Goal: Task Accomplishment & Management: Use online tool/utility

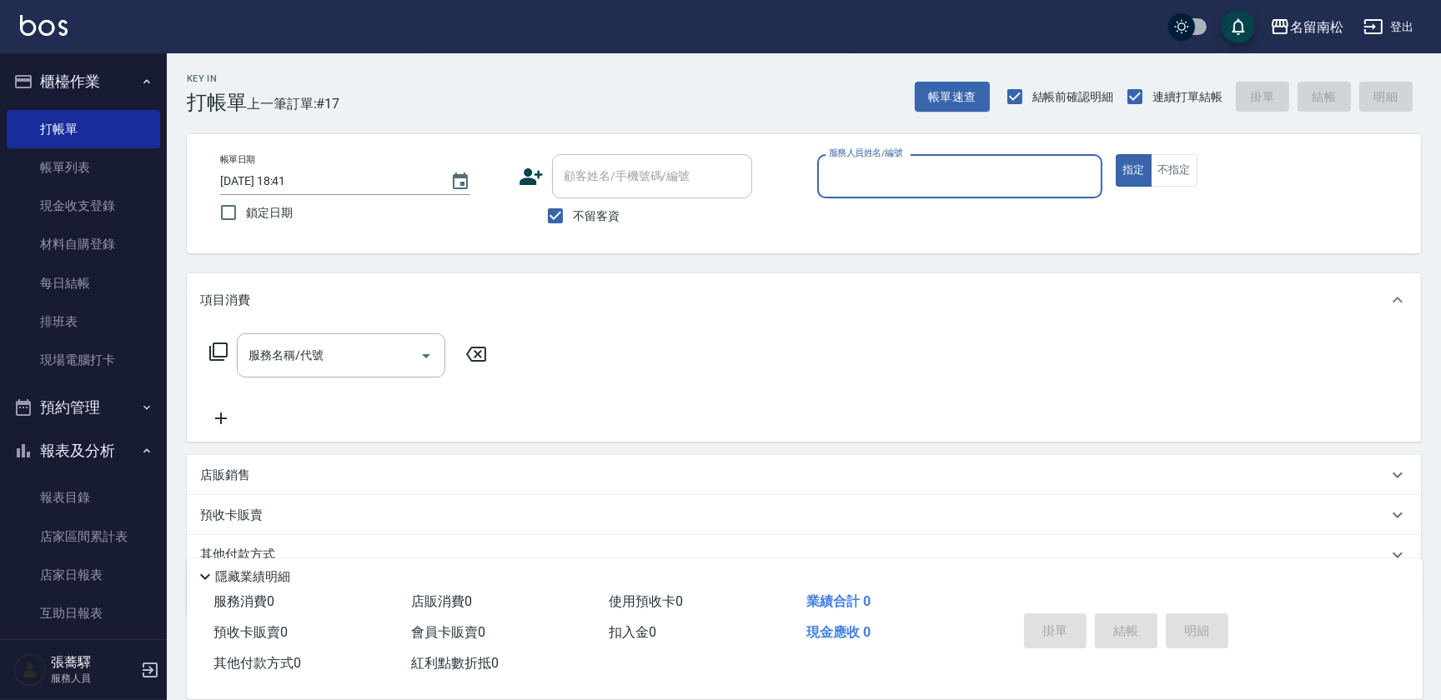
click at [882, 183] on input "服務人員姓名/編號" at bounding box center [960, 176] width 270 height 29
click at [867, 216] on span "[PERSON_NAME]-10" at bounding box center [856, 219] width 52 height 18
type input "賴宥彤-10"
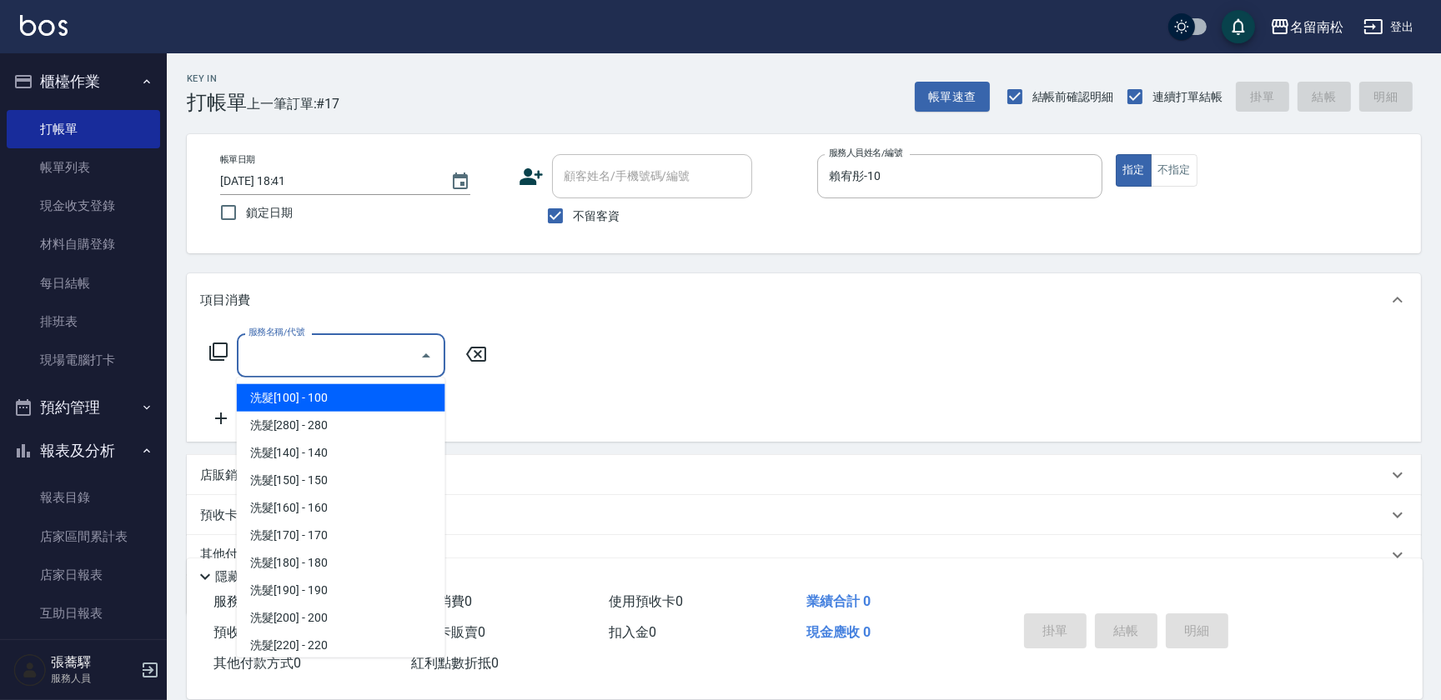
click at [391, 347] on input "服務名稱/代號" at bounding box center [328, 355] width 168 height 29
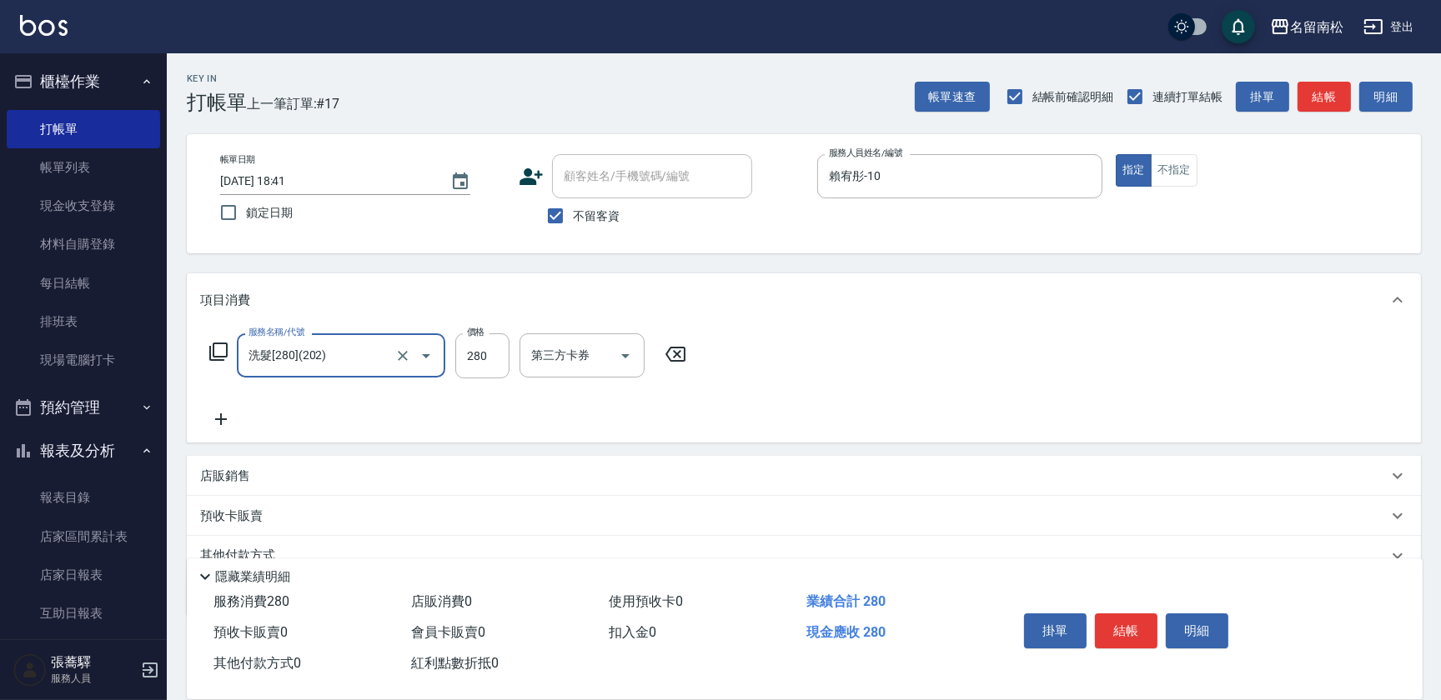
type input "洗髮[280](202)"
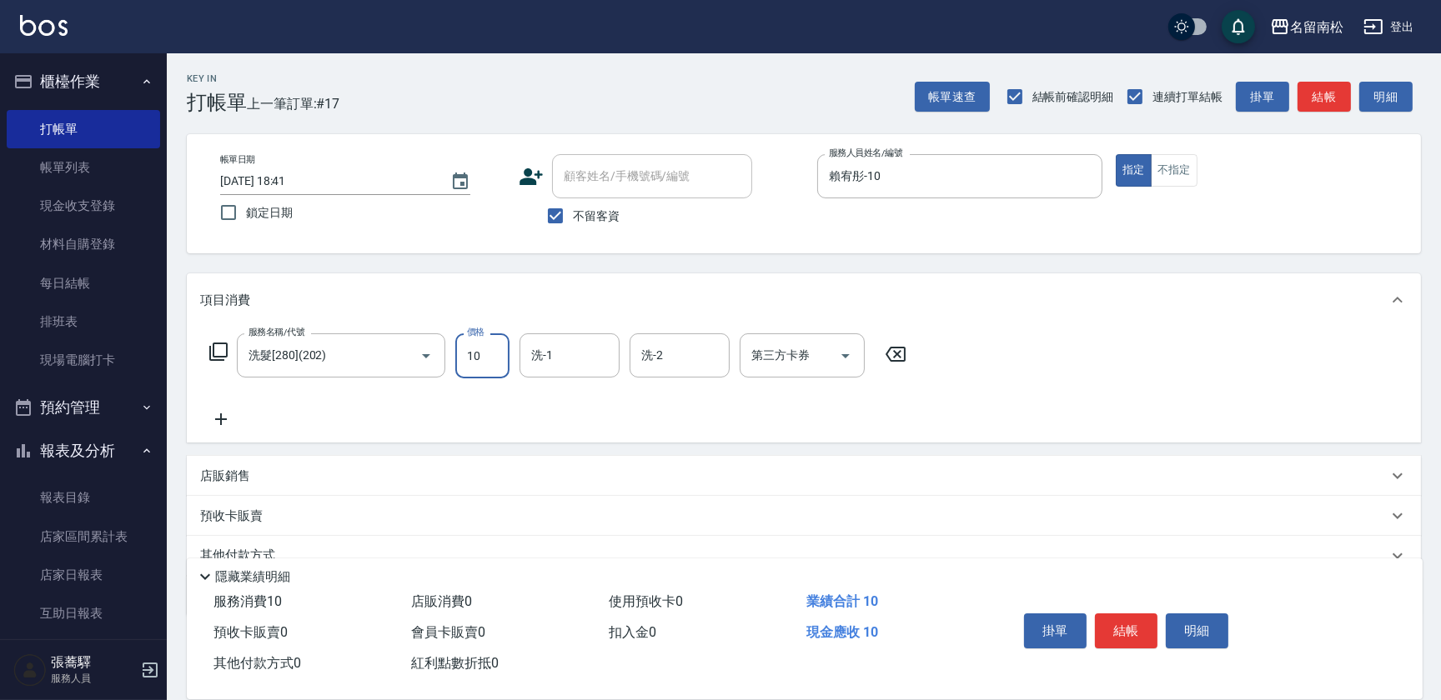
click at [489, 357] on input "10" at bounding box center [482, 355] width 54 height 45
click at [474, 349] on input "2280" at bounding box center [482, 355] width 54 height 45
click at [459, 354] on input "0" at bounding box center [482, 355] width 54 height 45
type input "280"
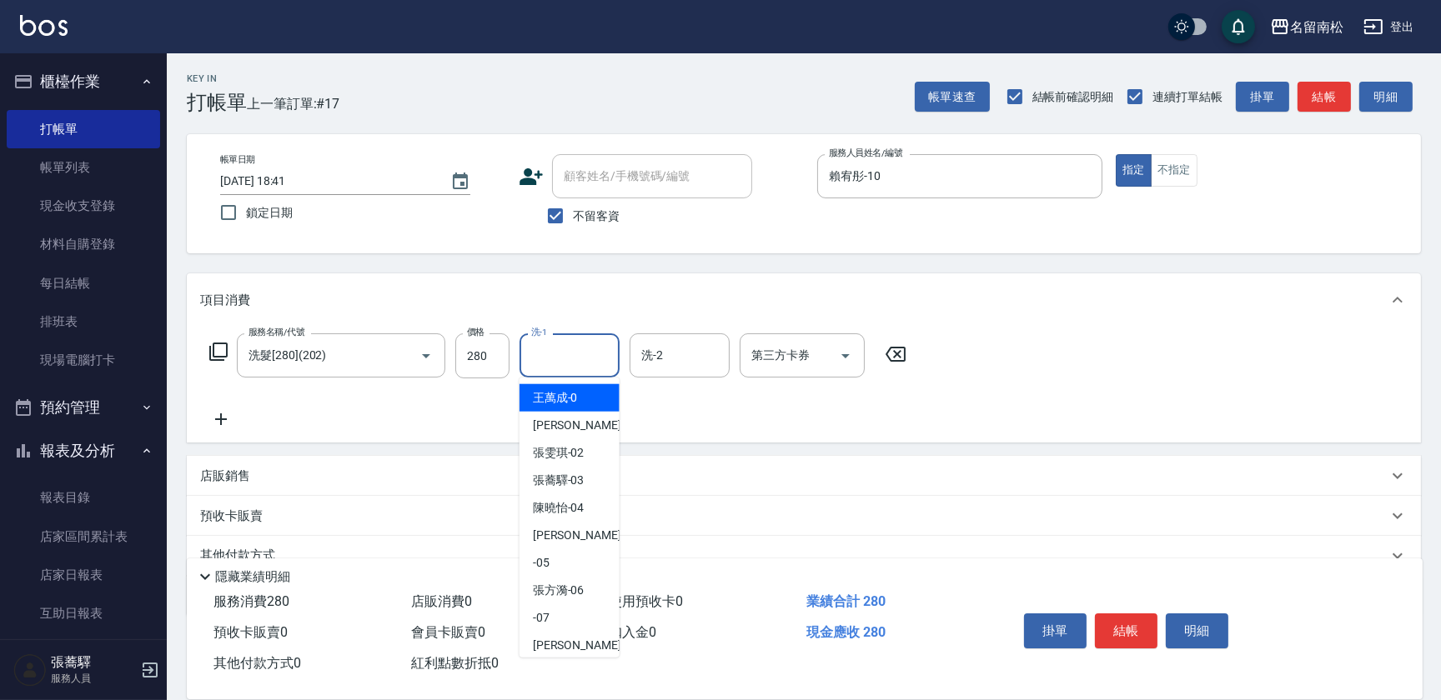
click at [572, 358] on input "洗-1" at bounding box center [569, 355] width 85 height 29
click at [563, 394] on span "[PERSON_NAME]-10" at bounding box center [559, 398] width 52 height 18
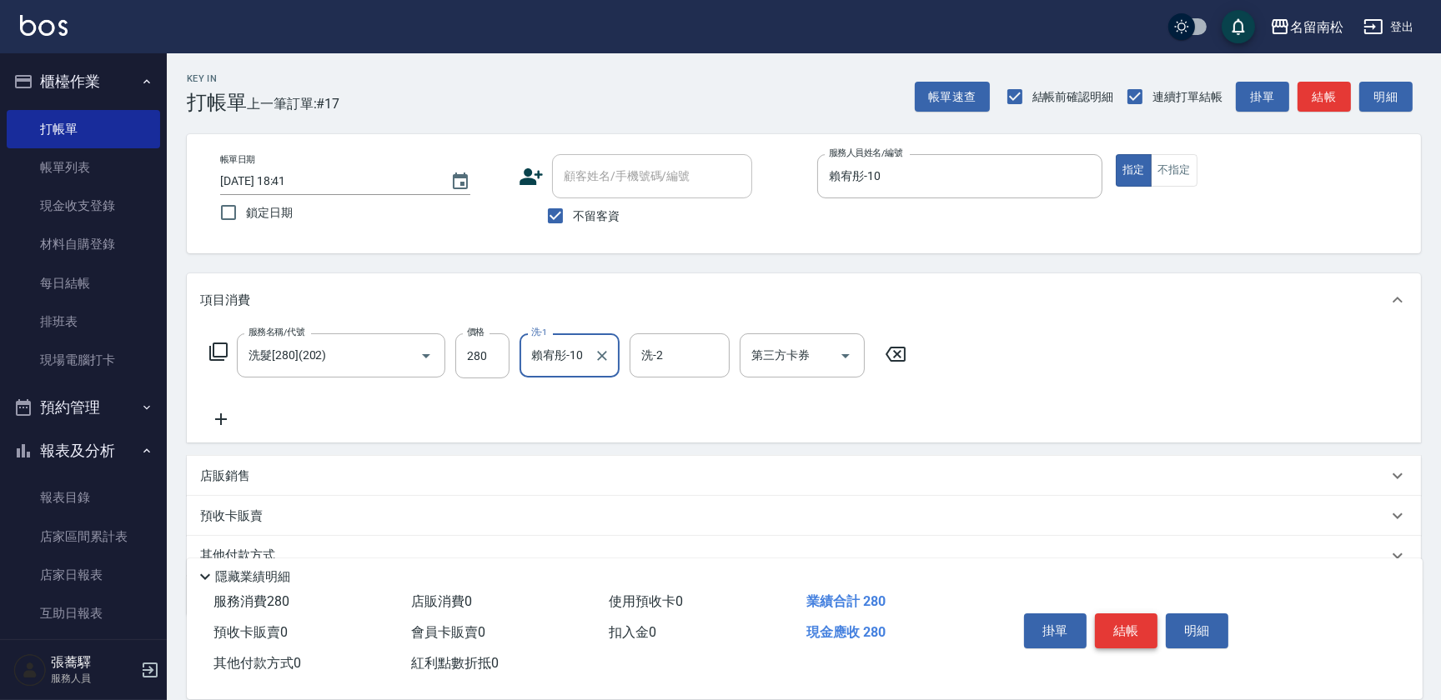
type input "賴宥彤-10"
click at [1126, 619] on button "結帳" at bounding box center [1126, 631] width 63 height 35
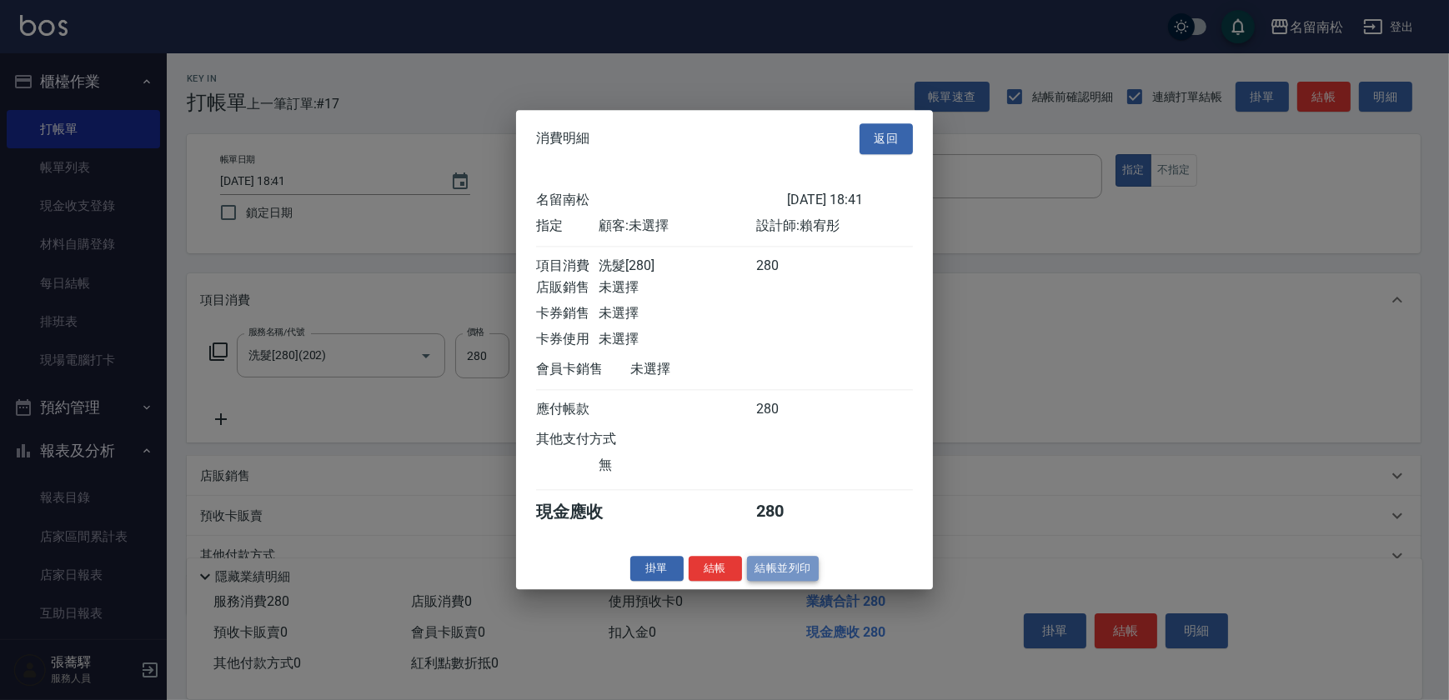
click at [787, 571] on button "結帳並列印" at bounding box center [783, 569] width 73 height 26
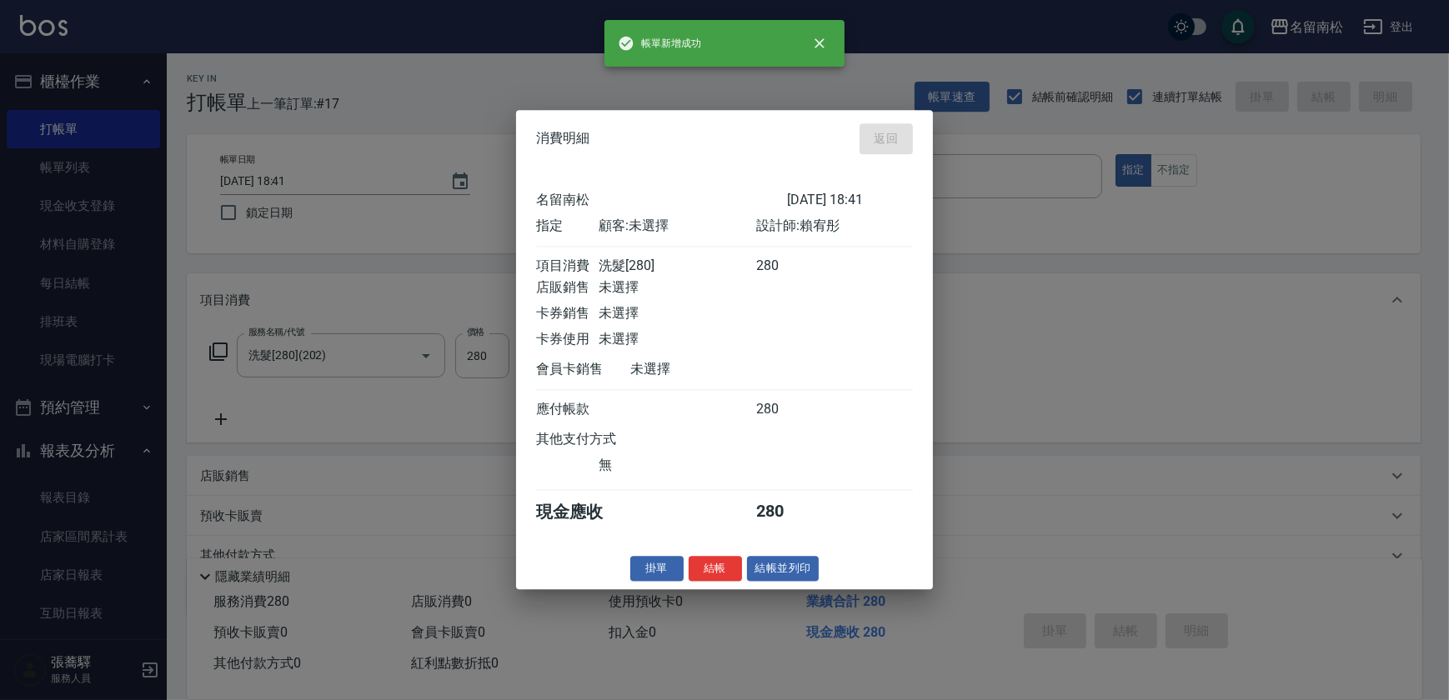
type input "[DATE] 19:14"
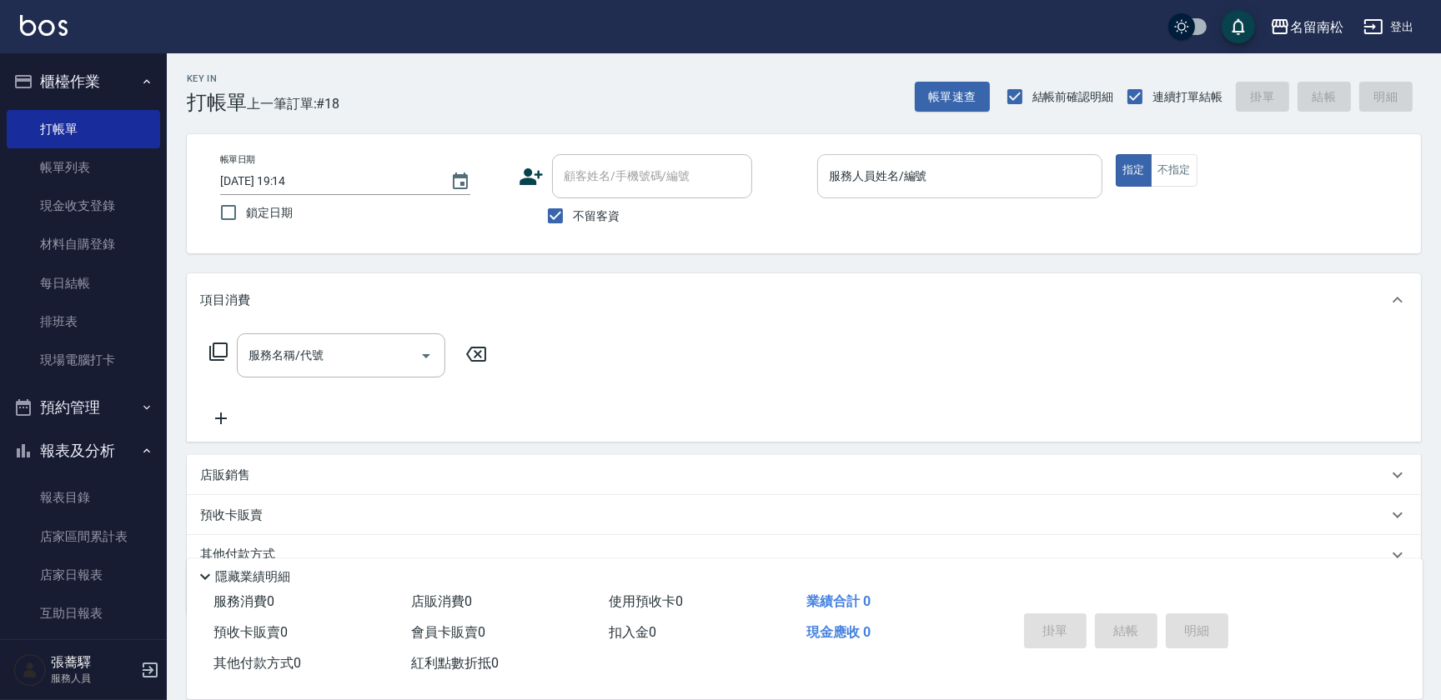
click at [946, 183] on input "服務人員姓名/編號" at bounding box center [960, 176] width 270 height 29
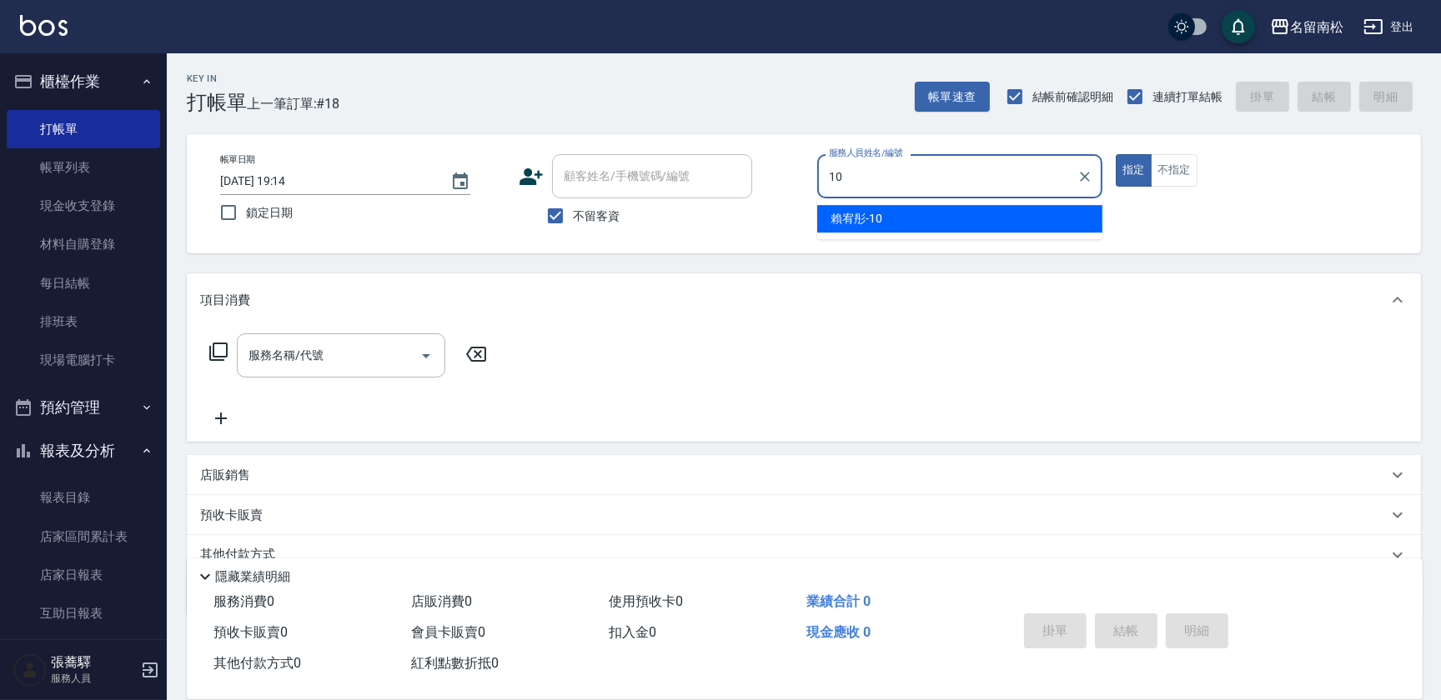
click at [907, 219] on div "[PERSON_NAME]-10" at bounding box center [959, 219] width 285 height 28
type input "賴宥彤-10"
click at [392, 344] on input "服務名稱/代號" at bounding box center [328, 355] width 168 height 29
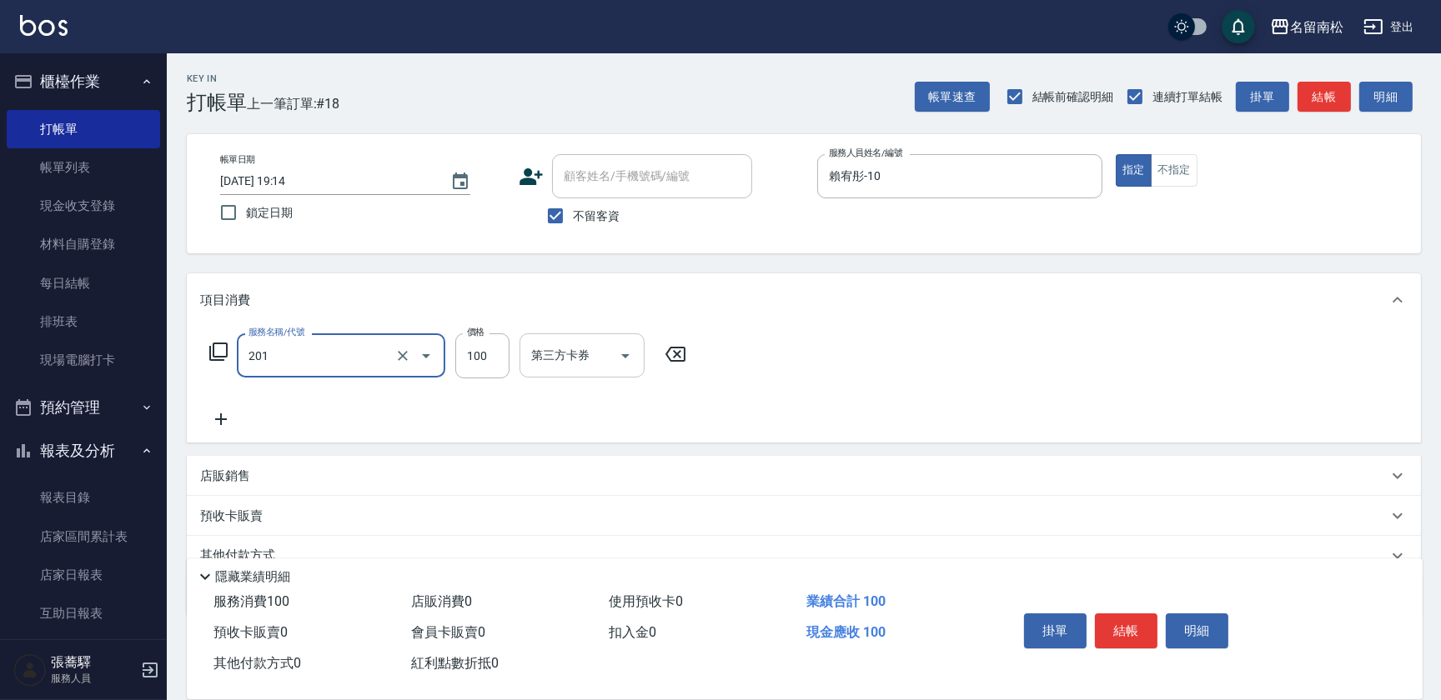
type input "洗髮[100](201)"
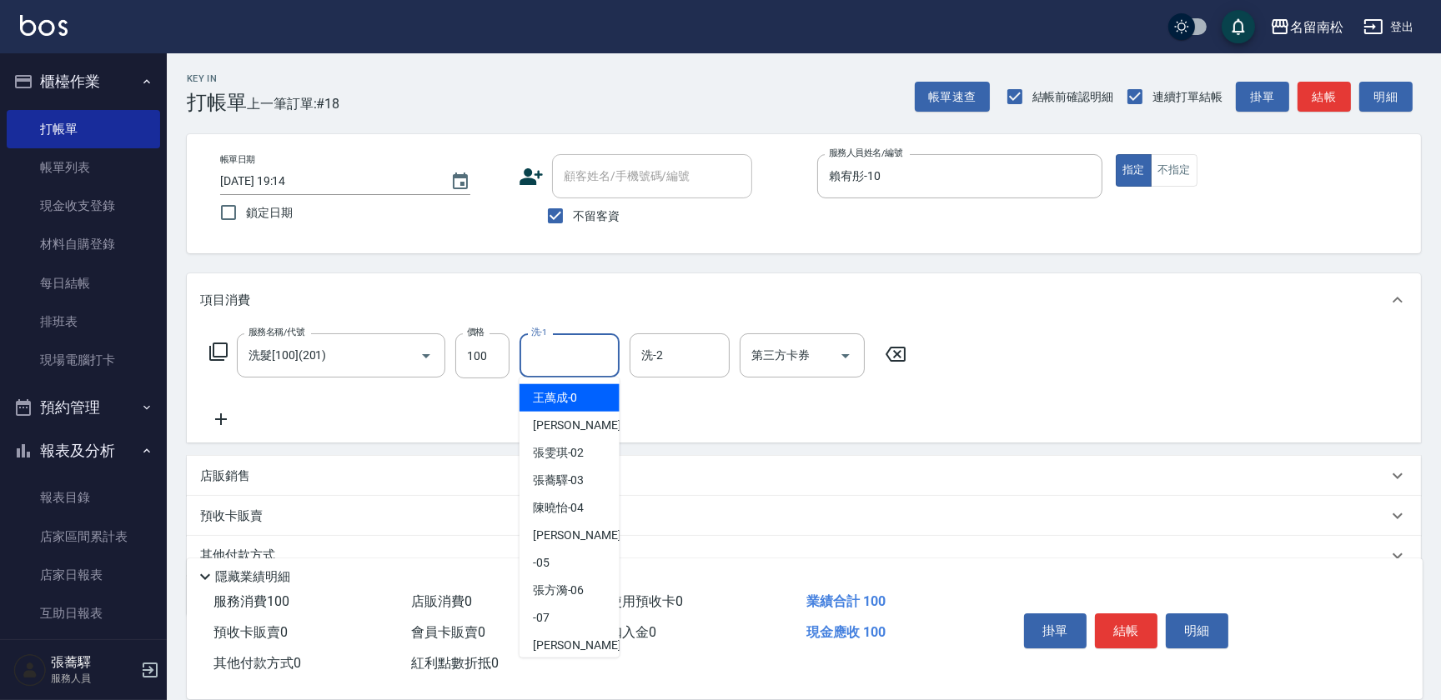
click at [589, 348] on input "洗-1" at bounding box center [569, 355] width 85 height 29
click at [586, 396] on div "[PERSON_NAME]-10" at bounding box center [569, 398] width 100 height 28
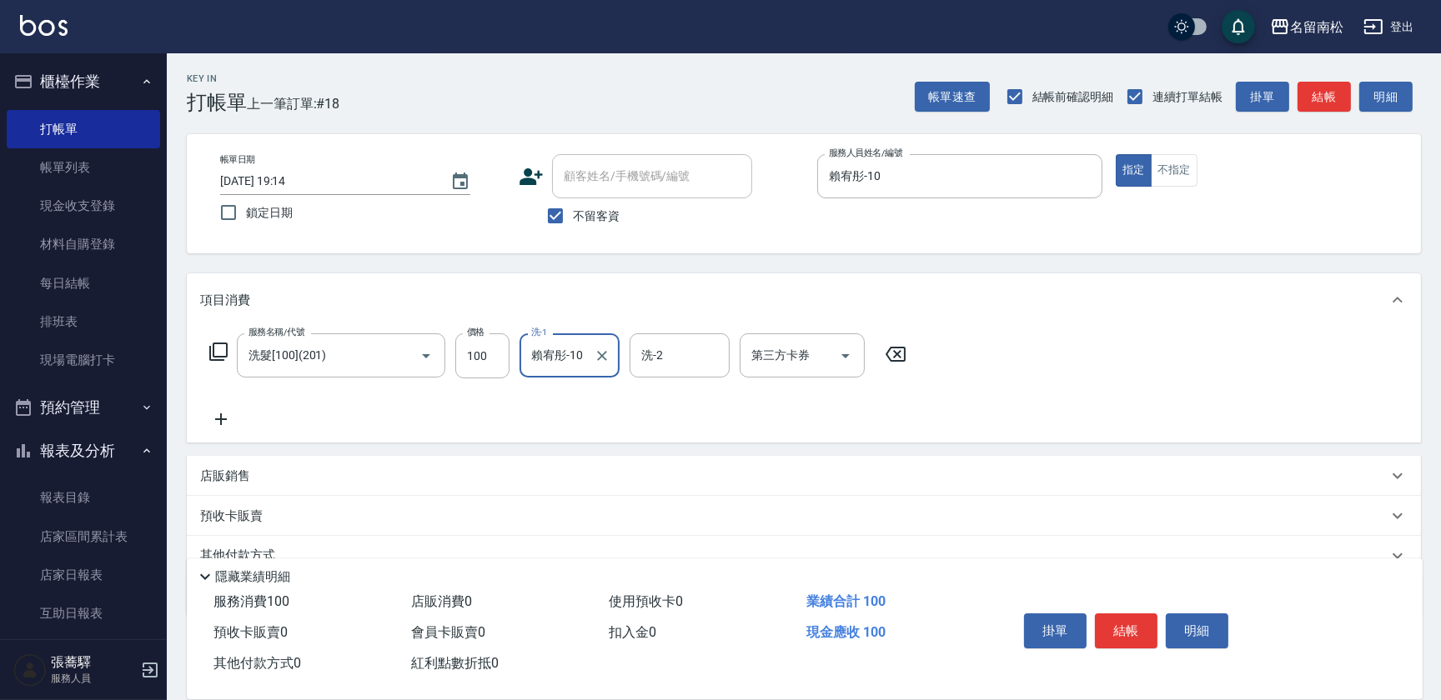
type input "賴宥彤-10"
drag, startPoint x: 221, startPoint y: 407, endPoint x: 267, endPoint y: 437, distance: 54.8
click at [221, 408] on div "服務名稱/代號 洗髮[100](201) 服務名稱/代號 價格 100 價格 洗-1 [PERSON_NAME]-10 洗-1 洗-2 洗-2 第三方卡券 第…" at bounding box center [558, 381] width 716 height 96
click at [218, 424] on icon at bounding box center [221, 419] width 42 height 20
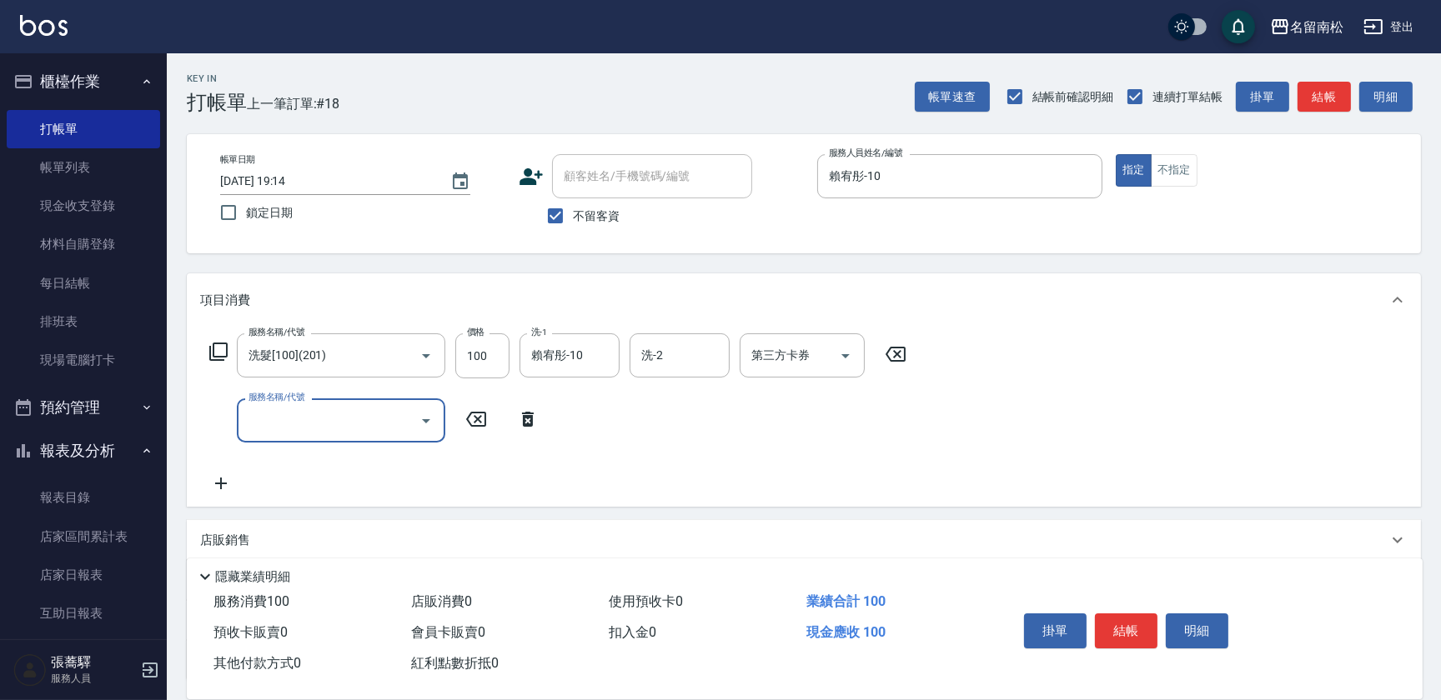
click at [265, 417] on input "服務名稱/代號" at bounding box center [328, 420] width 168 height 29
type input "剪髮(380)(404)"
click at [485, 419] on input "380" at bounding box center [482, 421] width 54 height 45
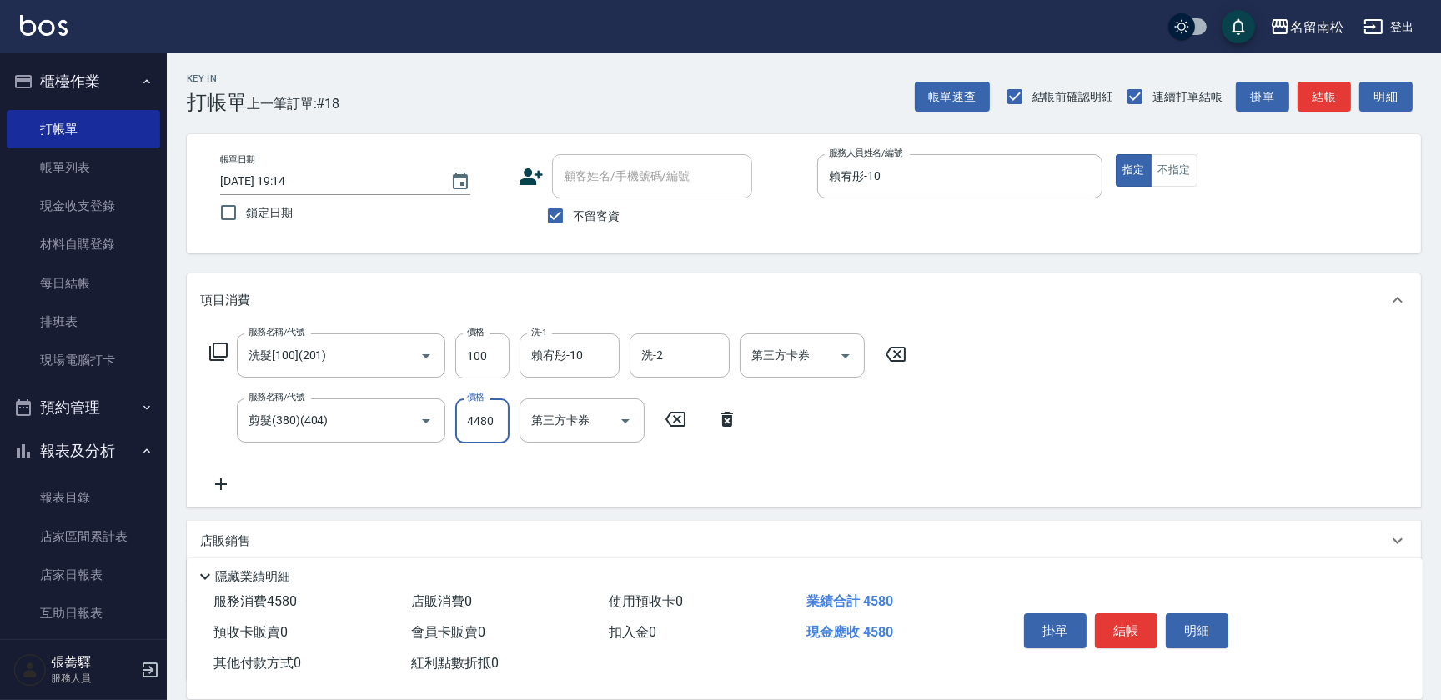
click at [470, 419] on input "4480" at bounding box center [482, 421] width 54 height 45
type input "480"
click at [1121, 628] on button "結帳" at bounding box center [1126, 631] width 63 height 35
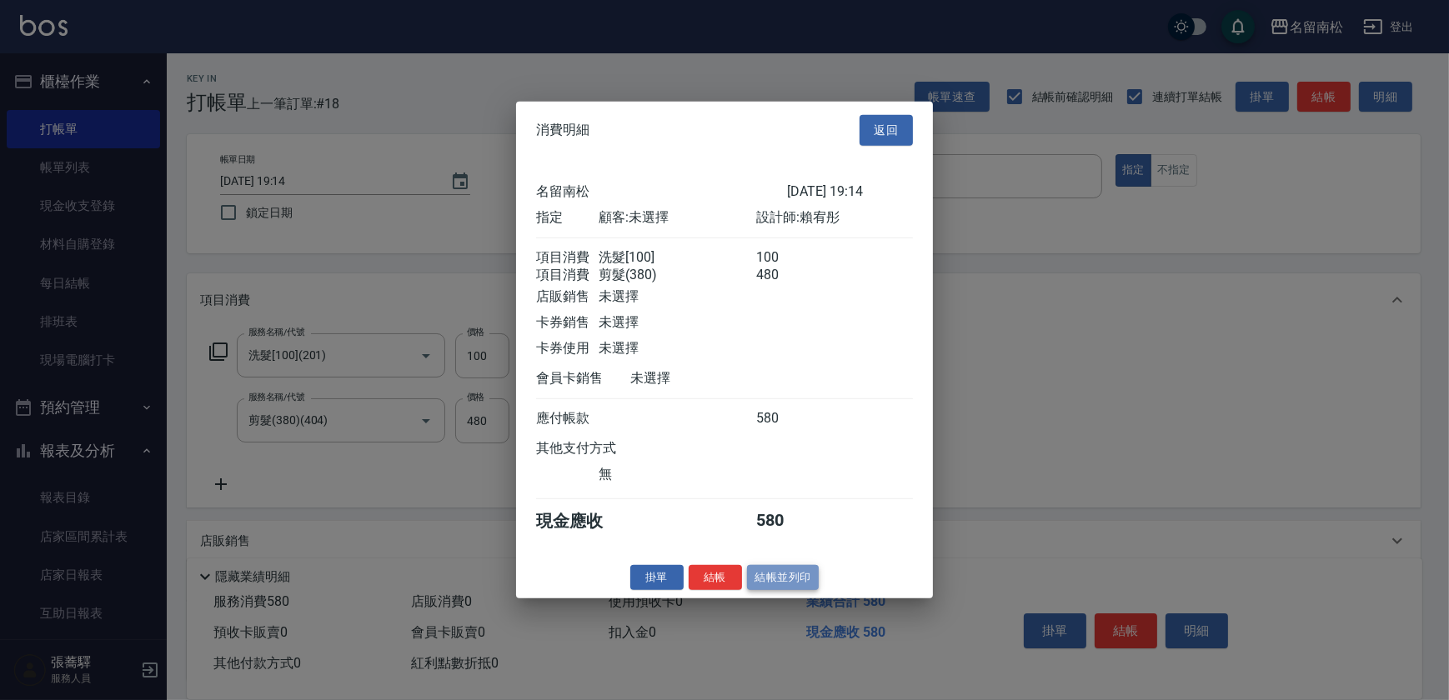
click at [803, 590] on button "結帳並列印" at bounding box center [783, 577] width 73 height 26
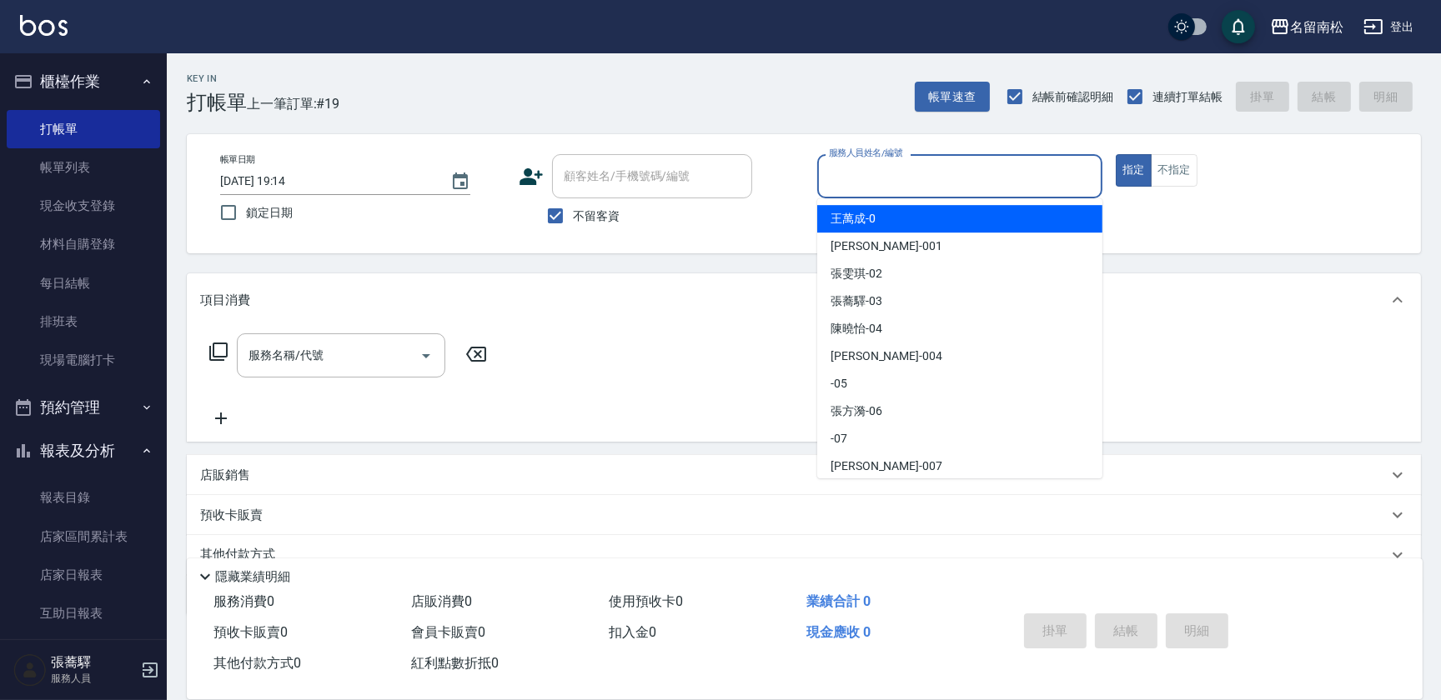
click at [836, 174] on input "服務人員姓名/編號" at bounding box center [960, 176] width 270 height 29
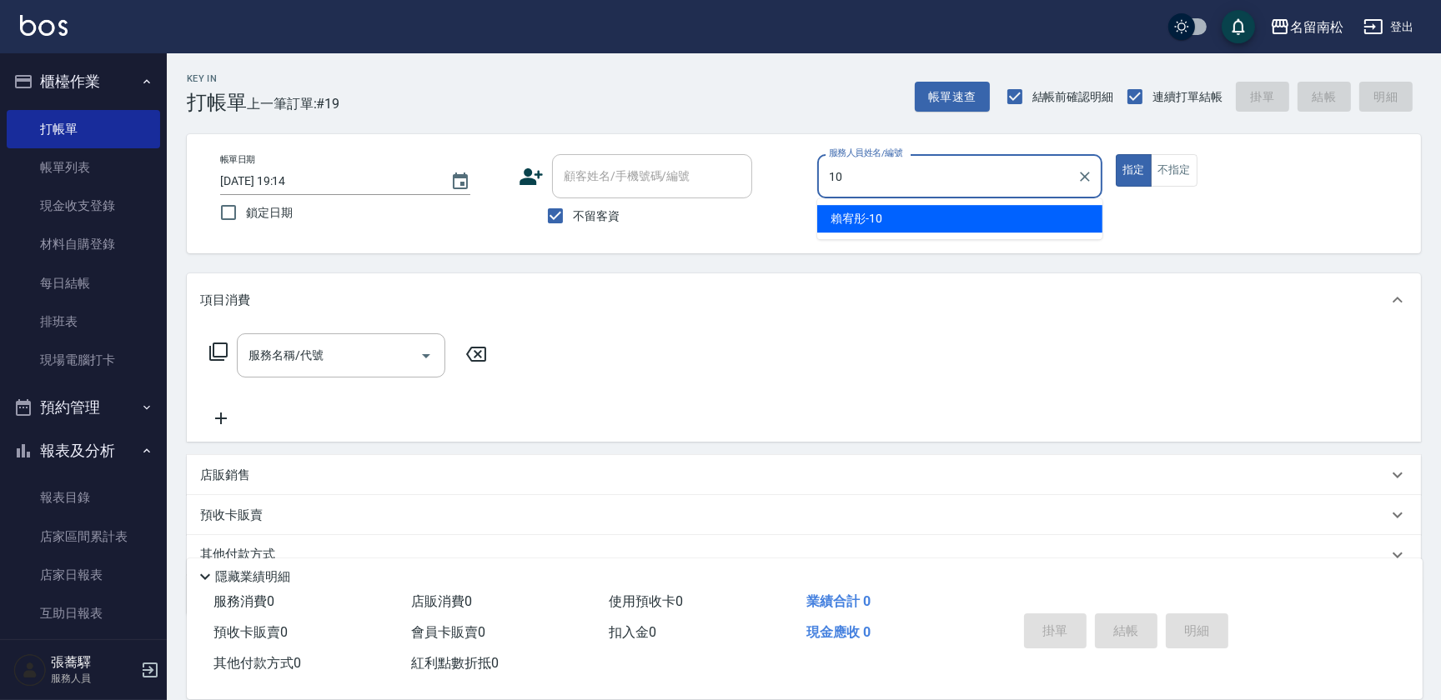
click at [850, 217] on span "[PERSON_NAME]-10" at bounding box center [856, 219] width 52 height 18
type input "賴宥彤-10"
click at [318, 362] on input "服務名稱/代號" at bounding box center [328, 355] width 168 height 29
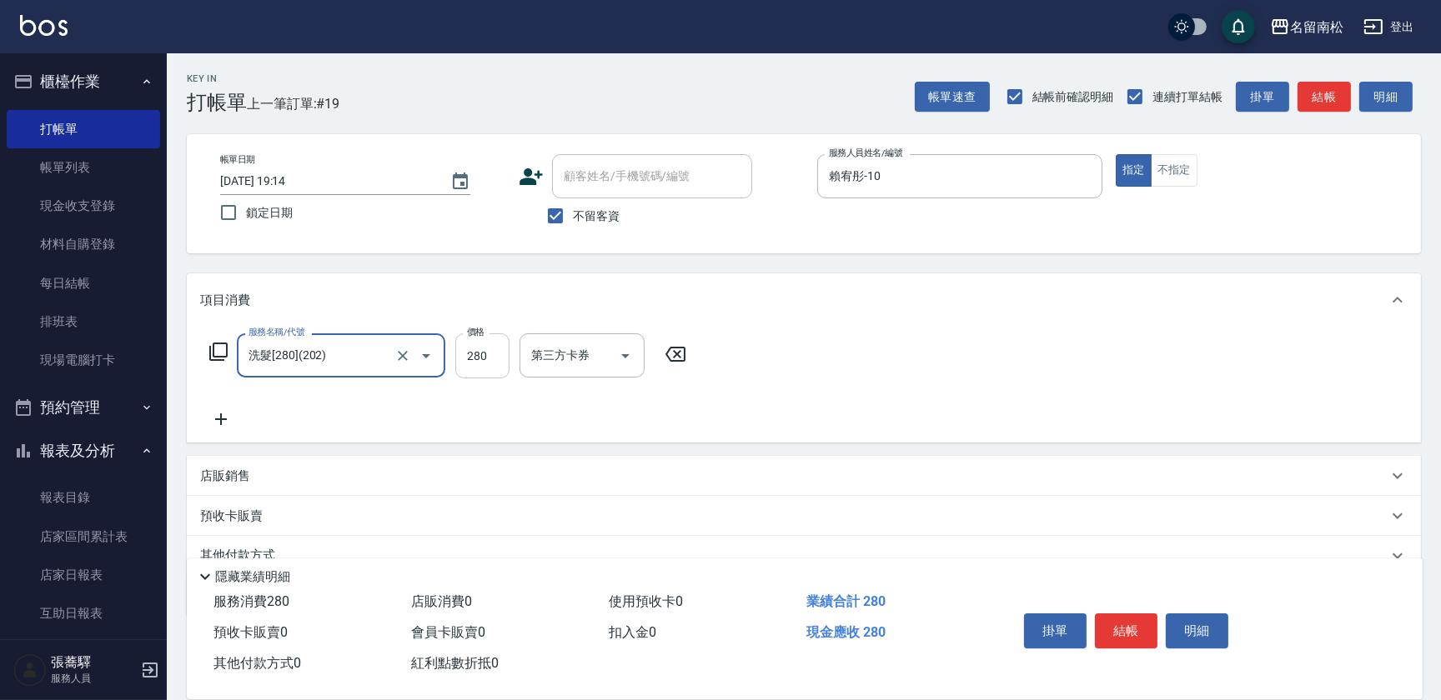
type input "洗髮[280](202)"
click at [535, 363] on input "洗-1" at bounding box center [569, 355] width 85 height 29
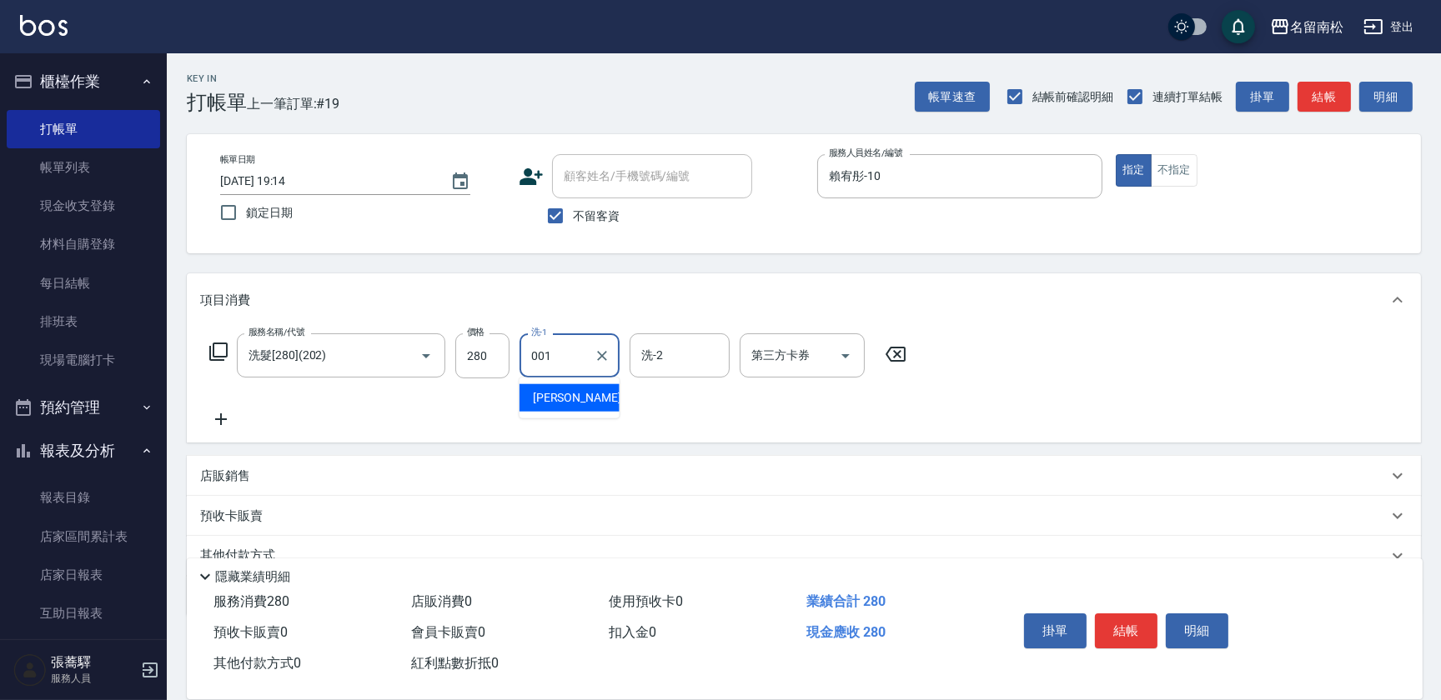
type input "[PERSON_NAME]-001"
click at [1113, 620] on button "結帳" at bounding box center [1126, 631] width 63 height 35
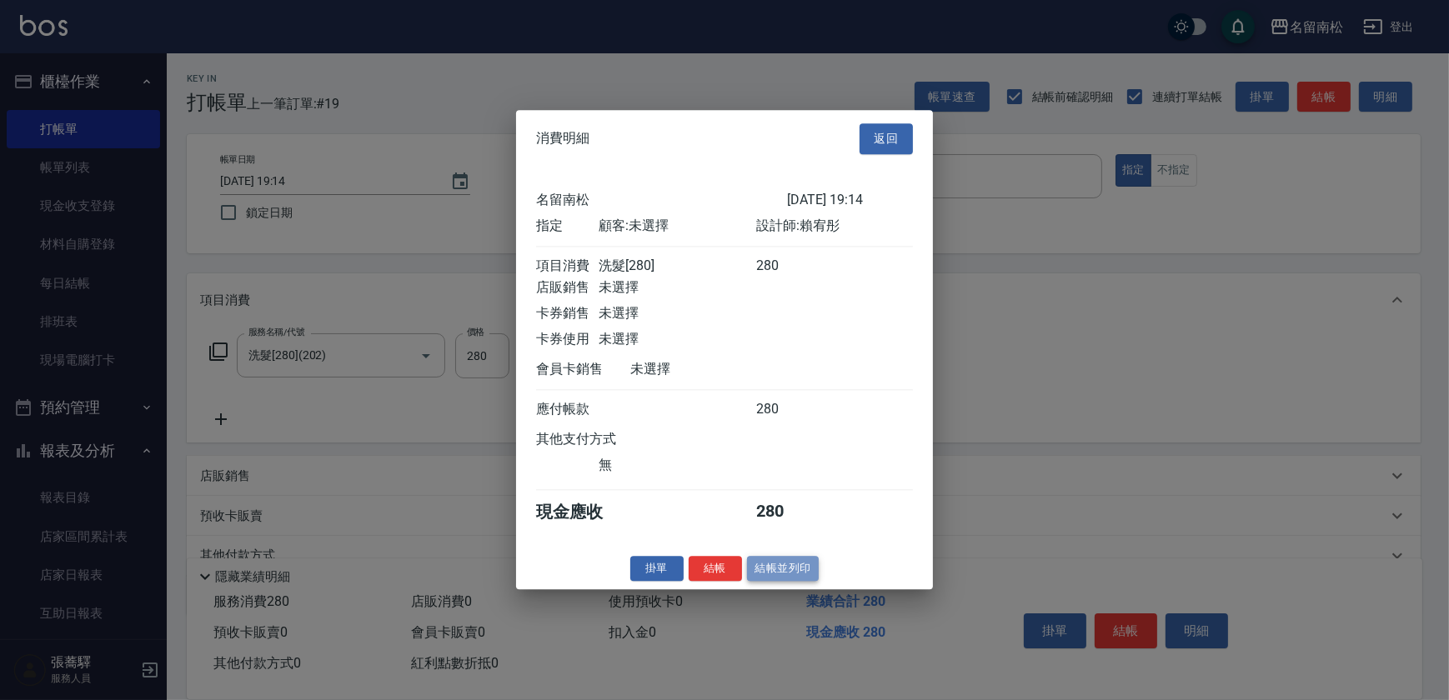
click at [785, 582] on button "結帳並列印" at bounding box center [783, 569] width 73 height 26
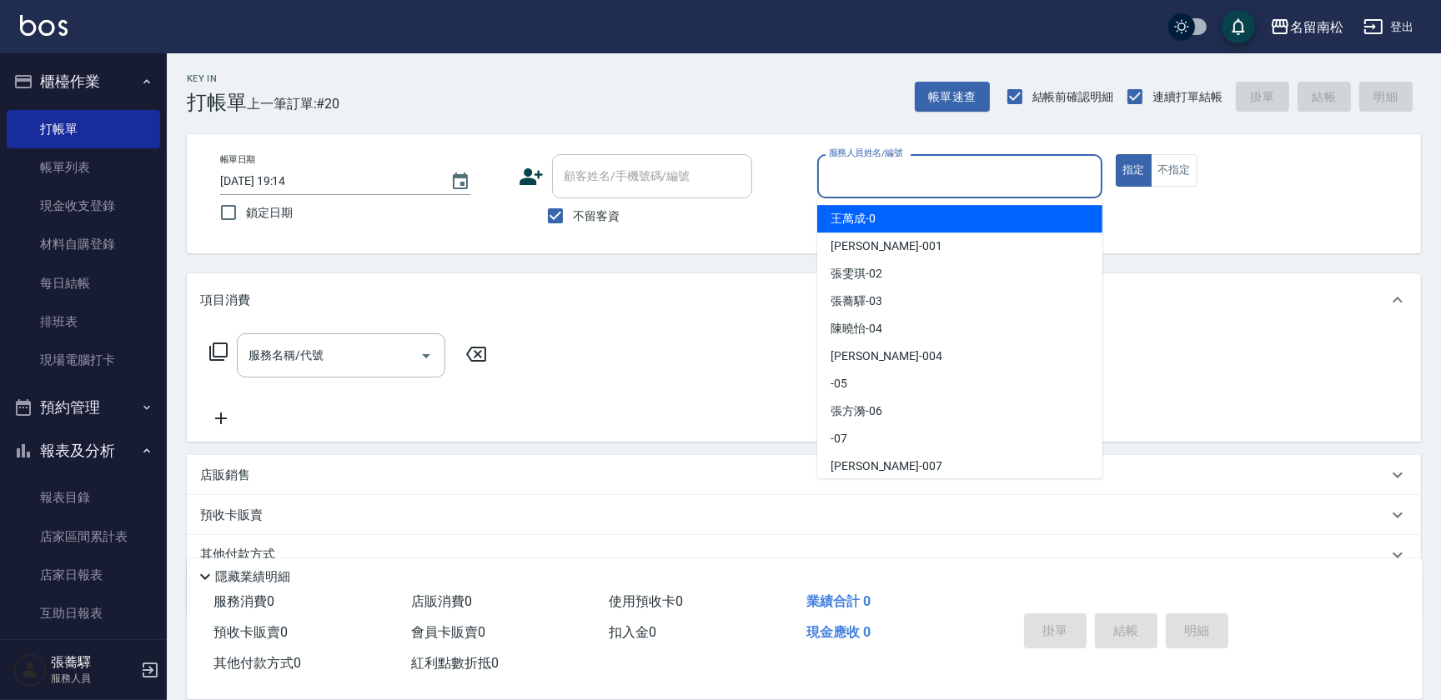
click at [970, 169] on input "服務人員姓名/編號" at bounding box center [960, 176] width 270 height 29
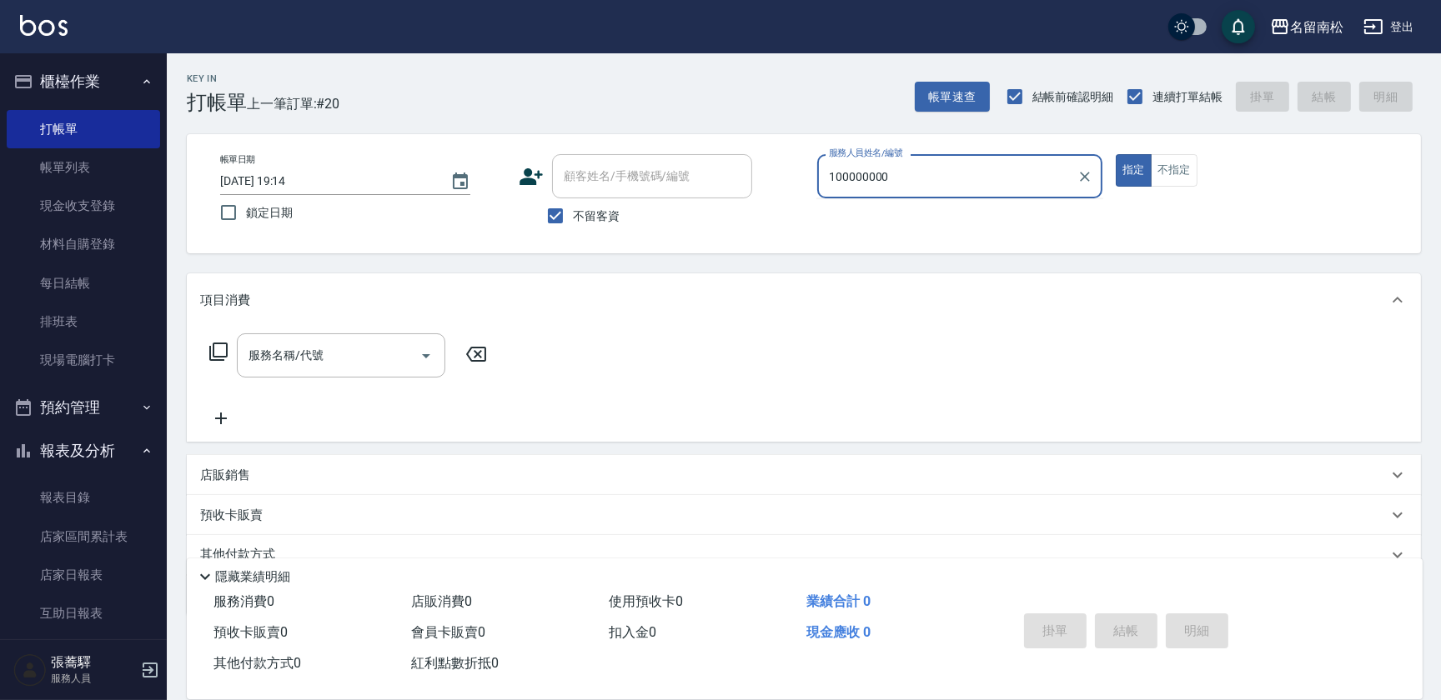
type input "1000000000"
click at [905, 214] on p at bounding box center [959, 207] width 285 height 18
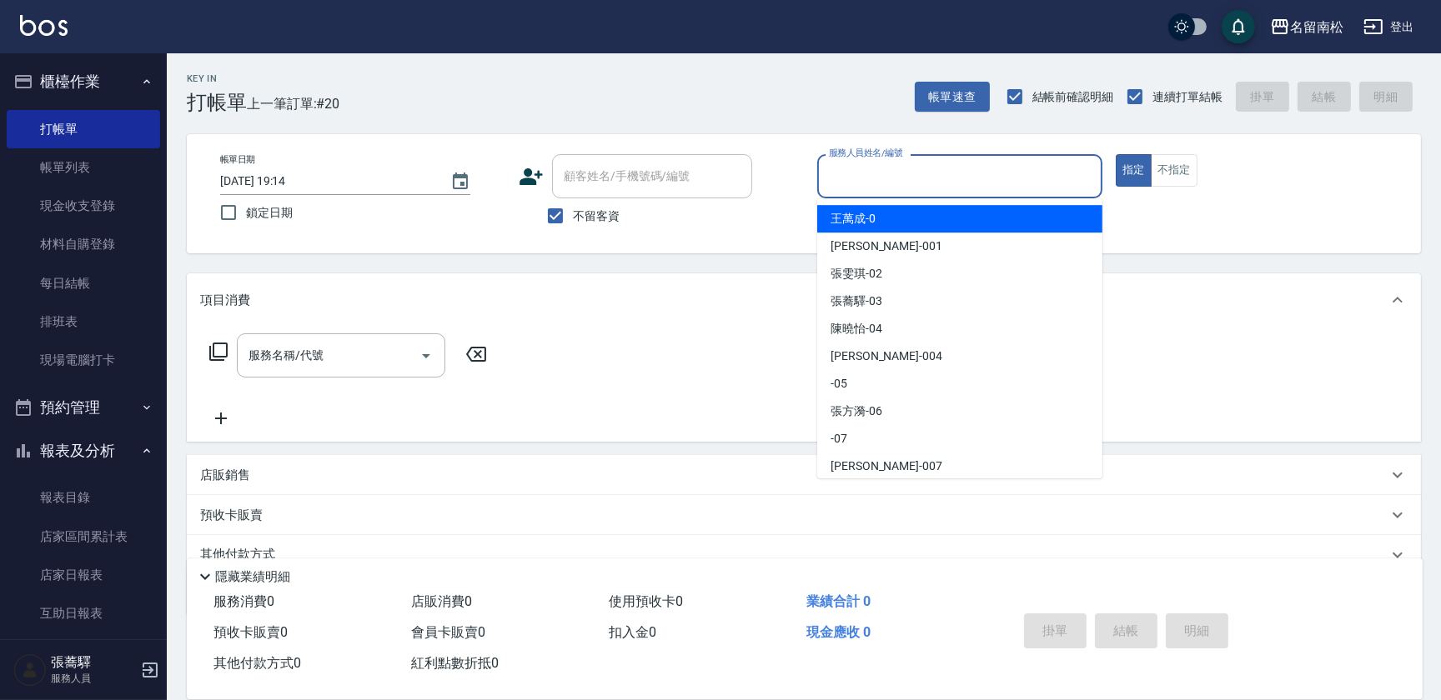
click at [965, 183] on input "服務人員姓名/編號" at bounding box center [960, 176] width 270 height 29
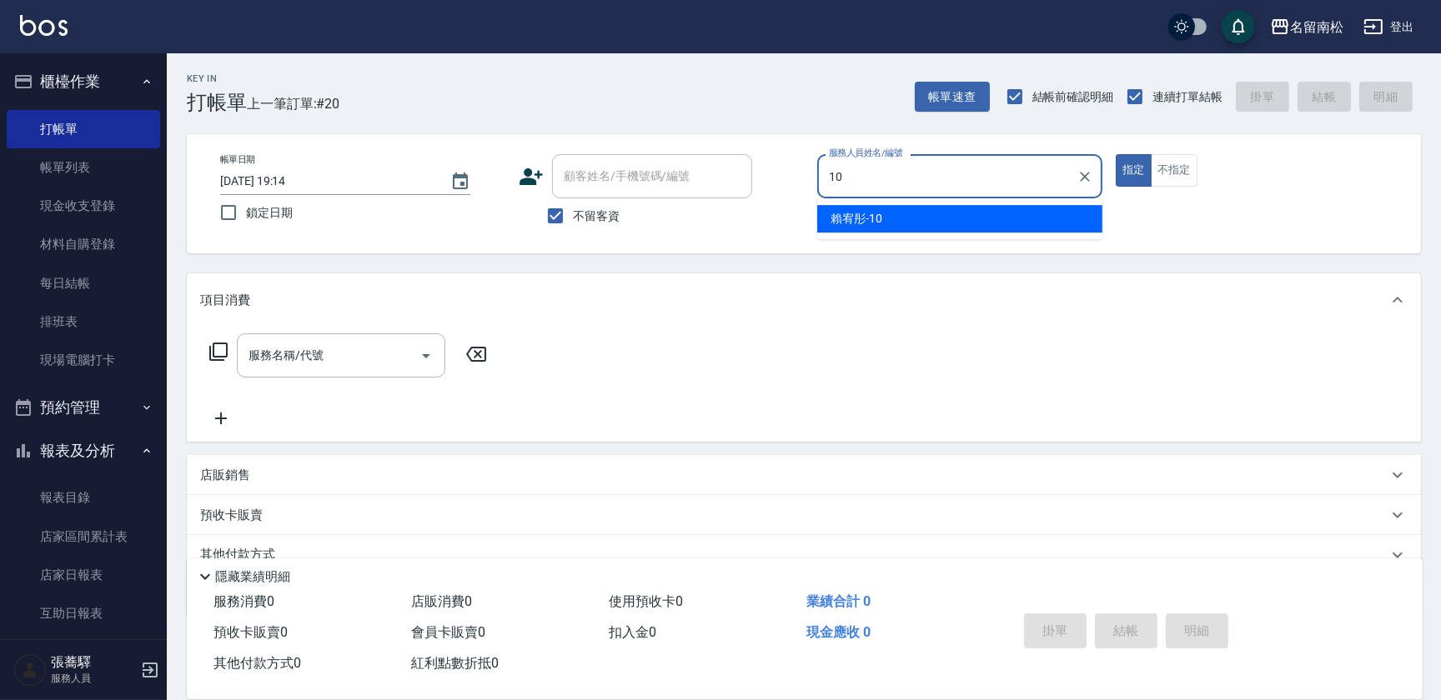
click at [936, 213] on div "[PERSON_NAME]-10" at bounding box center [959, 219] width 285 height 28
type input "賴宥彤-10"
click at [388, 347] on input "服務名稱/代號" at bounding box center [328, 355] width 168 height 29
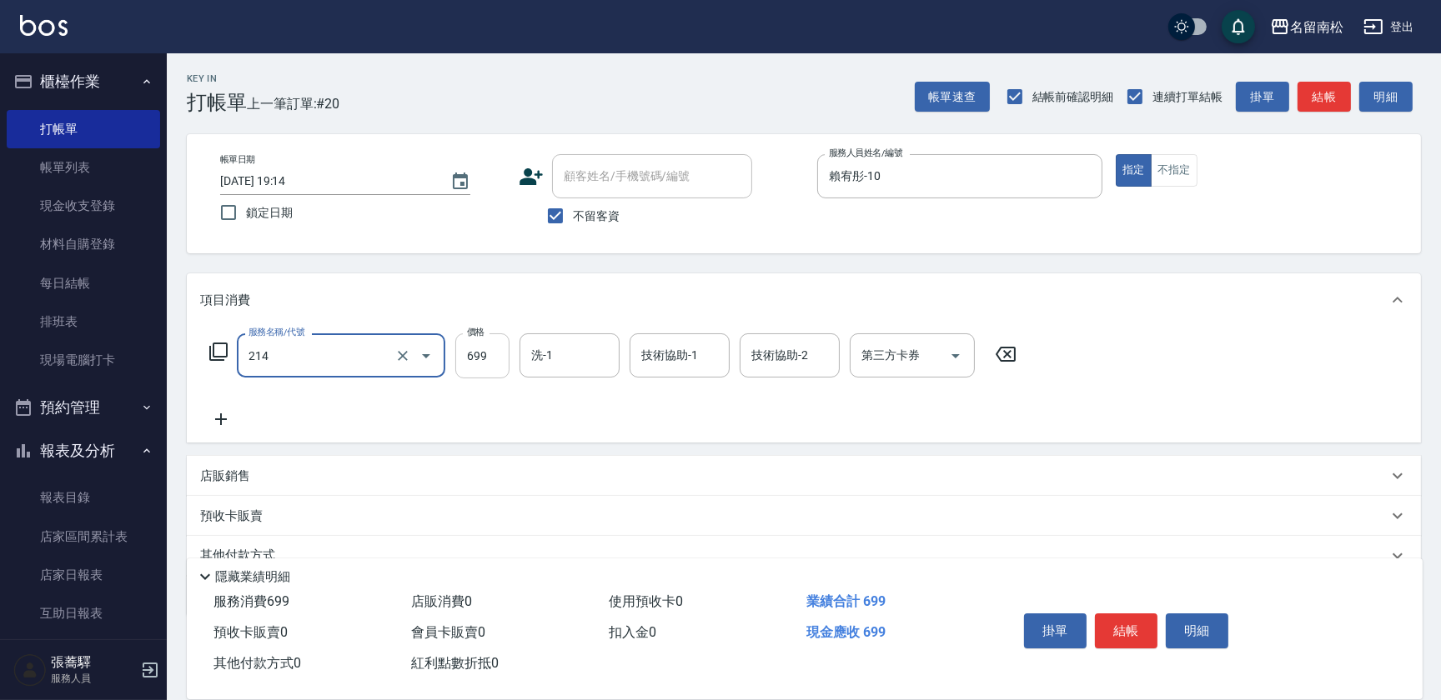
type input "滾珠洗髪699(214)"
click at [493, 349] on input "699" at bounding box center [482, 355] width 54 height 45
click at [467, 350] on input "7700" at bounding box center [482, 355] width 54 height 45
click at [474, 352] on input "7700" at bounding box center [482, 355] width 54 height 45
type input "700"
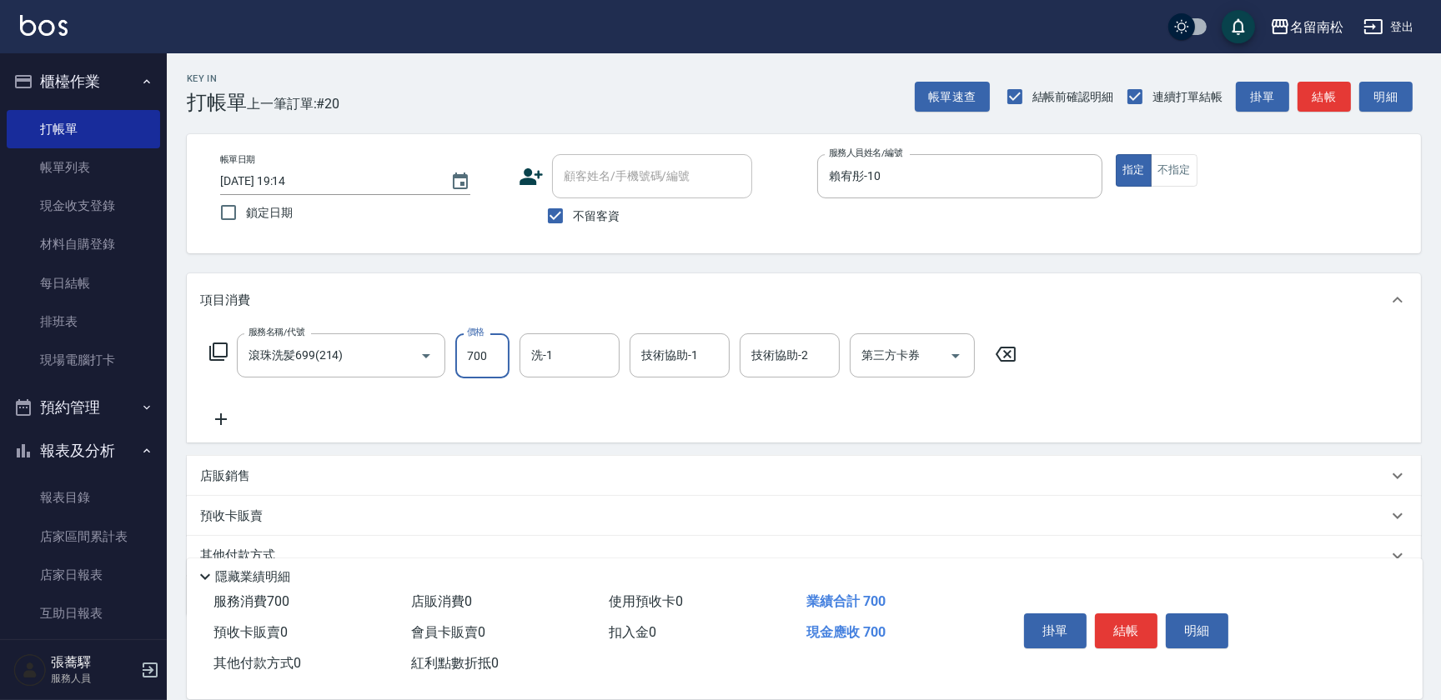
click at [594, 358] on div "洗-1" at bounding box center [569, 355] width 100 height 44
click at [599, 392] on div "[PERSON_NAME]-10" at bounding box center [569, 398] width 100 height 28
type input "賴宥彤-10"
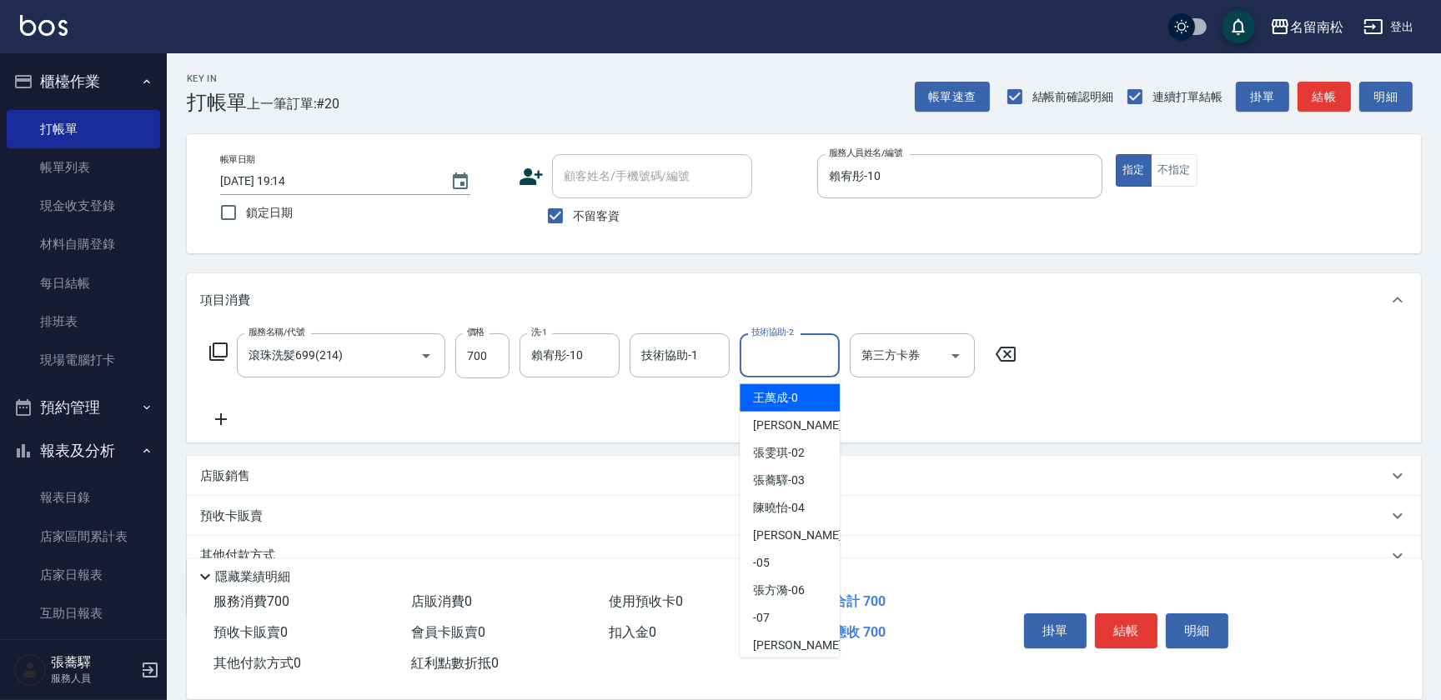
click at [747, 359] on input "技術協助-2" at bounding box center [789, 355] width 85 height 29
click at [759, 398] on span "[PERSON_NAME]-10" at bounding box center [779, 398] width 52 height 18
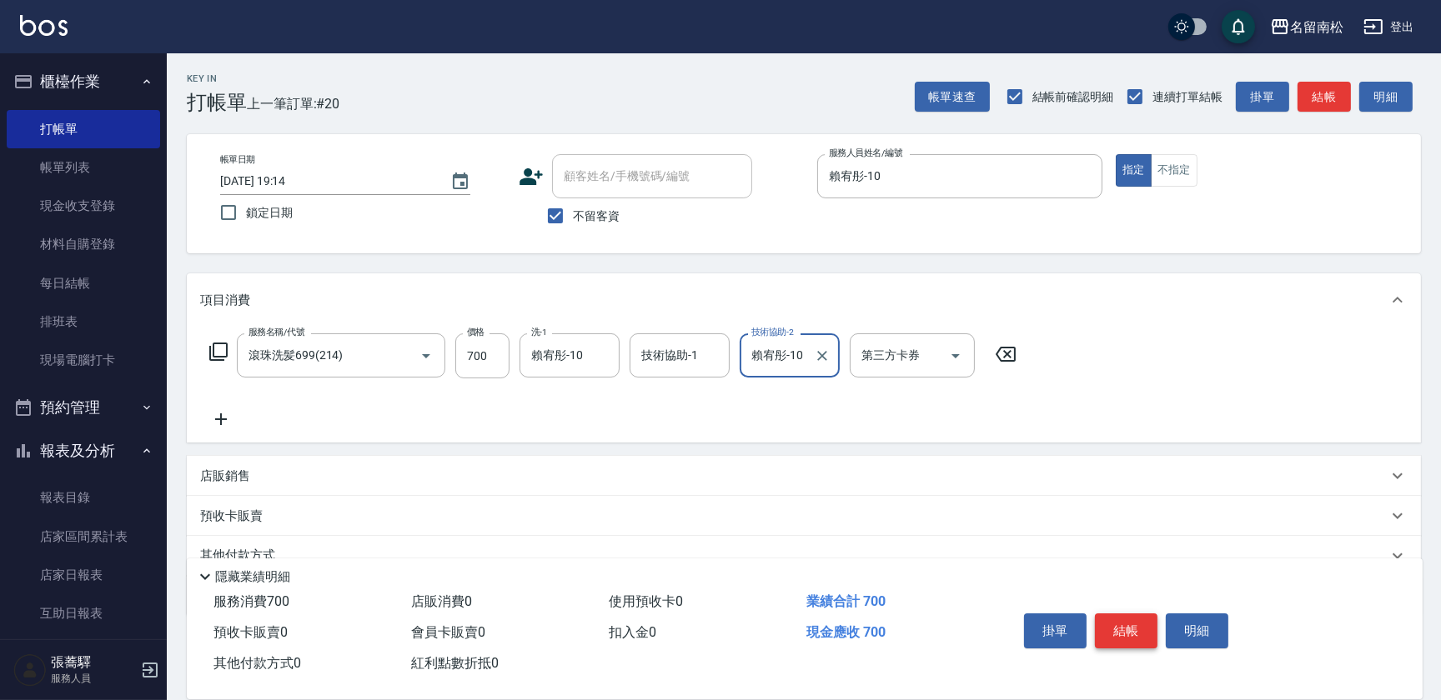
type input "賴宥彤-10"
click at [1125, 634] on button "結帳" at bounding box center [1126, 631] width 63 height 35
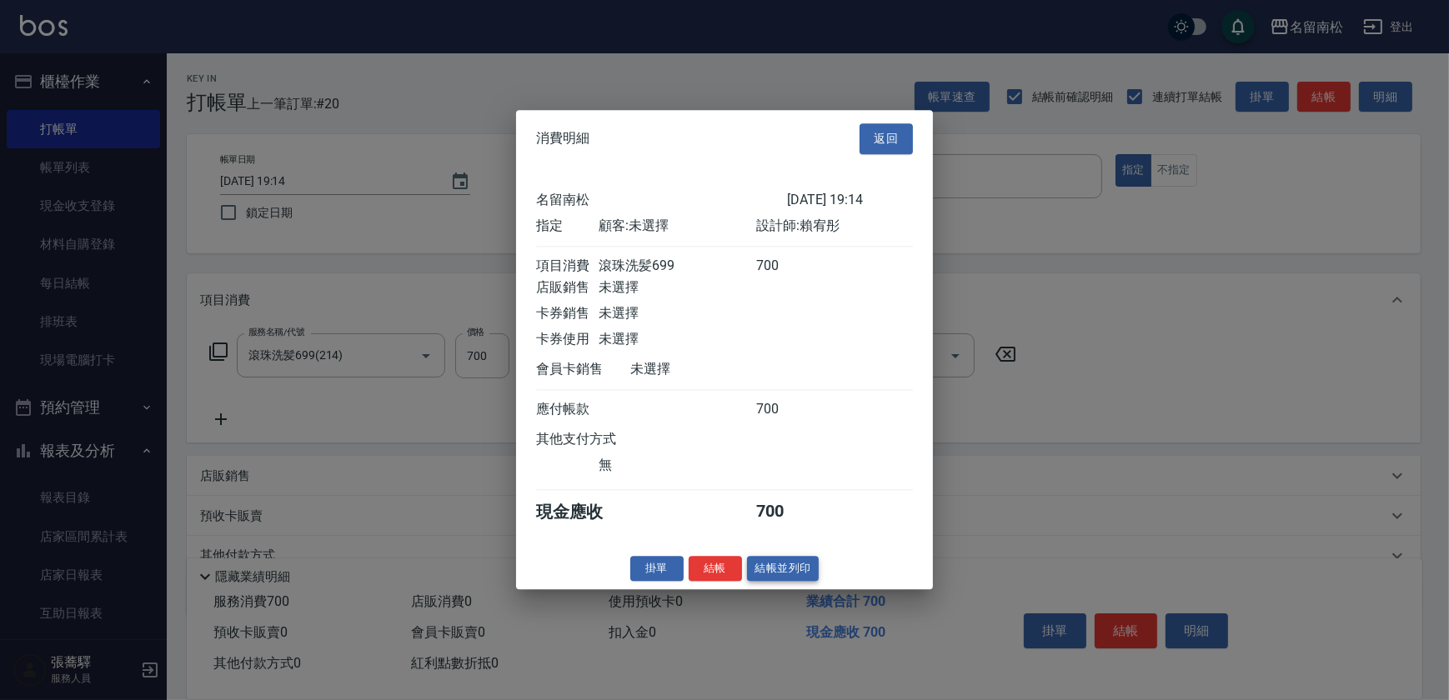
click at [793, 572] on button "結帳並列印" at bounding box center [783, 569] width 73 height 26
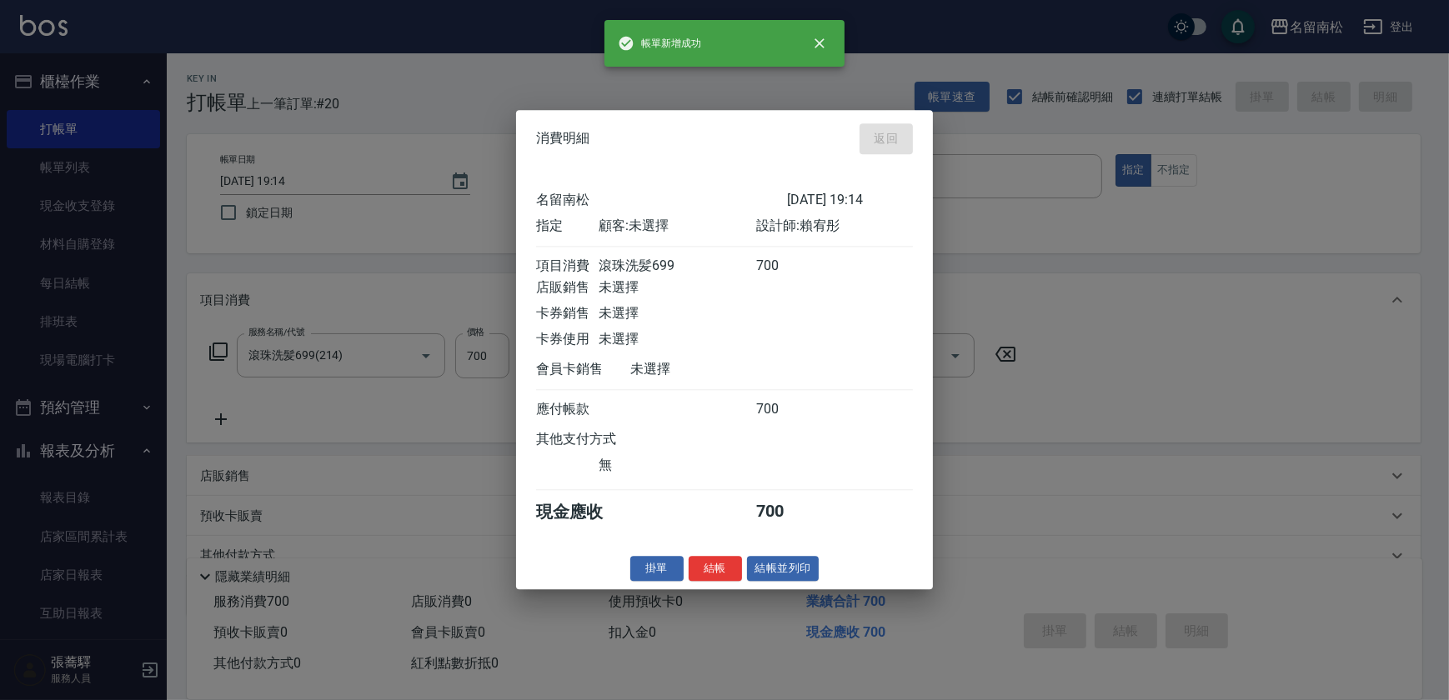
type input "[DATE] 19:15"
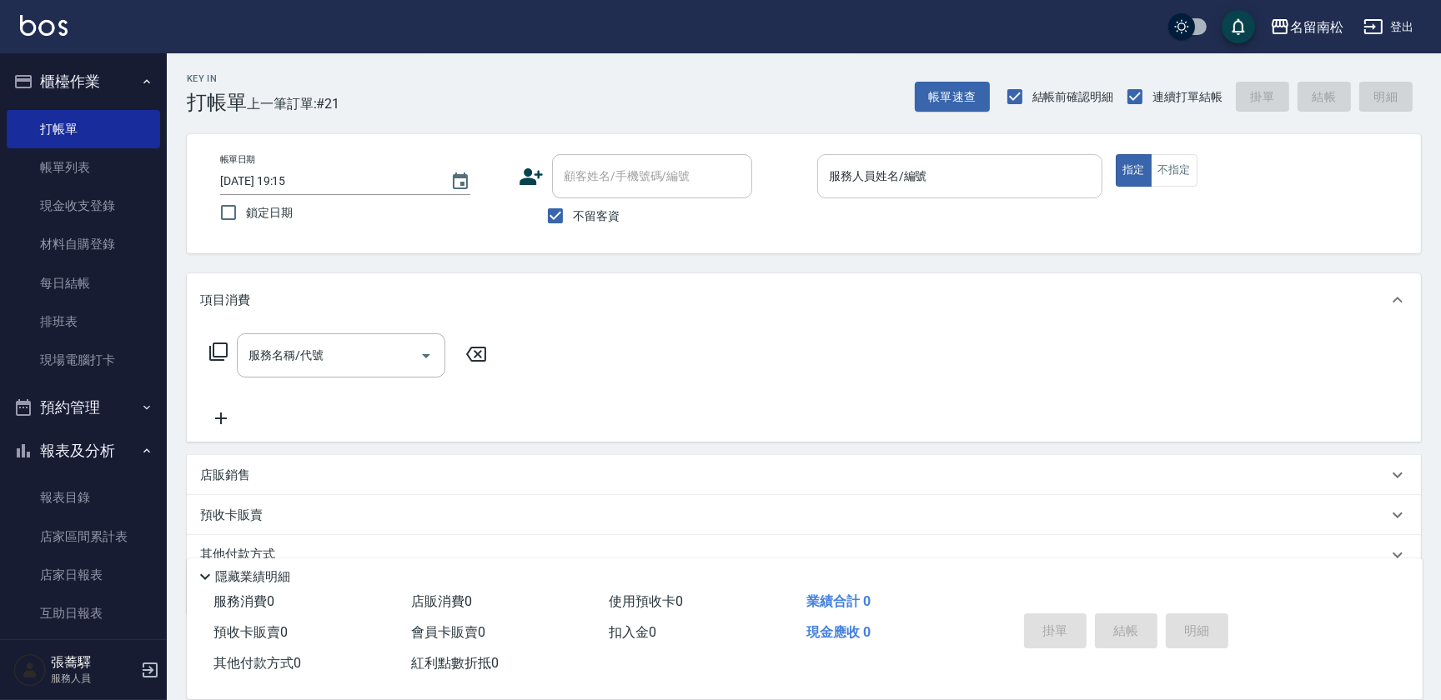
click at [917, 162] on input "服務人員姓名/編號" at bounding box center [960, 176] width 270 height 29
type input "1"
drag, startPoint x: 900, startPoint y: 202, endPoint x: 901, endPoint y: 217, distance: 15.0
click at [900, 203] on p at bounding box center [959, 207] width 285 height 18
click at [917, 175] on input "服務人員姓名/編號" at bounding box center [960, 176] width 270 height 29
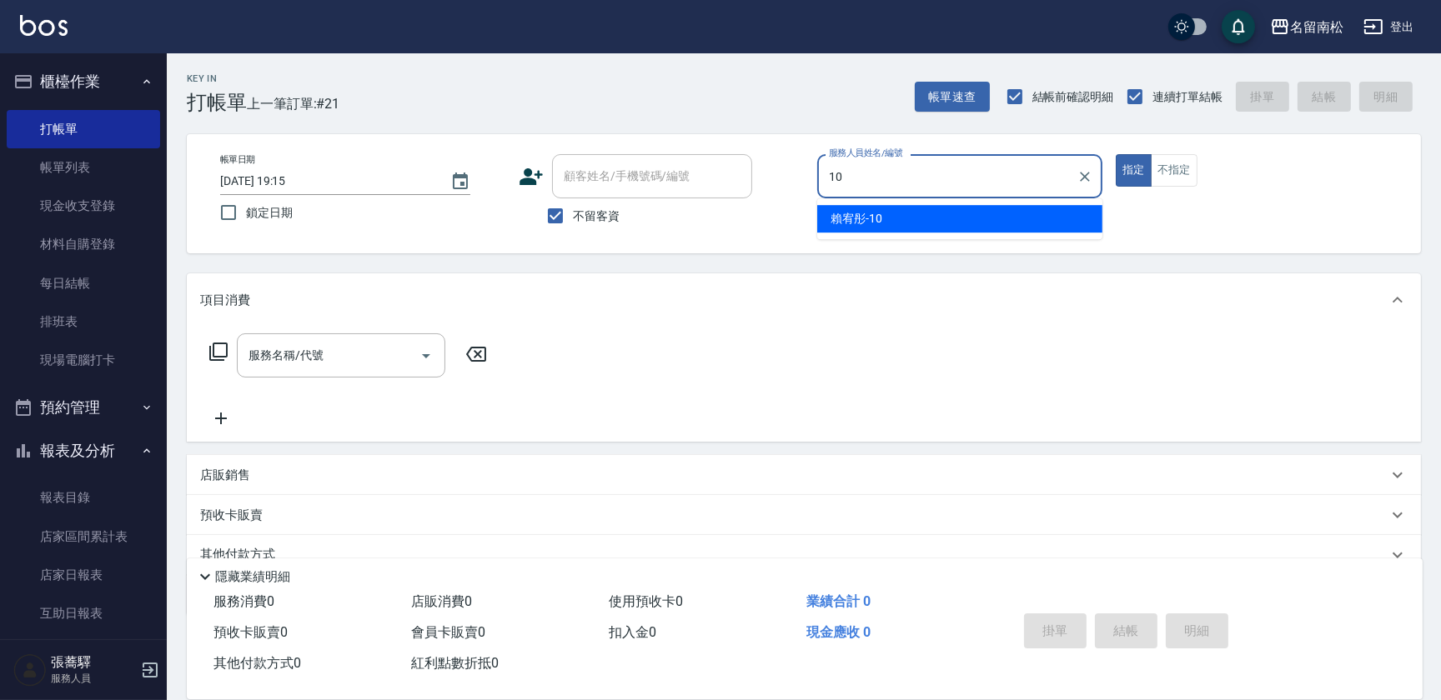
click at [892, 218] on div "[PERSON_NAME]-10" at bounding box center [959, 219] width 285 height 28
type input "賴宥彤-10"
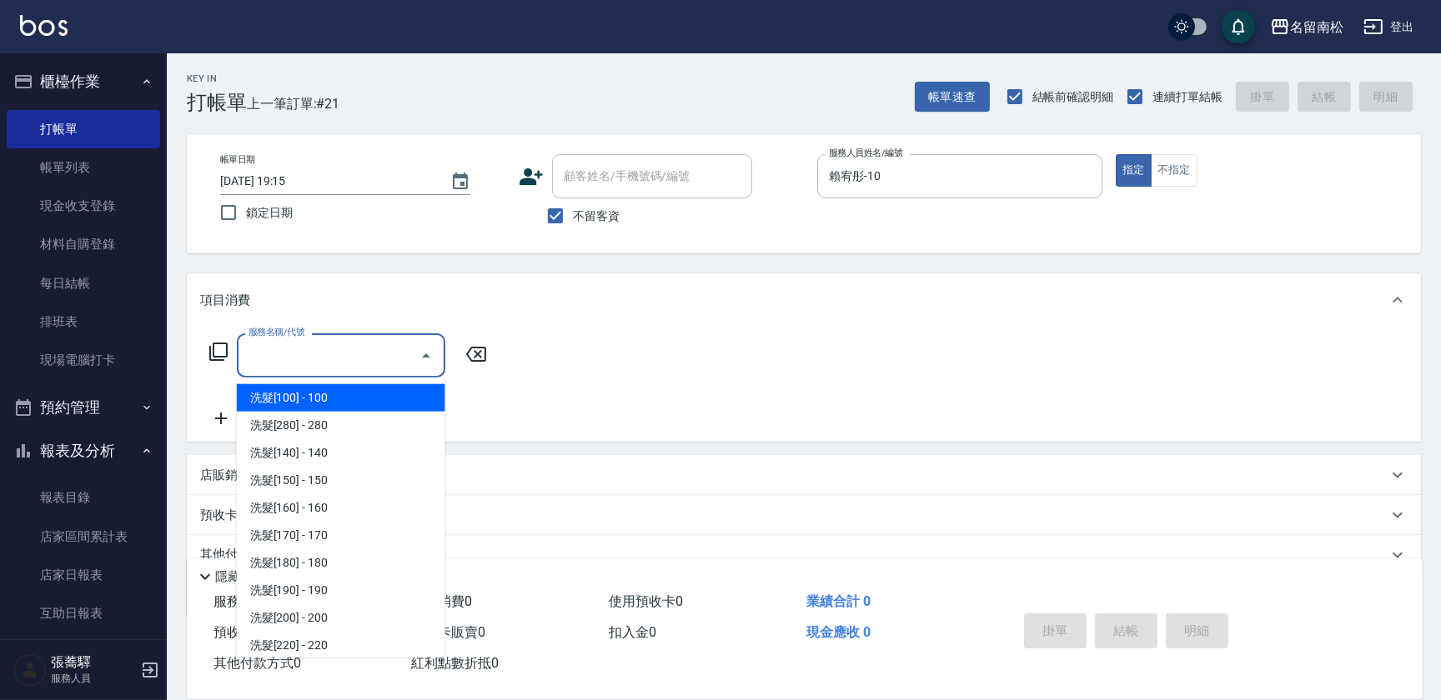
click at [398, 357] on input "服務名稱/代號" at bounding box center [328, 355] width 168 height 29
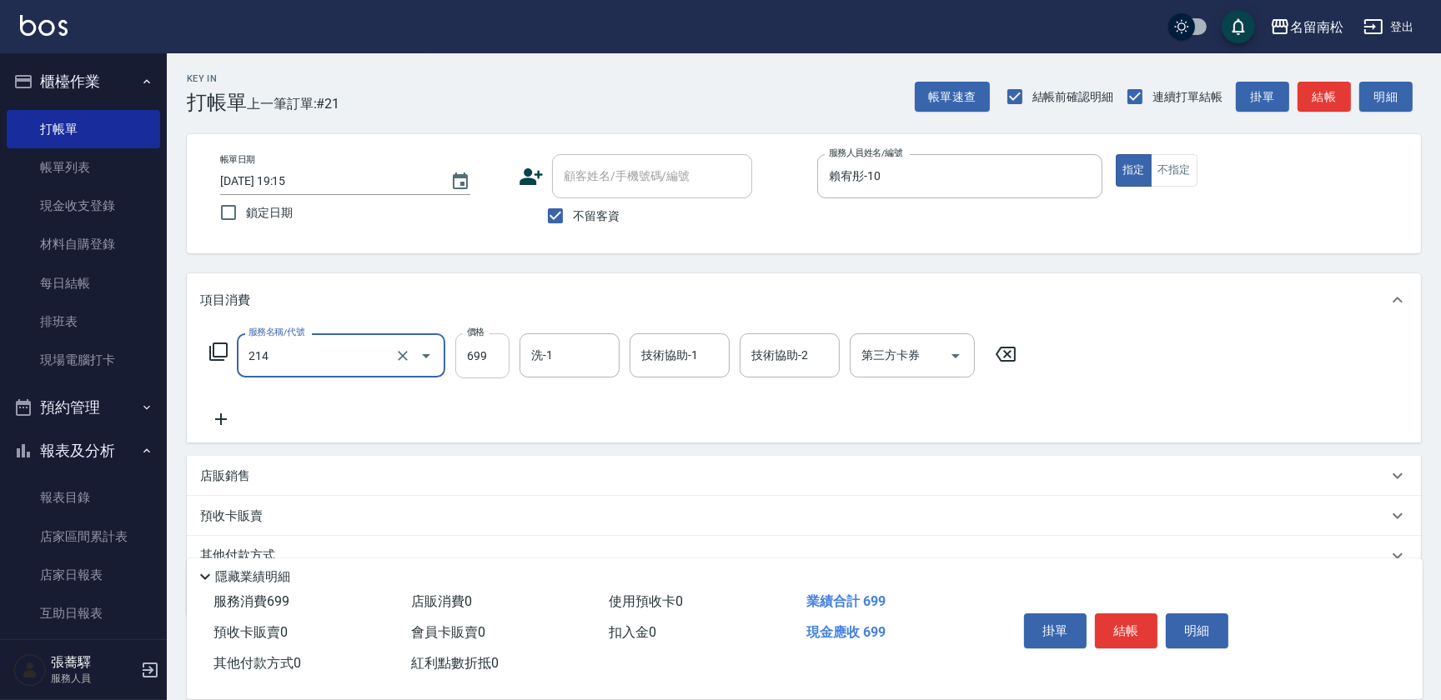
type input "滾珠洗髪699(214)"
click at [489, 350] on input "699" at bounding box center [482, 355] width 54 height 45
click at [488, 353] on input "699" at bounding box center [482, 355] width 54 height 45
click at [493, 354] on input "0" at bounding box center [482, 355] width 54 height 45
click at [459, 352] on input "0" at bounding box center [482, 355] width 54 height 45
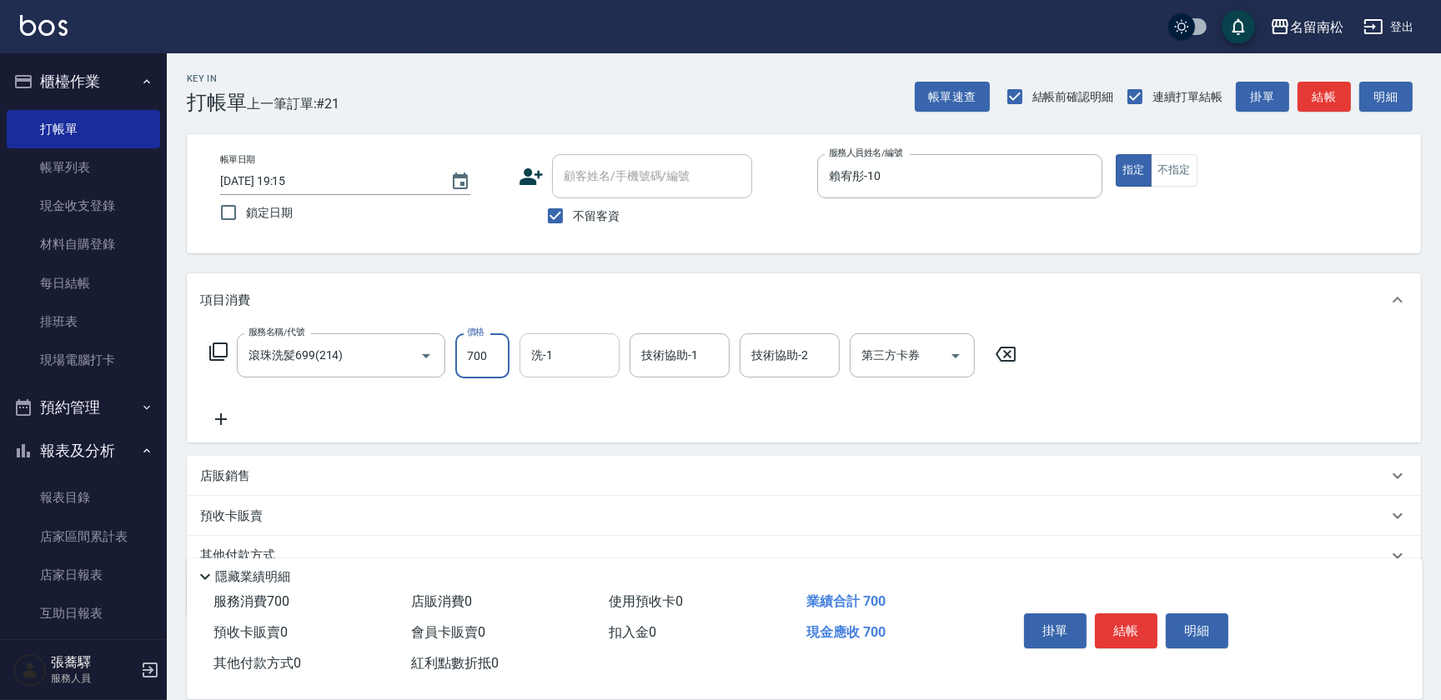
type input "700"
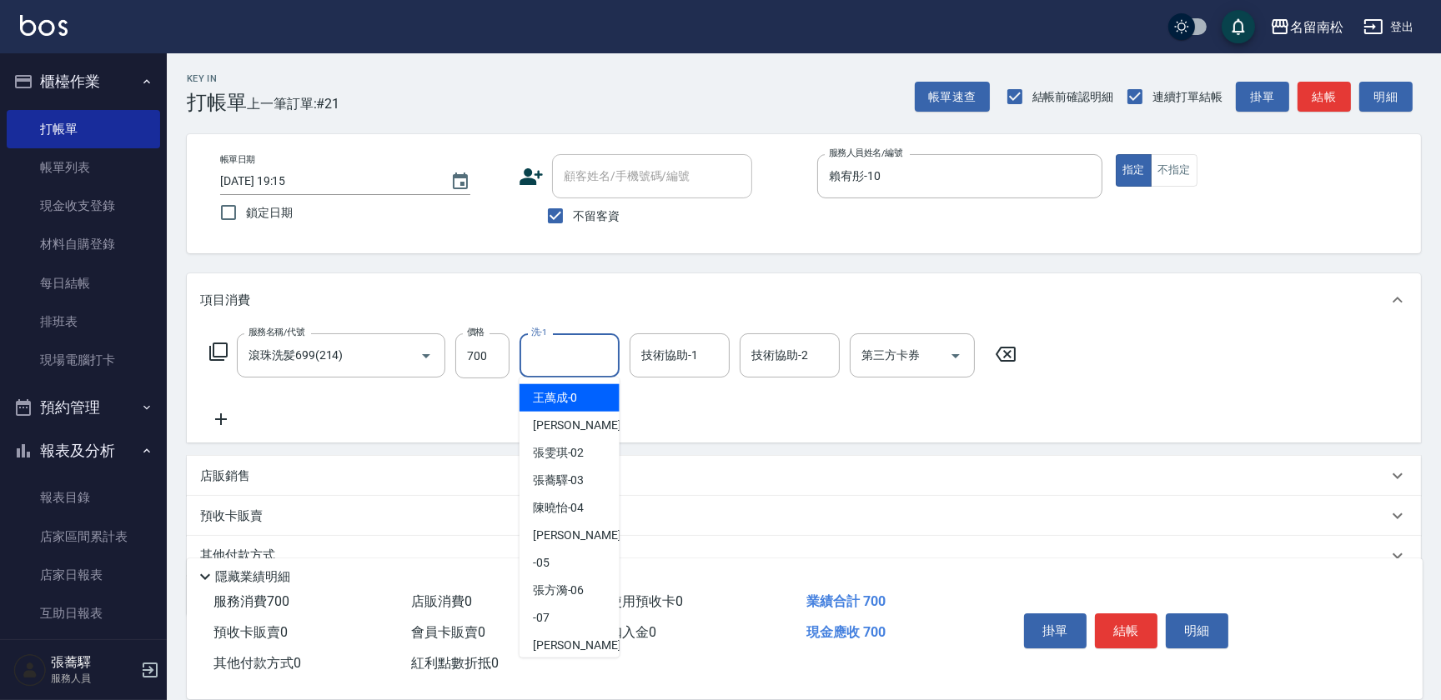
click at [579, 359] on input "洗-1" at bounding box center [569, 355] width 85 height 29
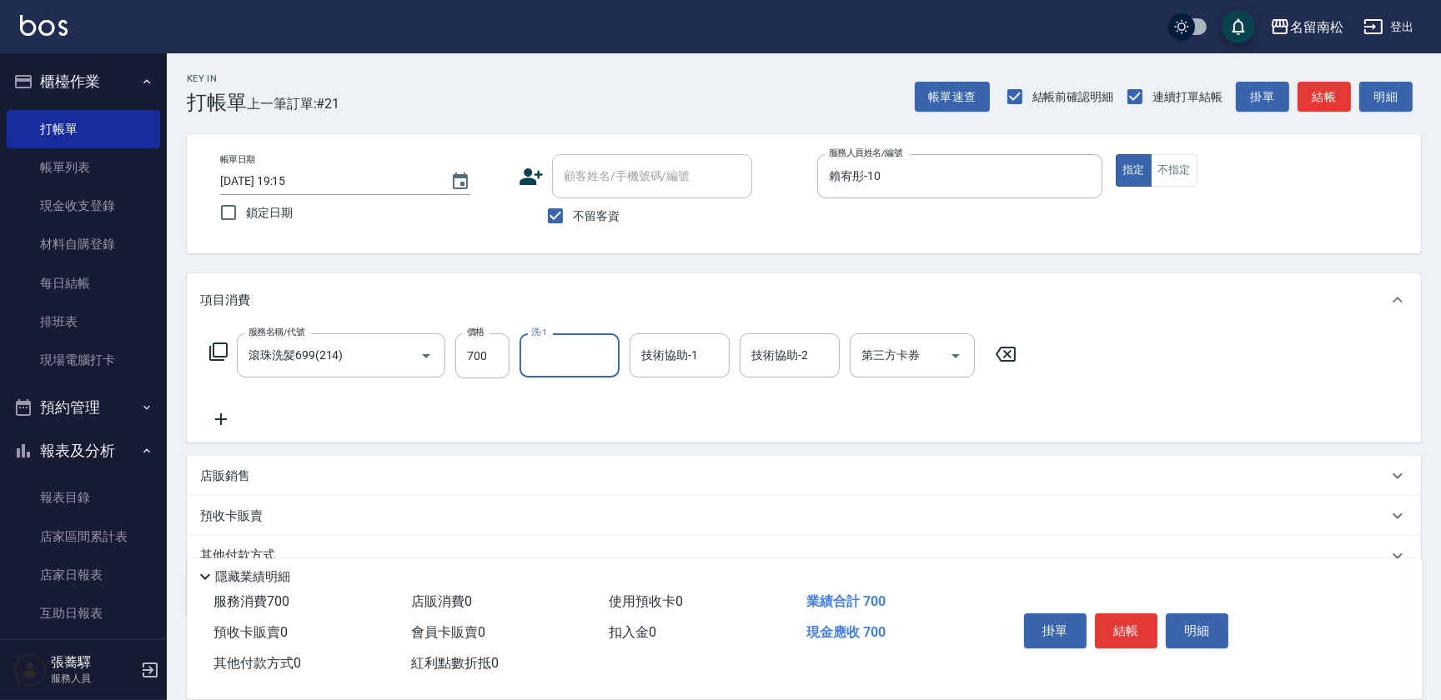
click at [586, 358] on input "洗-1" at bounding box center [569, 355] width 85 height 29
click at [589, 402] on div "[PERSON_NAME]-10" at bounding box center [569, 398] width 100 height 28
type input "賴宥彤-10"
click at [795, 348] on input "技術協助-2" at bounding box center [789, 355] width 85 height 29
drag, startPoint x: 778, startPoint y: 390, endPoint x: 442, endPoint y: 448, distance: 340.9
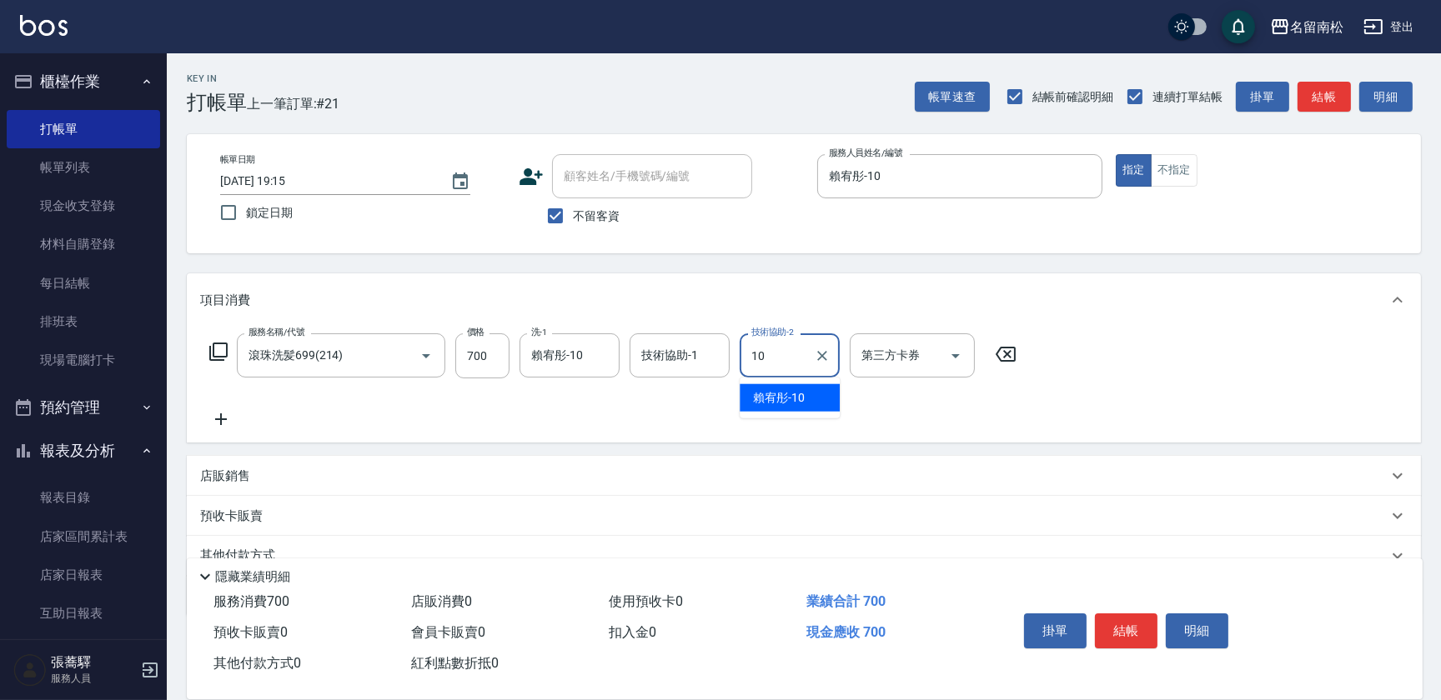
click at [777, 391] on span "[PERSON_NAME]-10" at bounding box center [779, 398] width 52 height 18
type input "賴宥彤-10"
click at [221, 422] on icon at bounding box center [221, 420] width 12 height 12
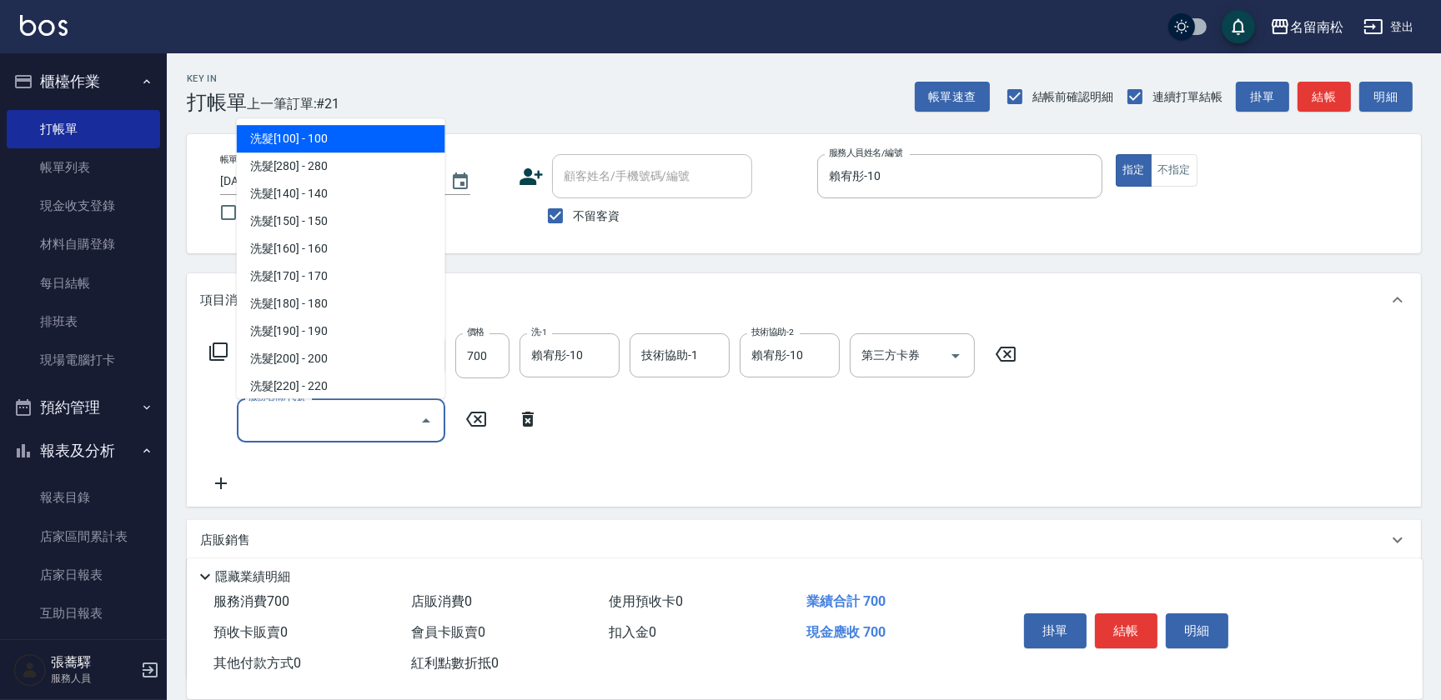
click at [273, 414] on input "服務名稱/代號" at bounding box center [328, 420] width 168 height 29
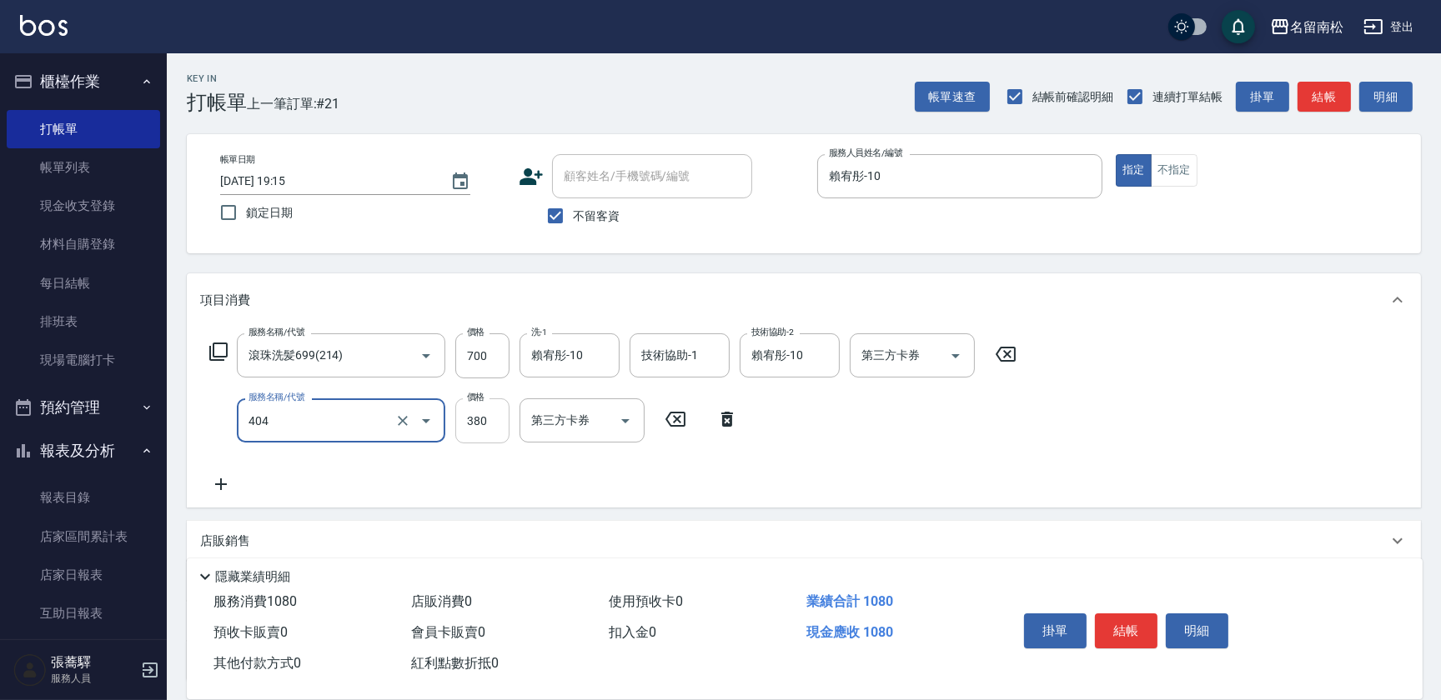
type input "剪髮(380)(404)"
click at [490, 422] on input "380" at bounding box center [482, 421] width 54 height 45
click at [474, 421] on input "4450" at bounding box center [482, 421] width 54 height 45
type input "450"
click at [1131, 619] on button "結帳" at bounding box center [1126, 631] width 63 height 35
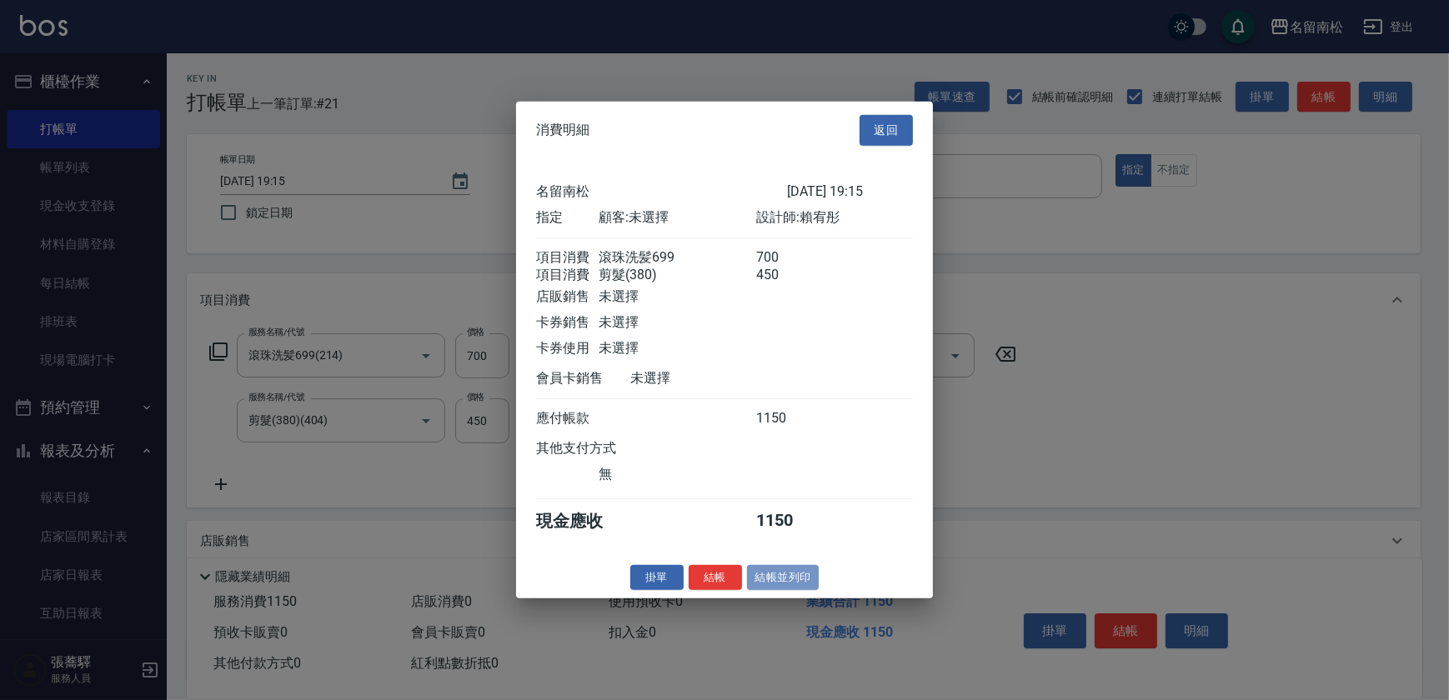
click at [783, 584] on button "結帳並列印" at bounding box center [783, 577] width 73 height 26
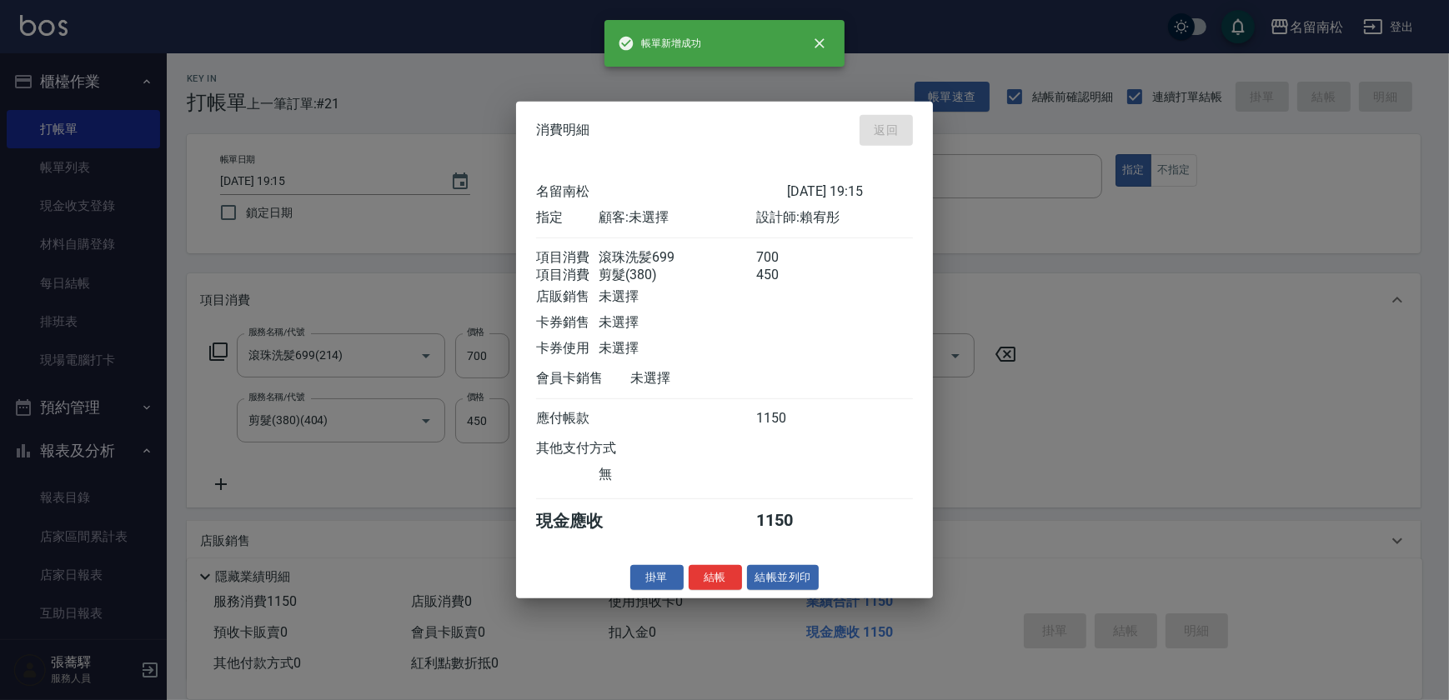
type input "[DATE] 19:16"
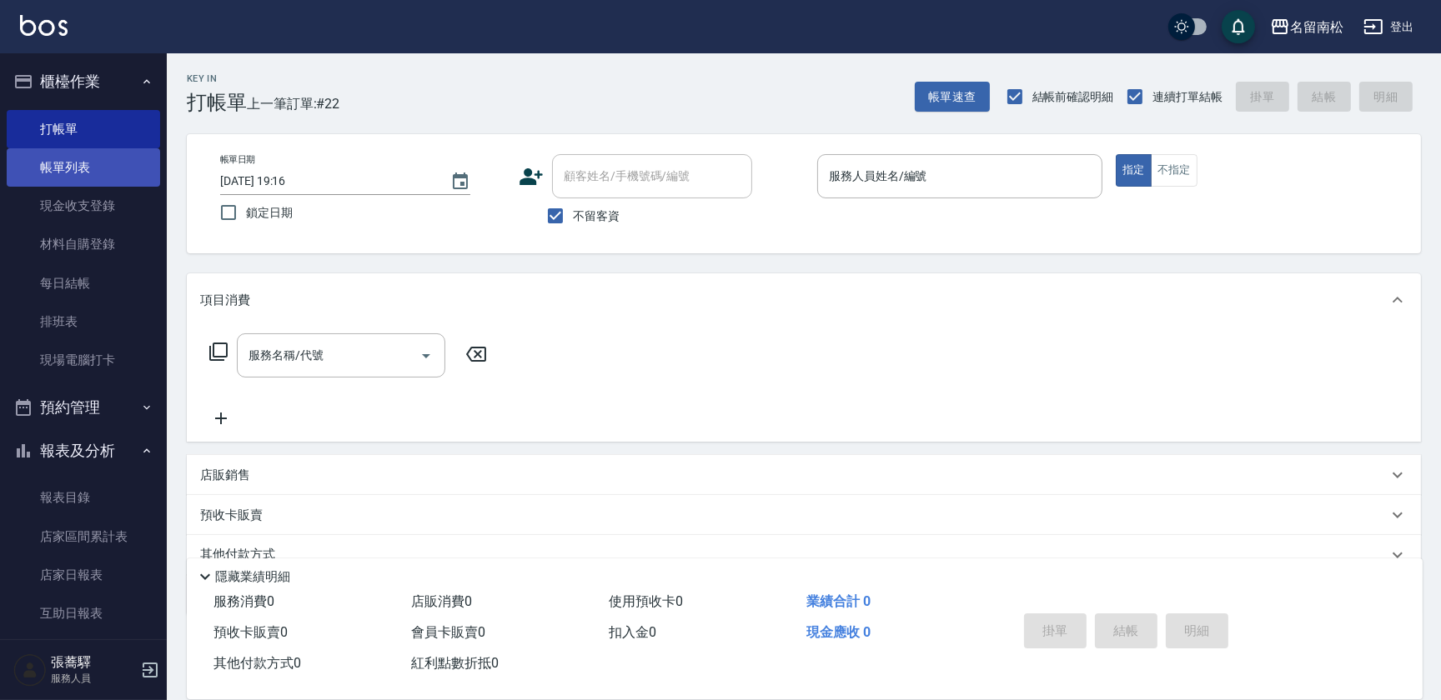
click at [57, 170] on link "帳單列表" at bounding box center [83, 167] width 153 height 38
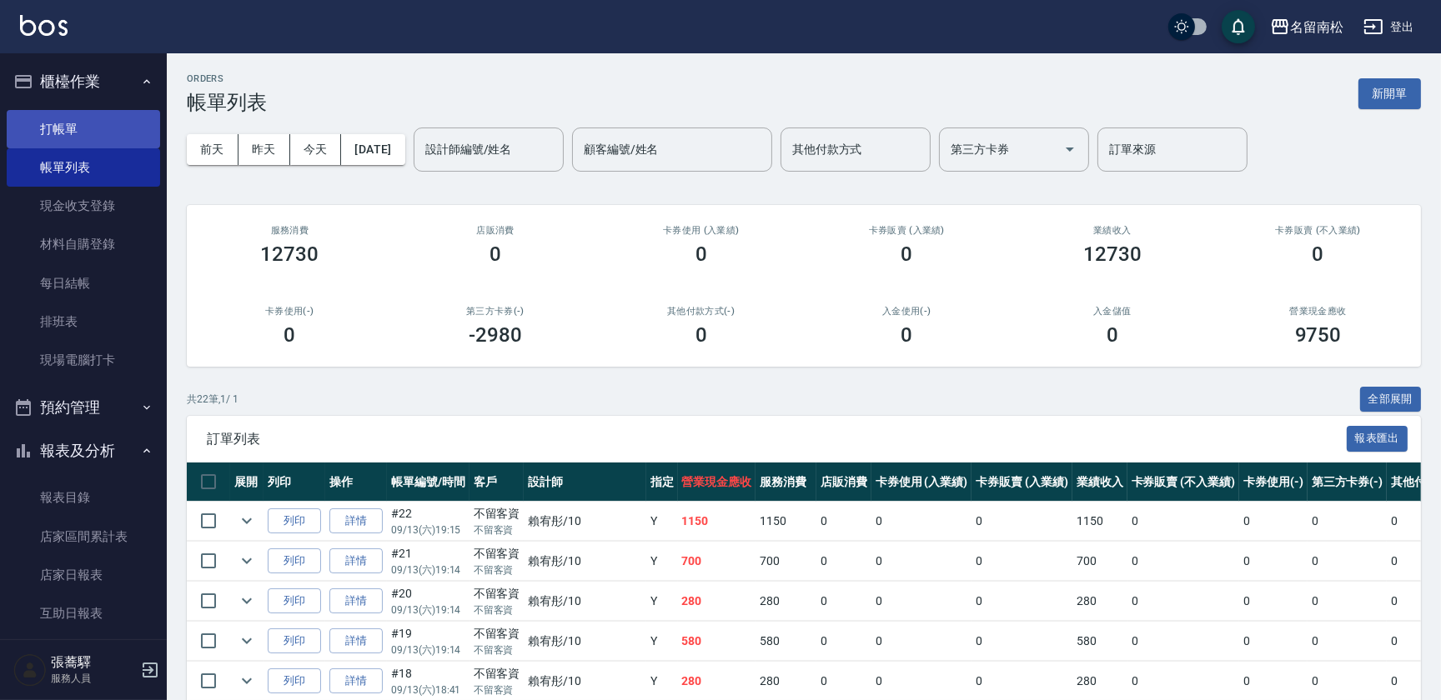
click at [58, 133] on link "打帳單" at bounding box center [83, 129] width 153 height 38
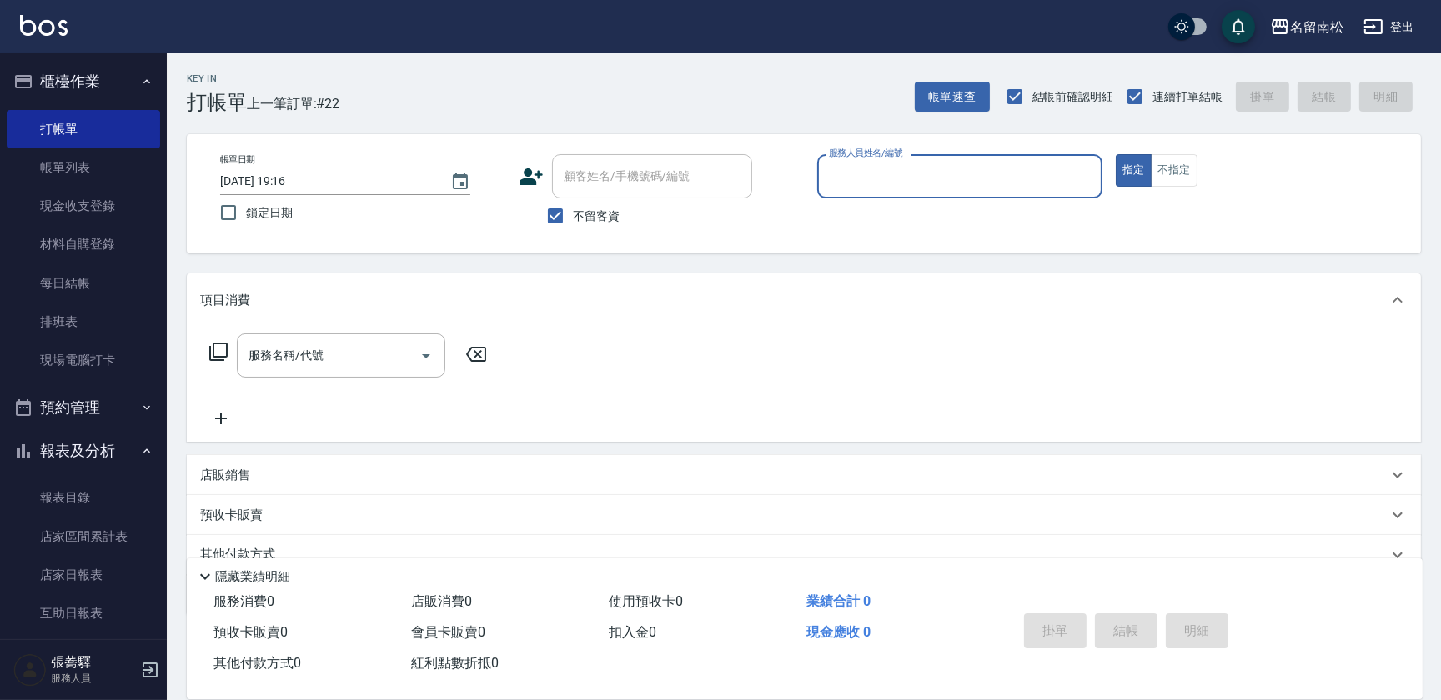
drag, startPoint x: 103, startPoint y: 171, endPoint x: 337, endPoint y: 567, distance: 460.1
click at [103, 171] on link "帳單列表" at bounding box center [83, 167] width 153 height 38
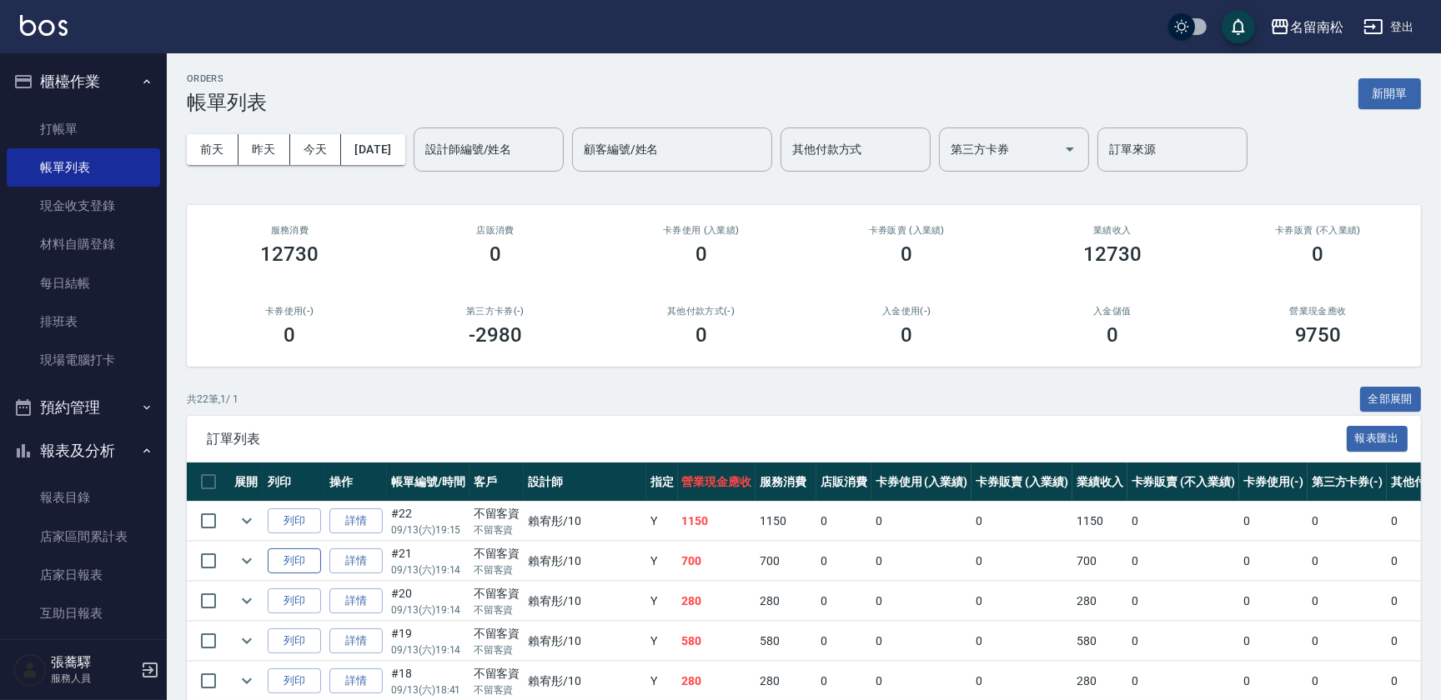
click at [307, 565] on button "列印" at bounding box center [294, 562] width 53 height 26
click at [88, 125] on link "打帳單" at bounding box center [83, 129] width 153 height 38
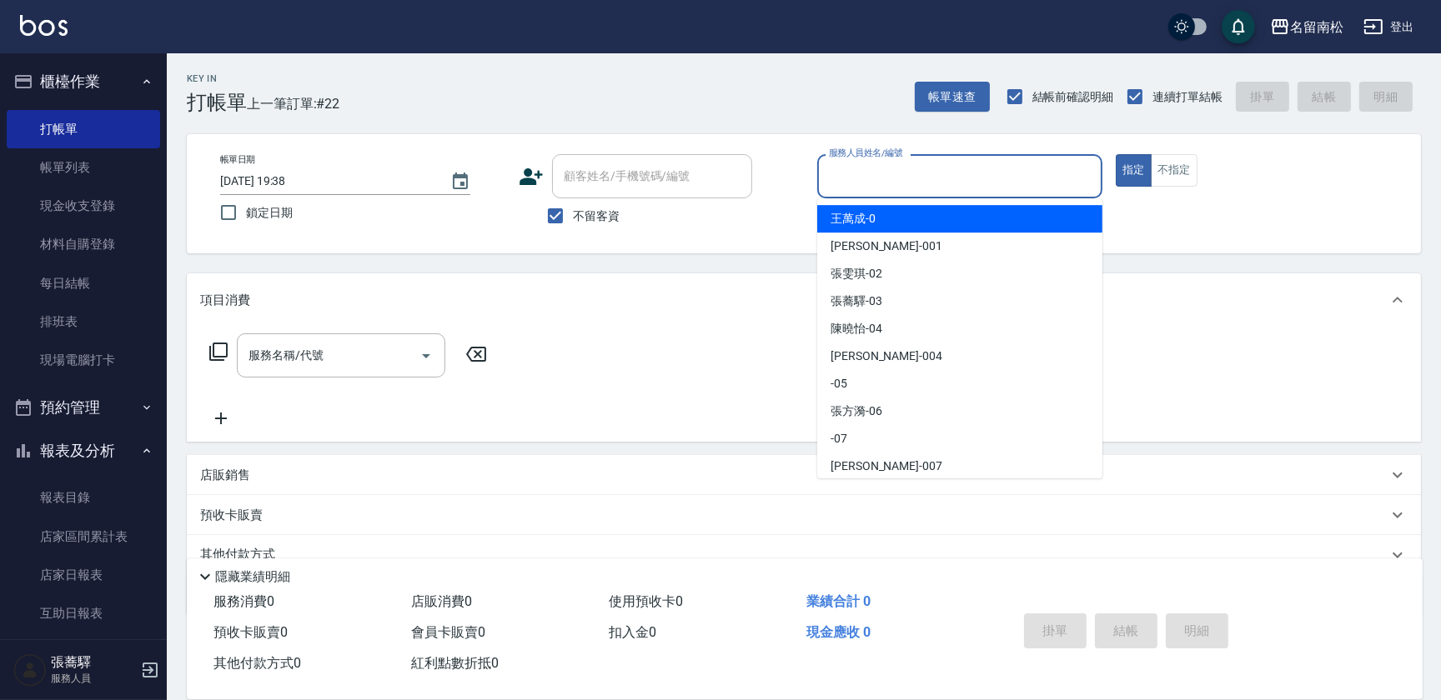
click at [1023, 180] on input "服務人員姓名/編號" at bounding box center [960, 176] width 270 height 29
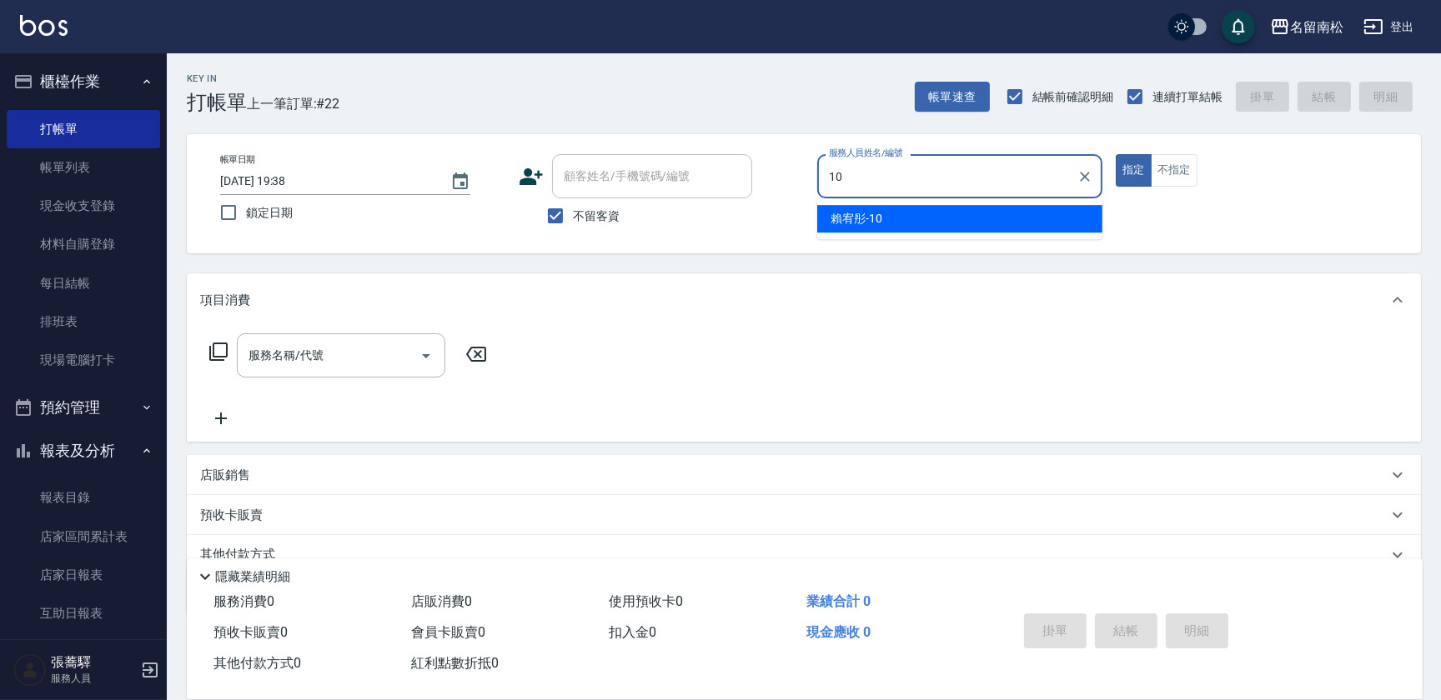
type input "賴宥彤-10"
type button "true"
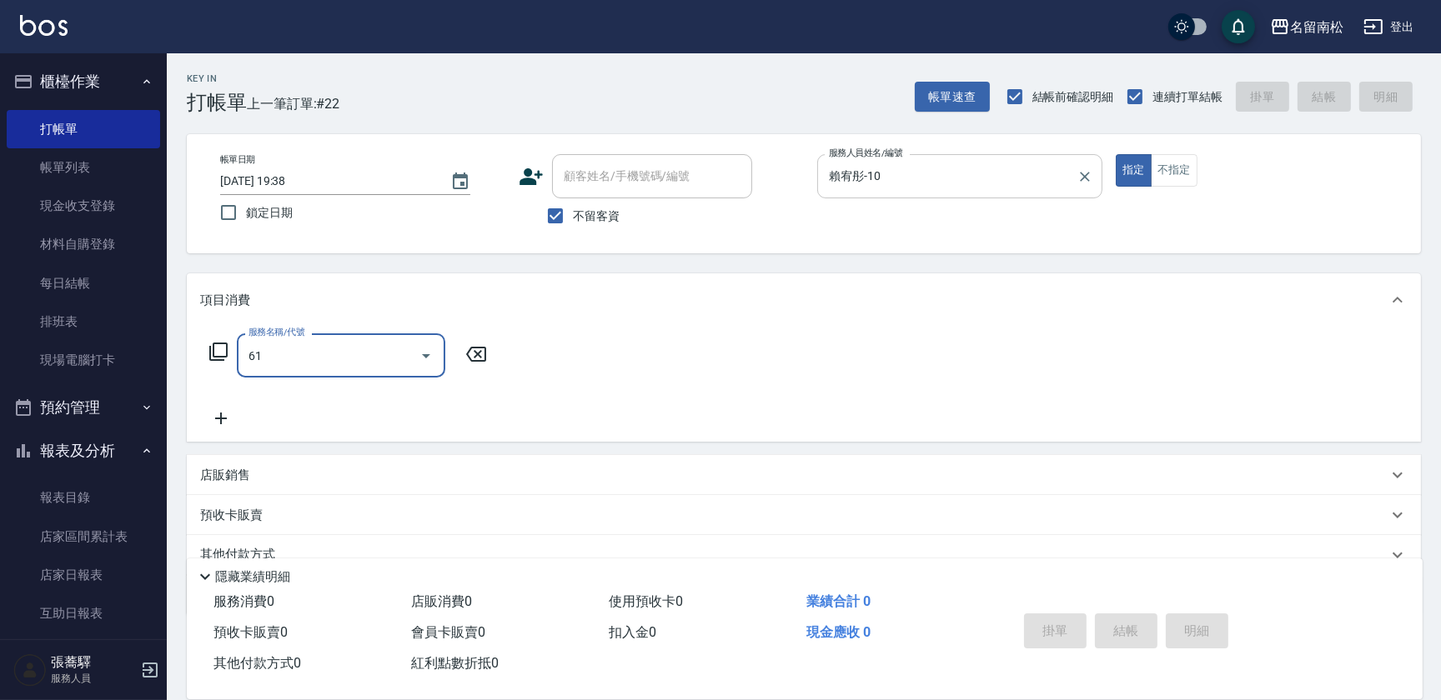
type input "614"
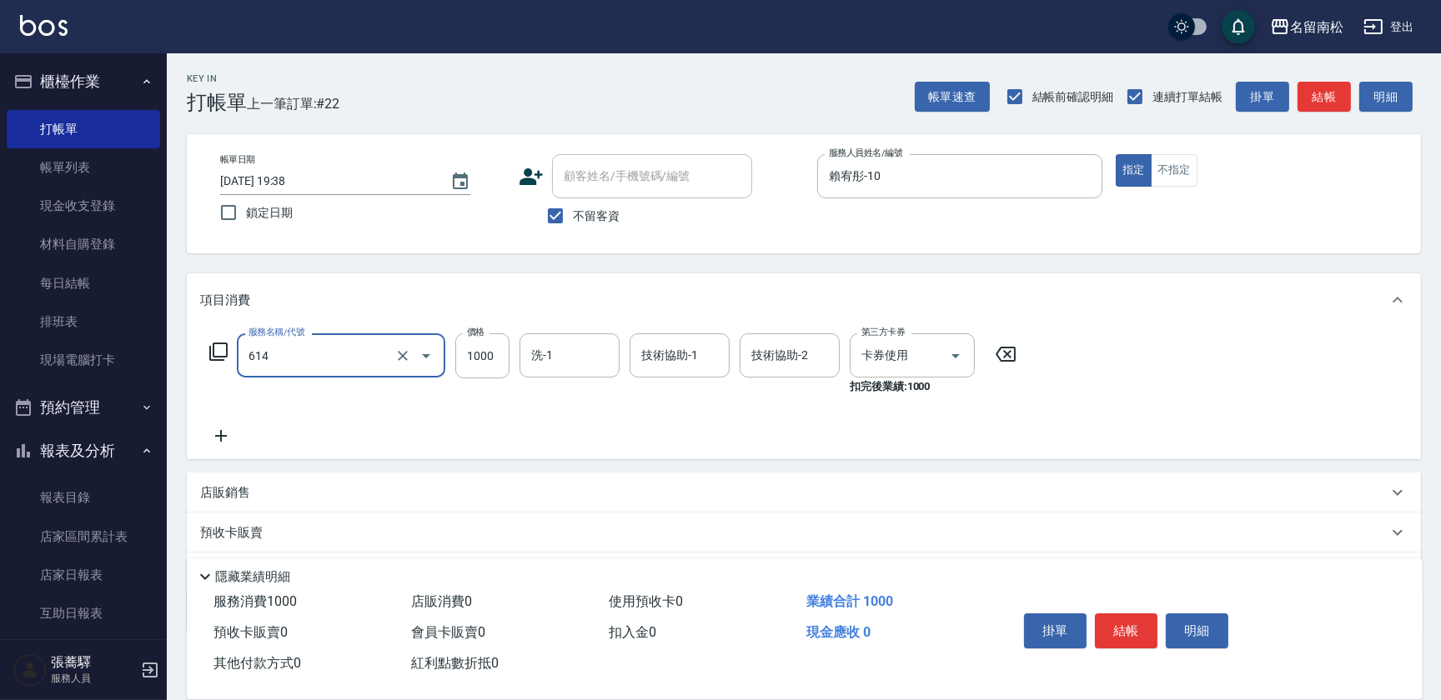
click at [295, 373] on div "614 服務名稱/代號" at bounding box center [341, 355] width 208 height 44
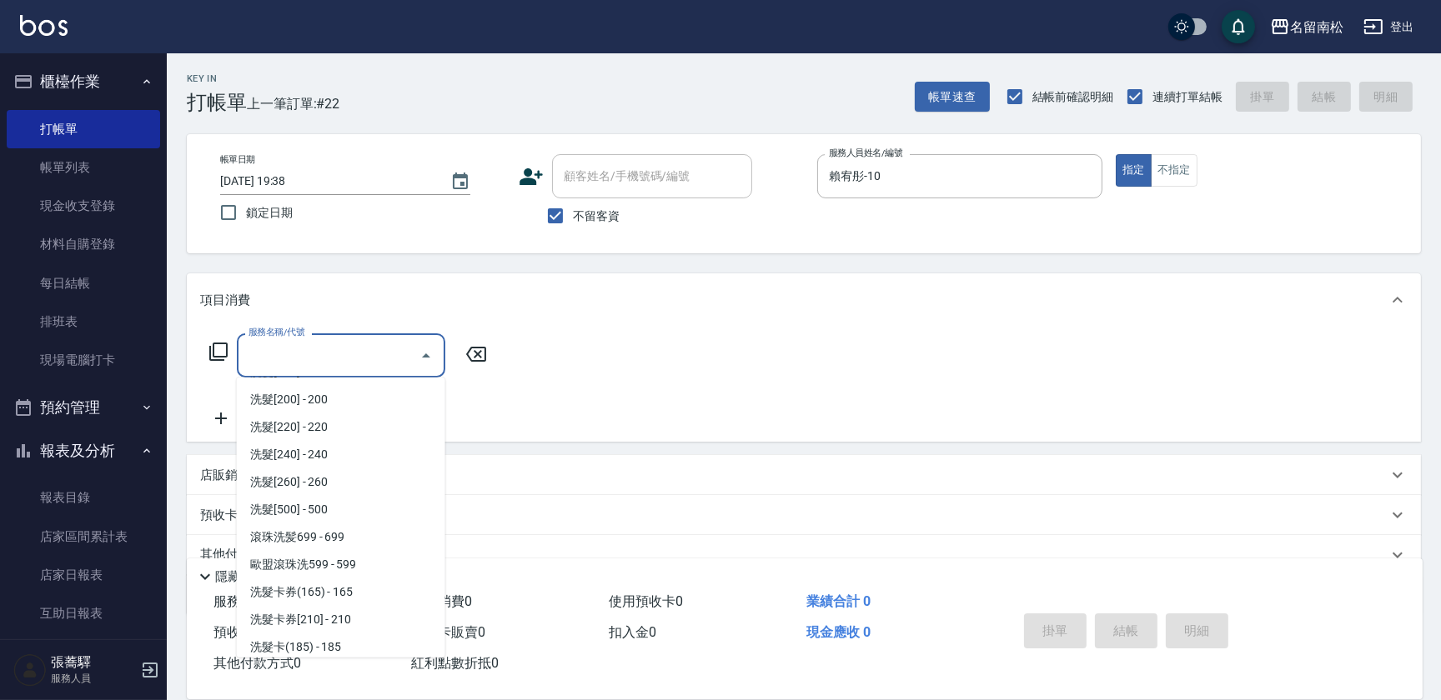
scroll to position [303, 0]
click at [363, 452] on span "滾珠洗髪699 - 699" at bounding box center [341, 453] width 208 height 28
type input "滾珠洗髪699(214)"
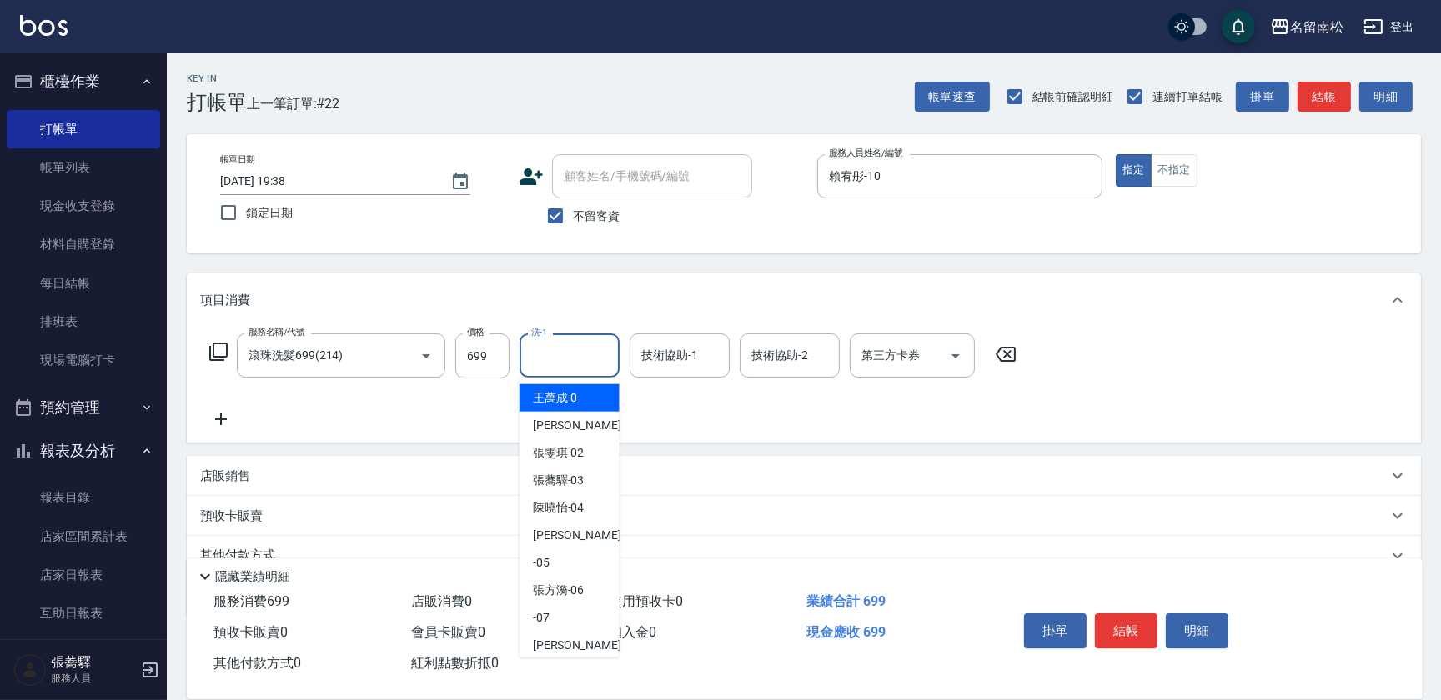
click at [578, 369] on input "洗-1" at bounding box center [569, 355] width 85 height 29
type input "賴宥彤-10"
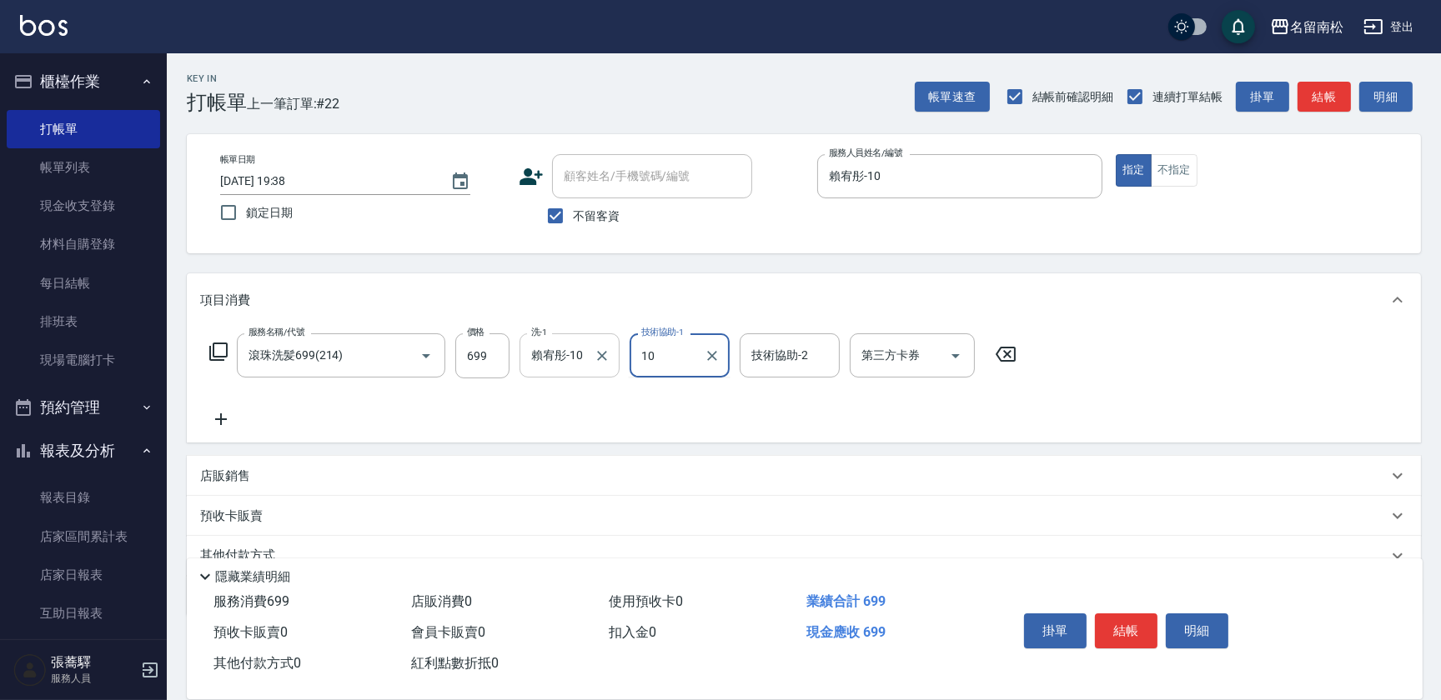
type input "賴宥彤-10"
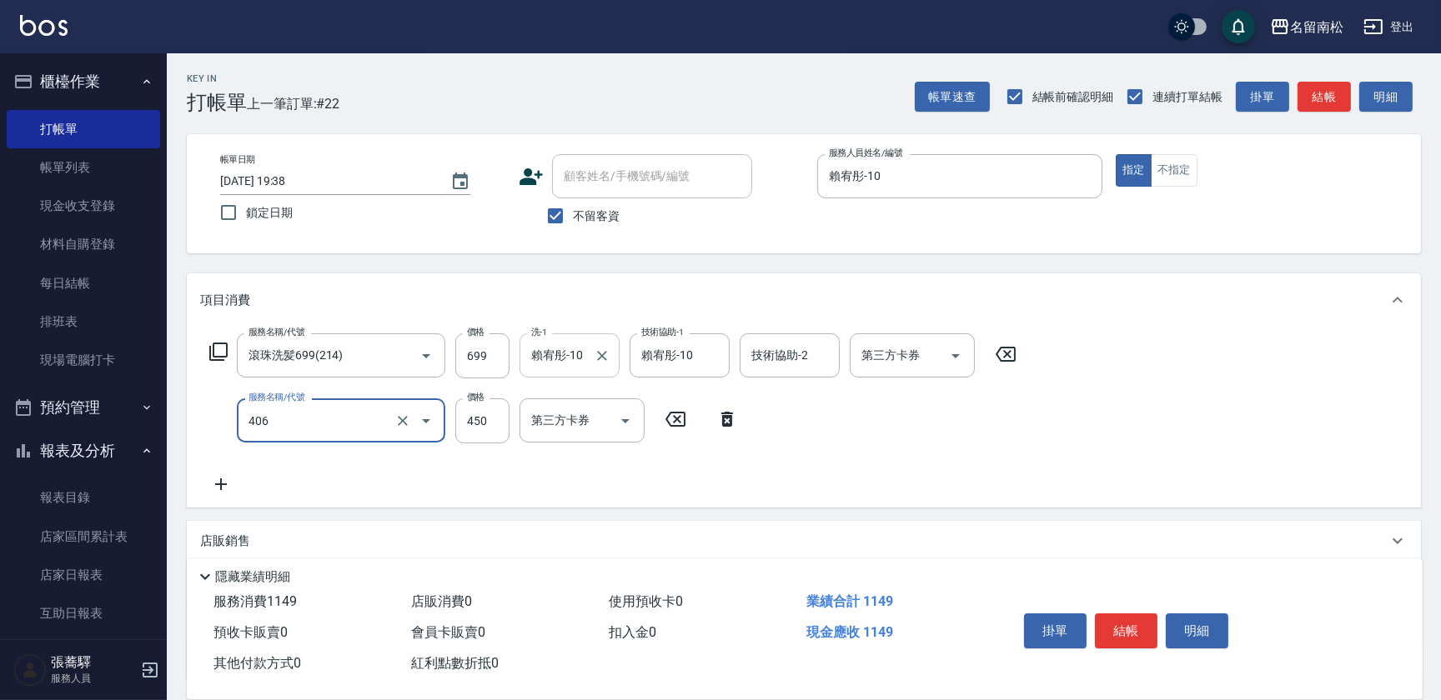
type input "剪髮(450)(406)"
click at [1119, 624] on button "結帳" at bounding box center [1126, 631] width 63 height 35
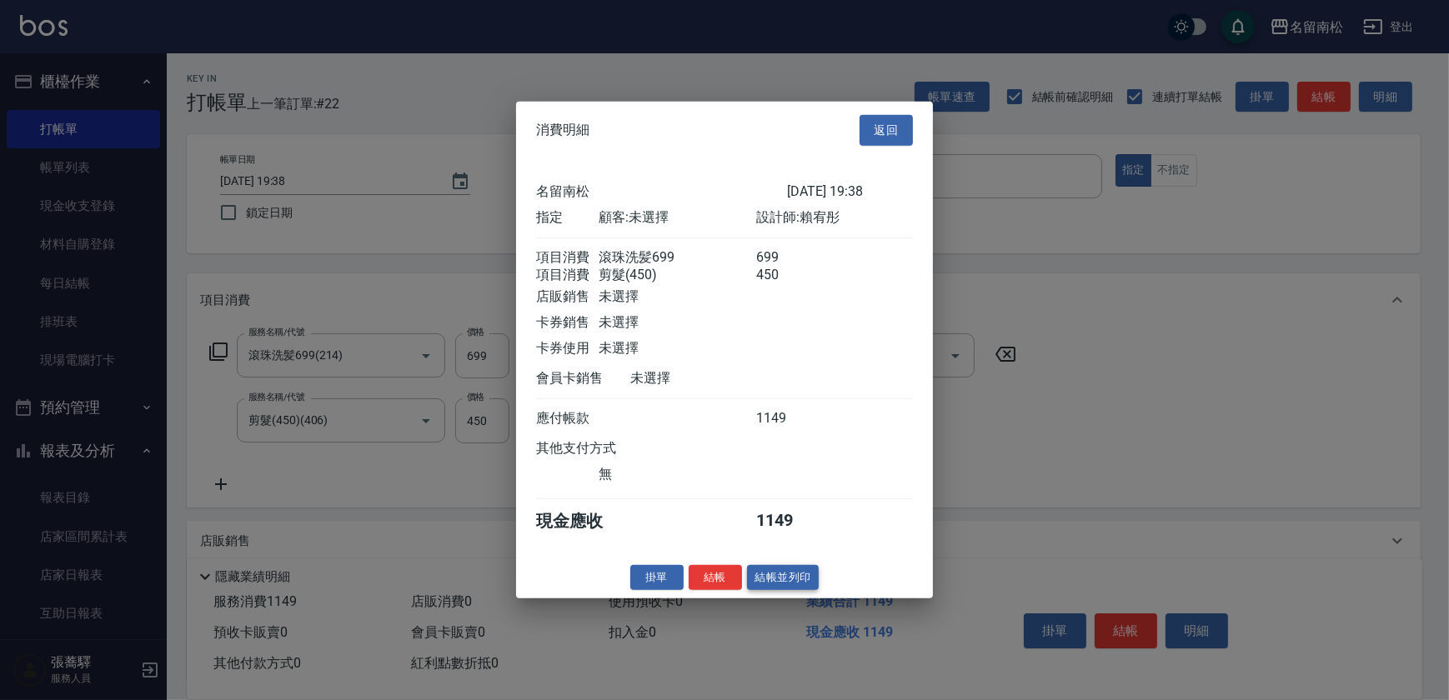
click at [804, 588] on button "結帳並列印" at bounding box center [783, 577] width 73 height 26
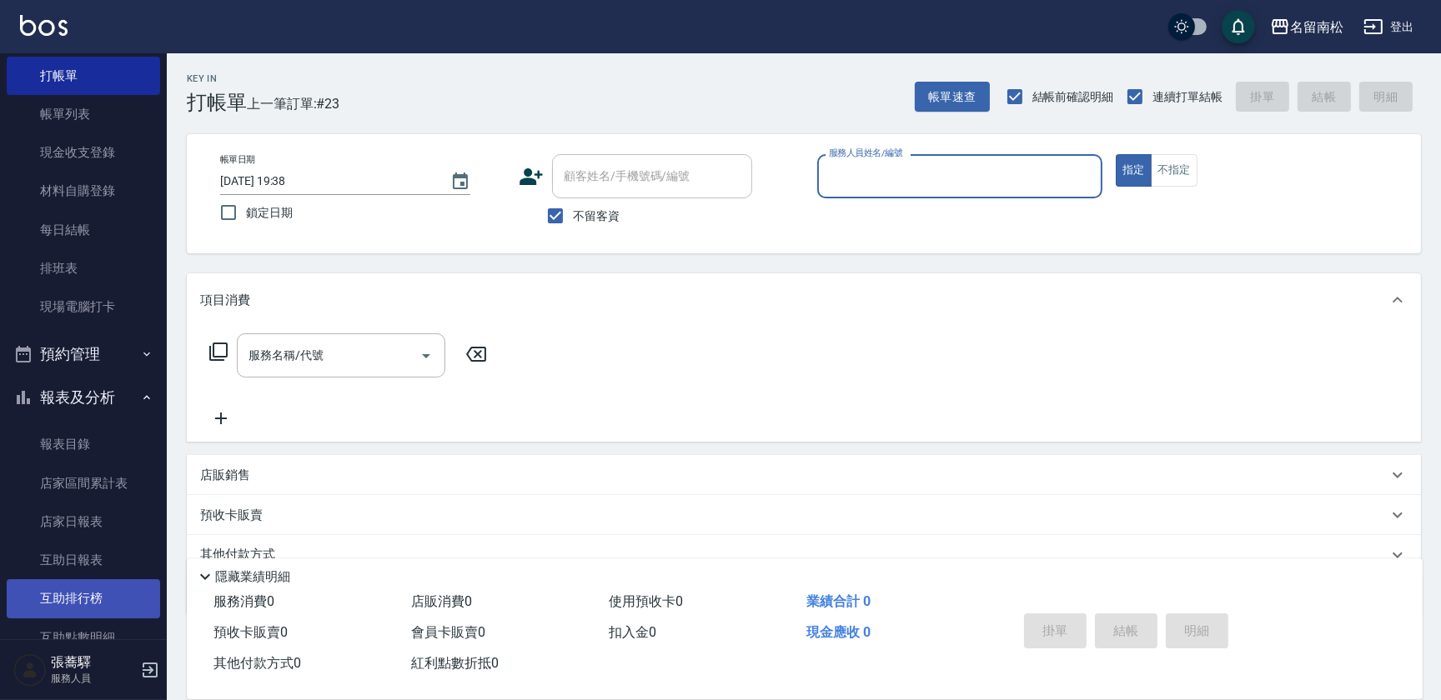
scroll to position [151, 0]
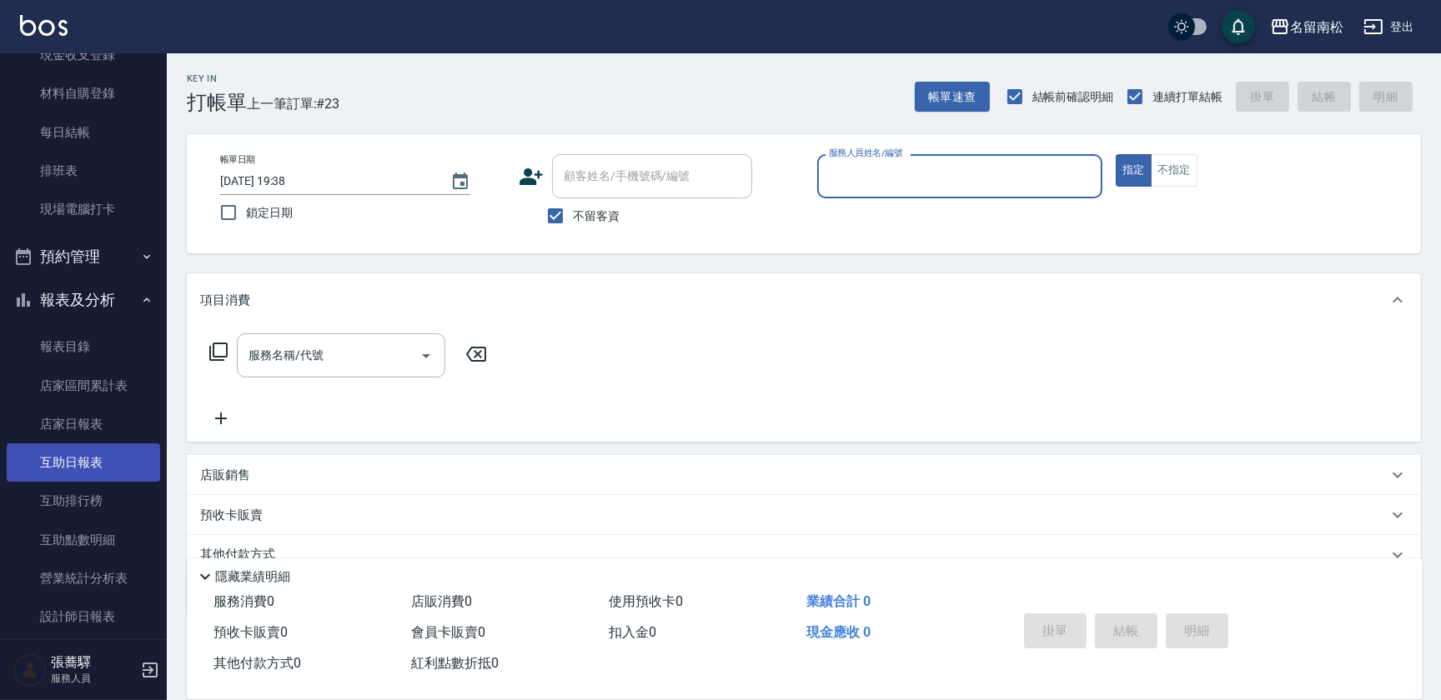
click at [103, 449] on link "互助日報表" at bounding box center [83, 463] width 153 height 38
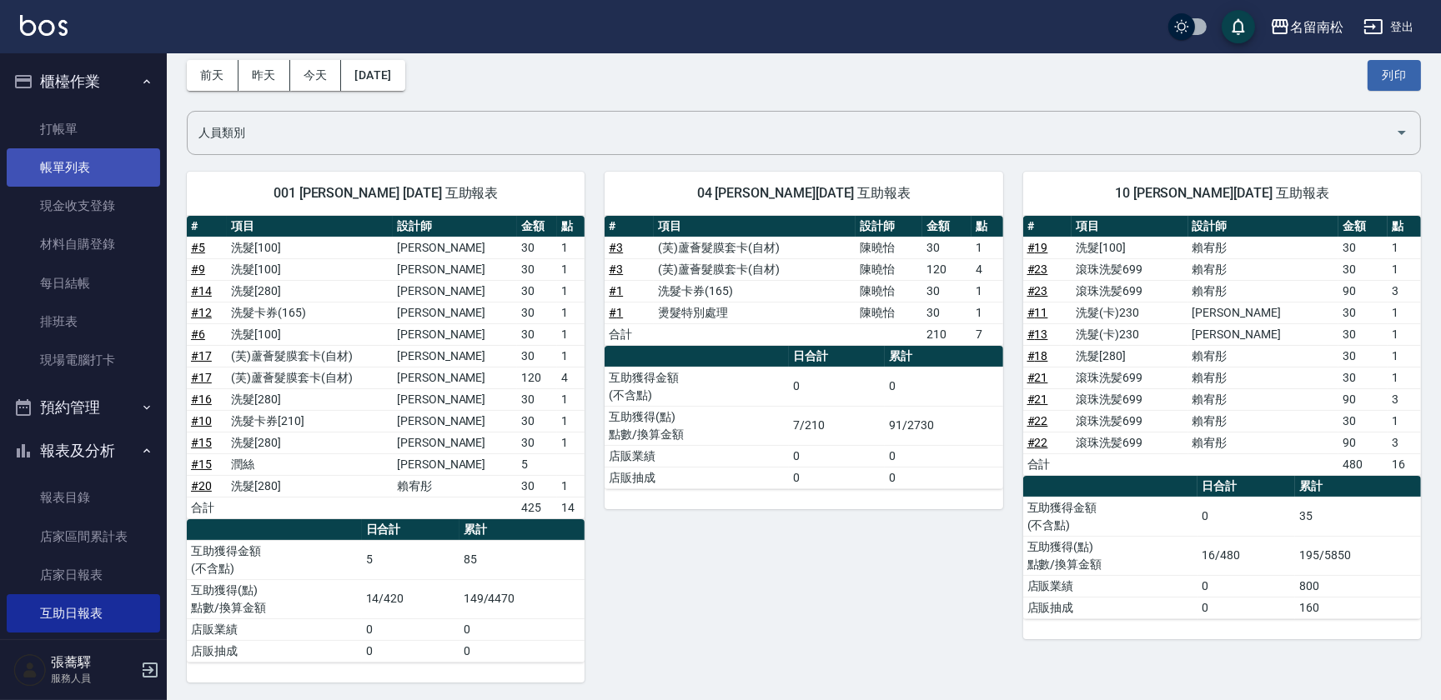
click at [75, 172] on link "帳單列表" at bounding box center [83, 167] width 153 height 38
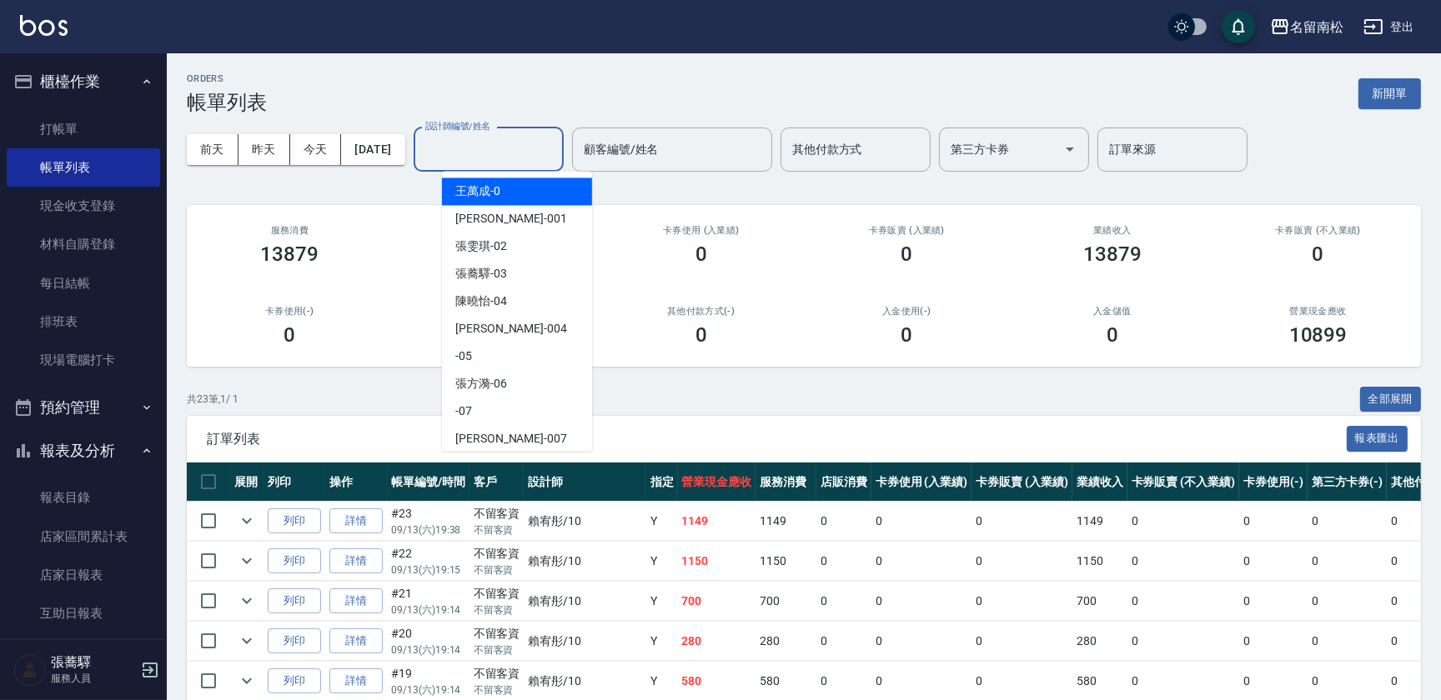
click at [498, 151] on input "設計師編號/姓名" at bounding box center [488, 149] width 135 height 29
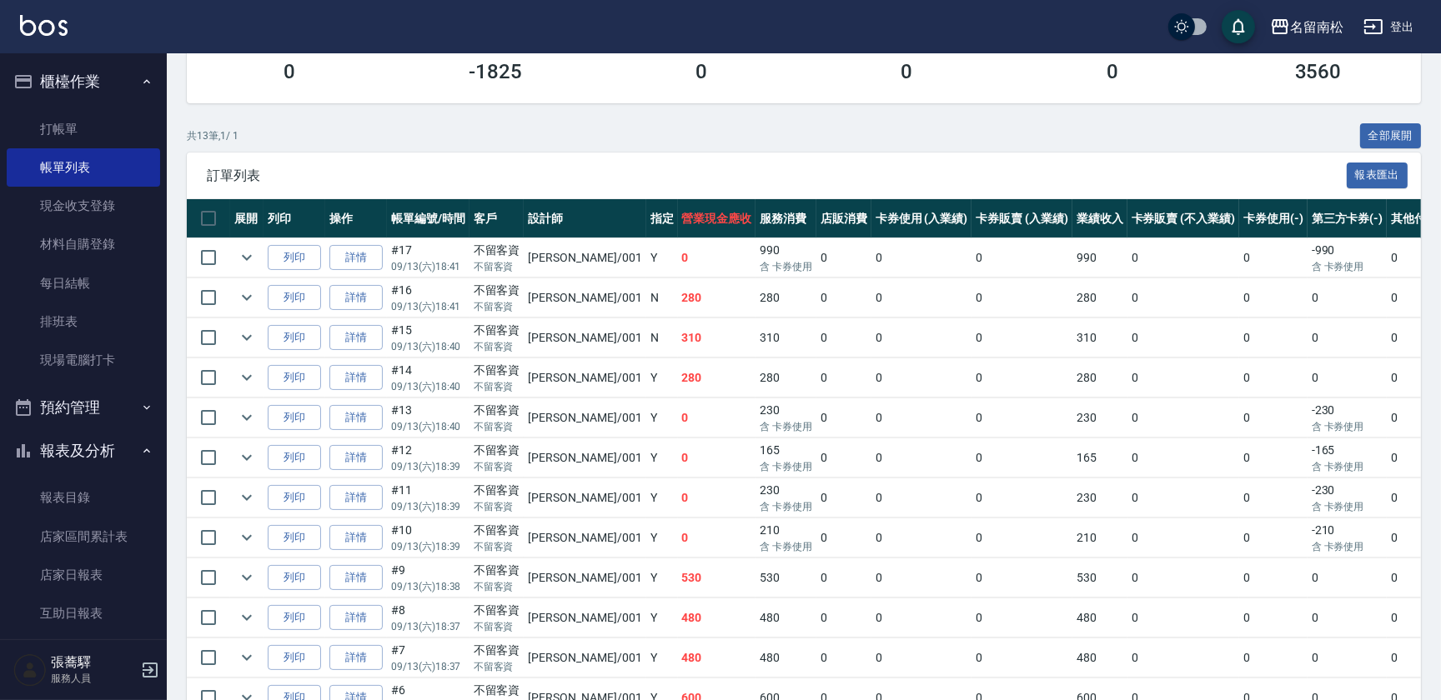
scroll to position [303, 0]
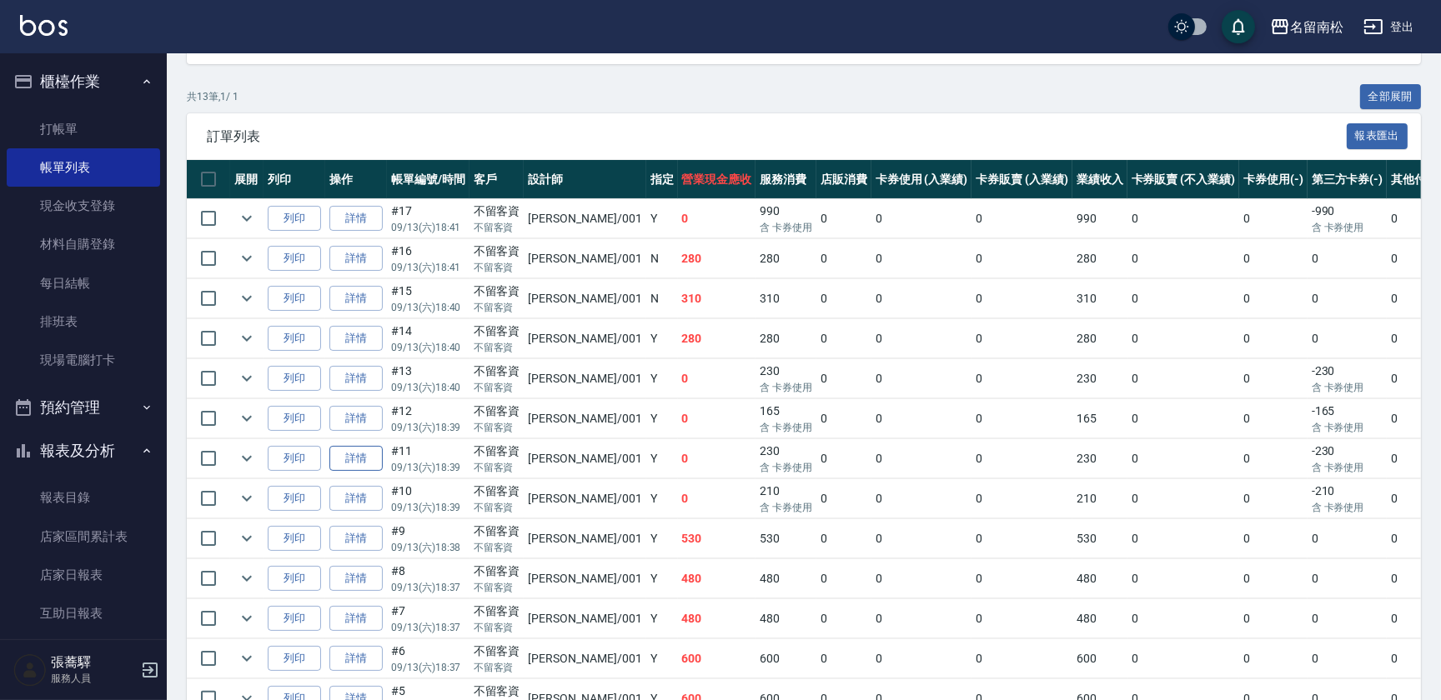
type input "[PERSON_NAME]-001"
click at [357, 459] on link "詳情" at bounding box center [355, 459] width 53 height 26
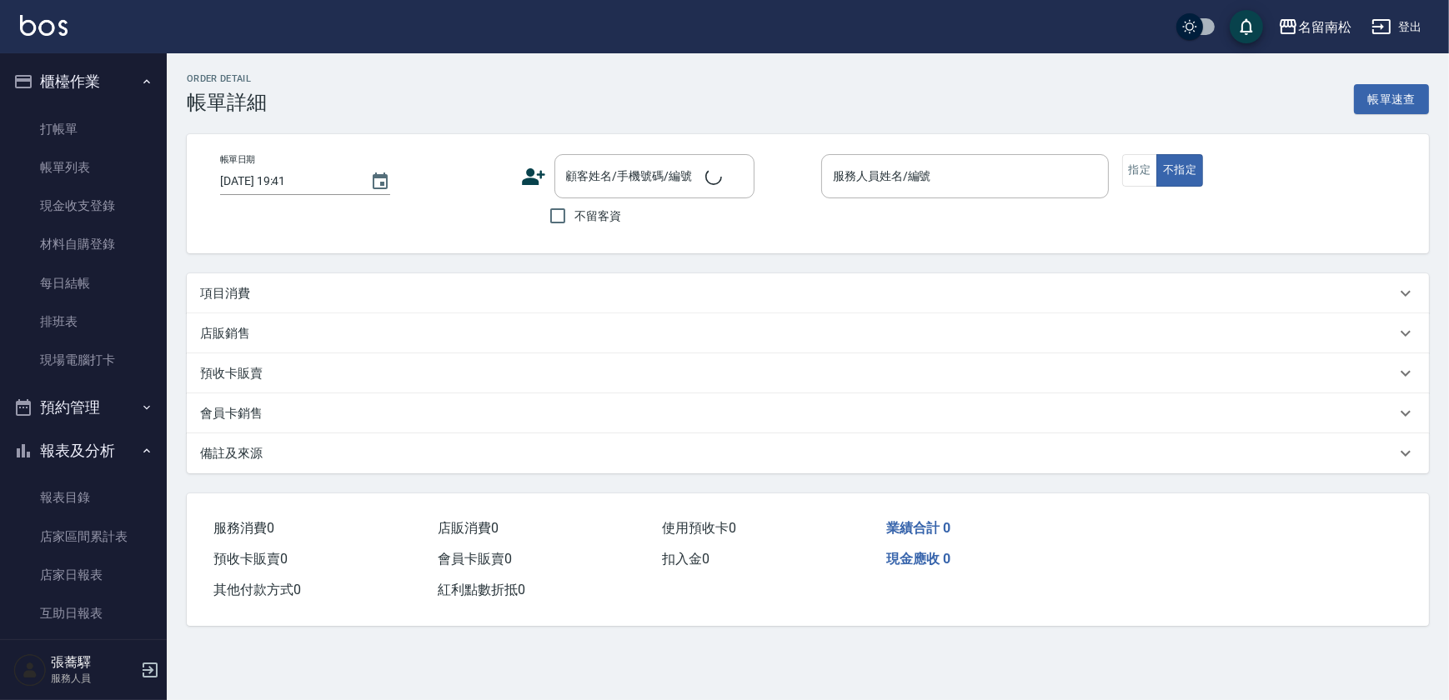
type input "[DATE] 18:39"
checkbox input "true"
type input "[PERSON_NAME]-001"
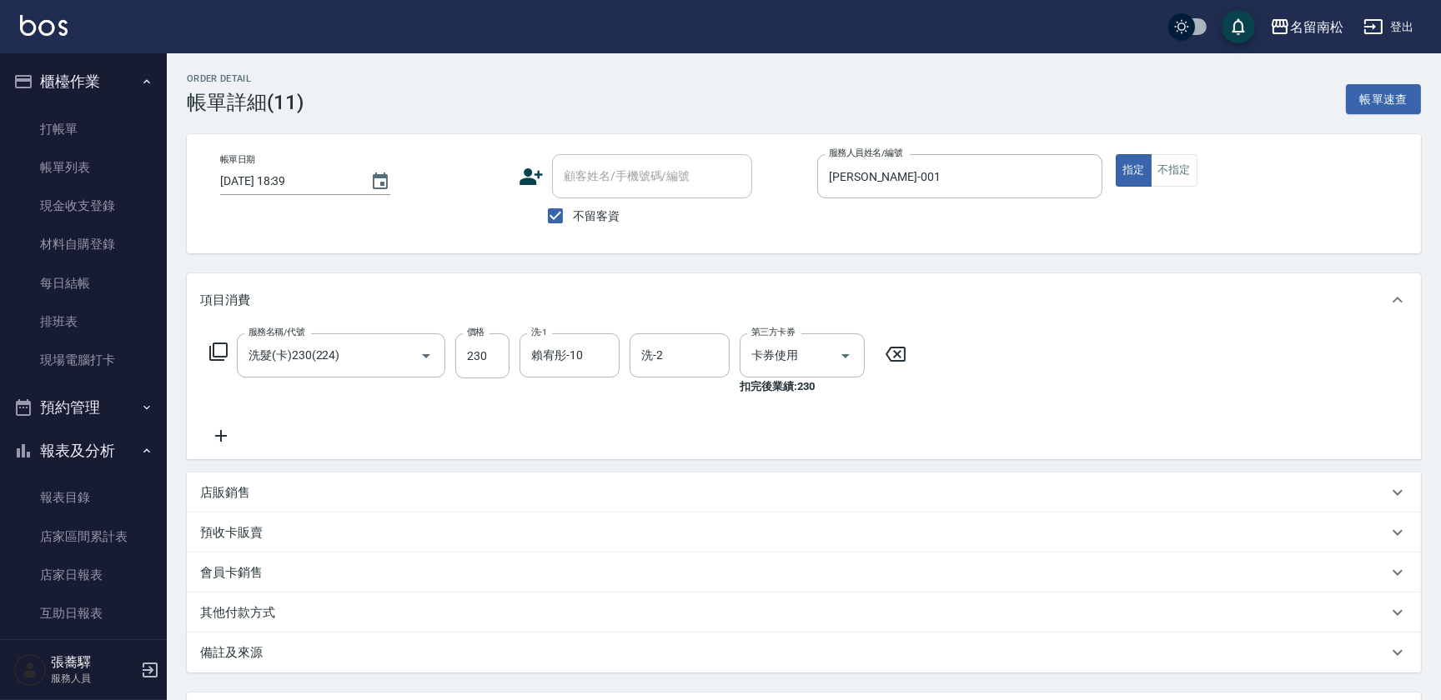
type input "洗髮(卡)230(224)"
click at [594, 361] on icon "Clear" at bounding box center [602, 356] width 17 height 17
type input "[PERSON_NAME]04"
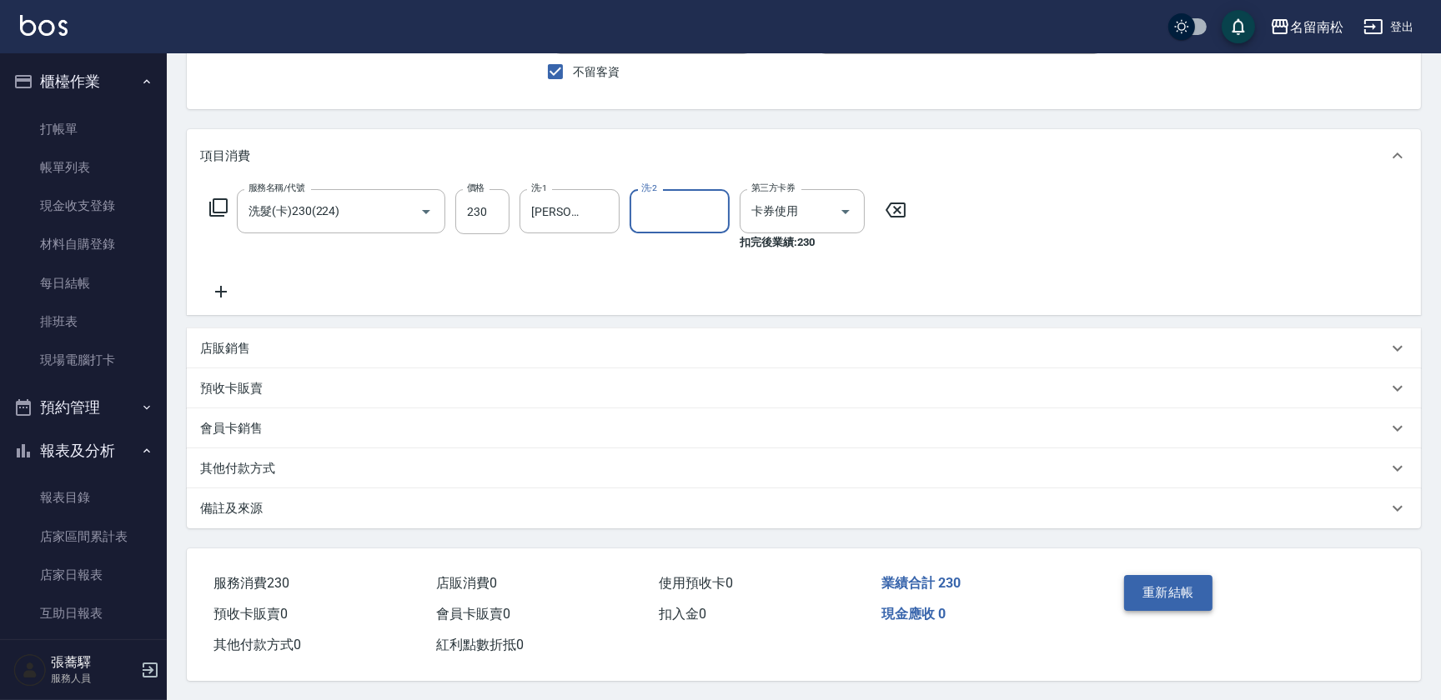
scroll to position [149, 0]
click at [1189, 587] on button "重新結帳" at bounding box center [1168, 591] width 88 height 35
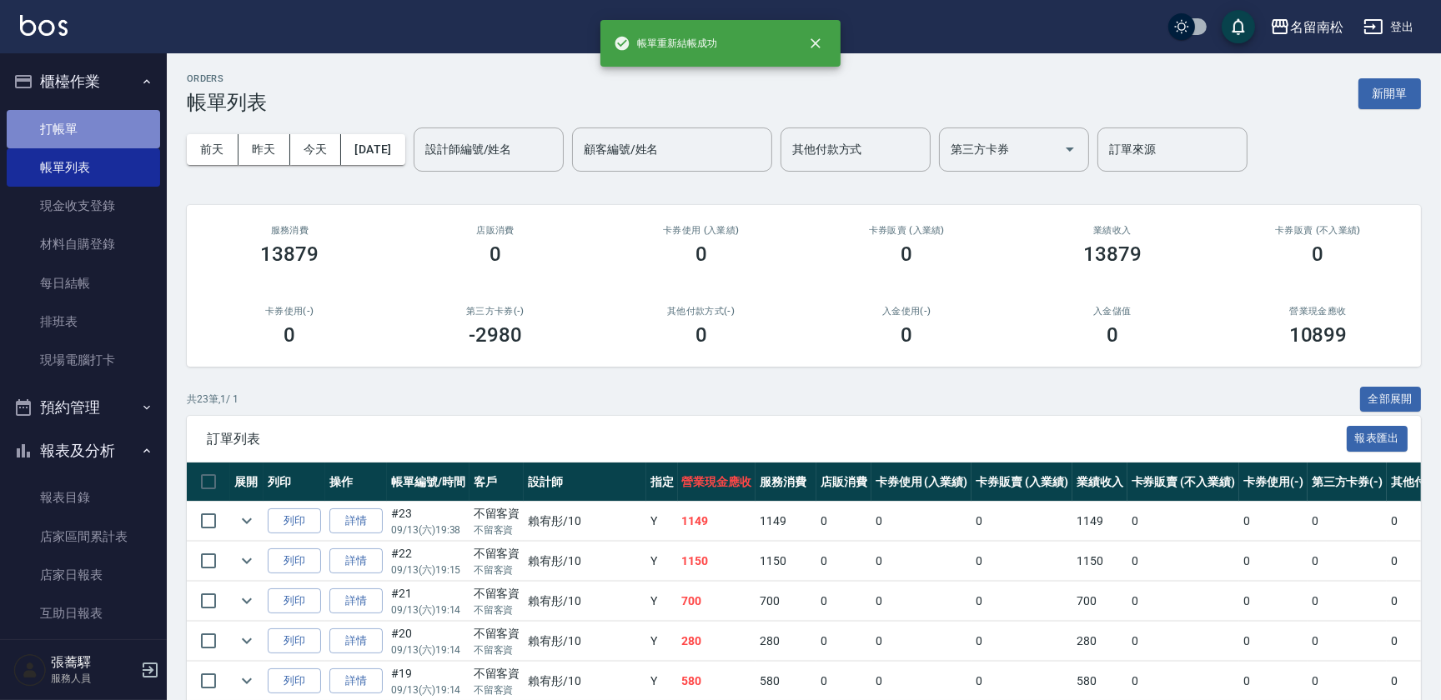
click at [96, 140] on link "打帳單" at bounding box center [83, 129] width 153 height 38
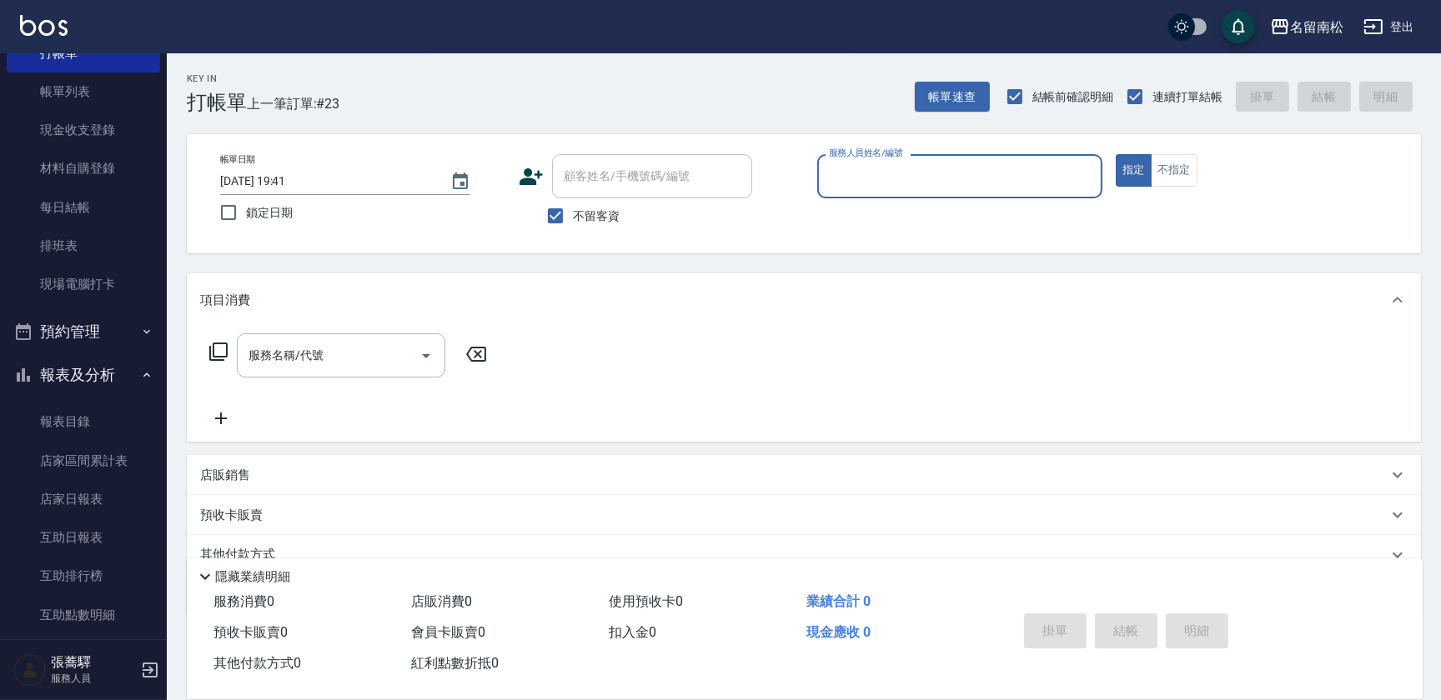
scroll to position [227, 0]
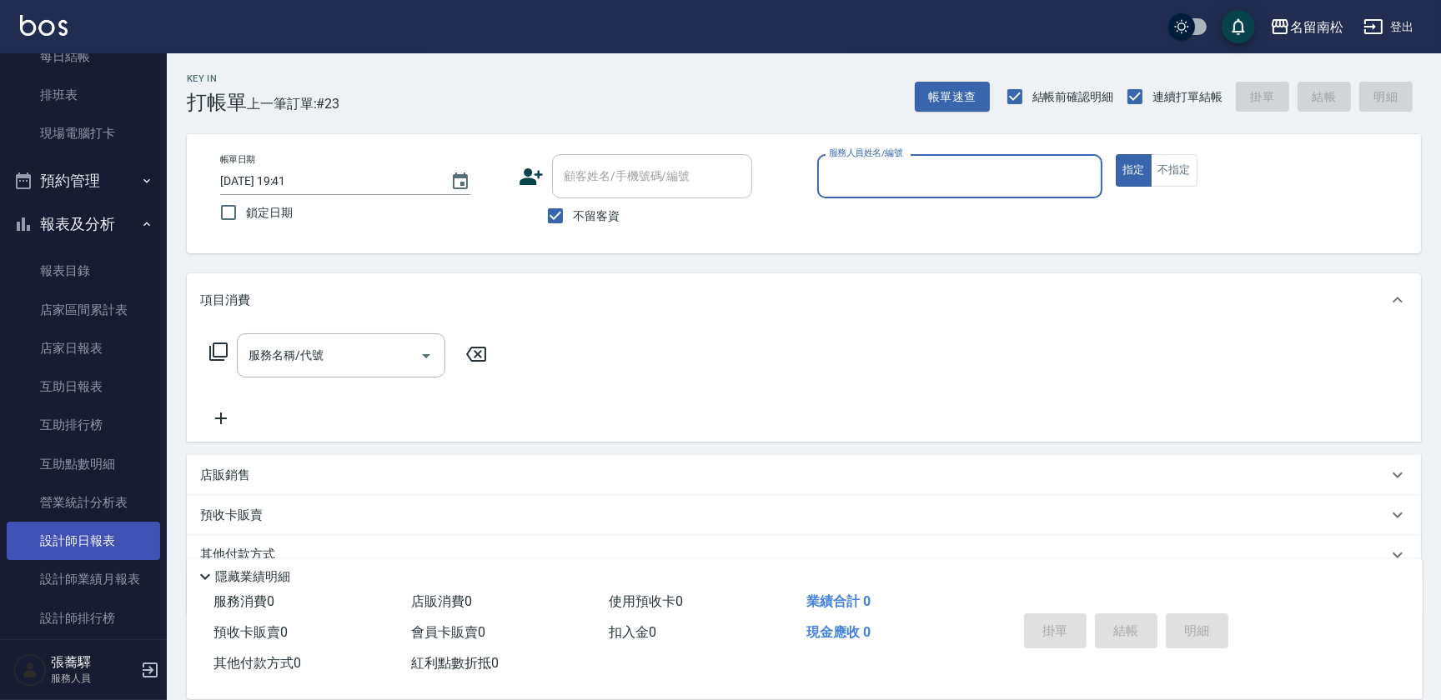
click at [97, 532] on link "設計師日報表" at bounding box center [83, 541] width 153 height 38
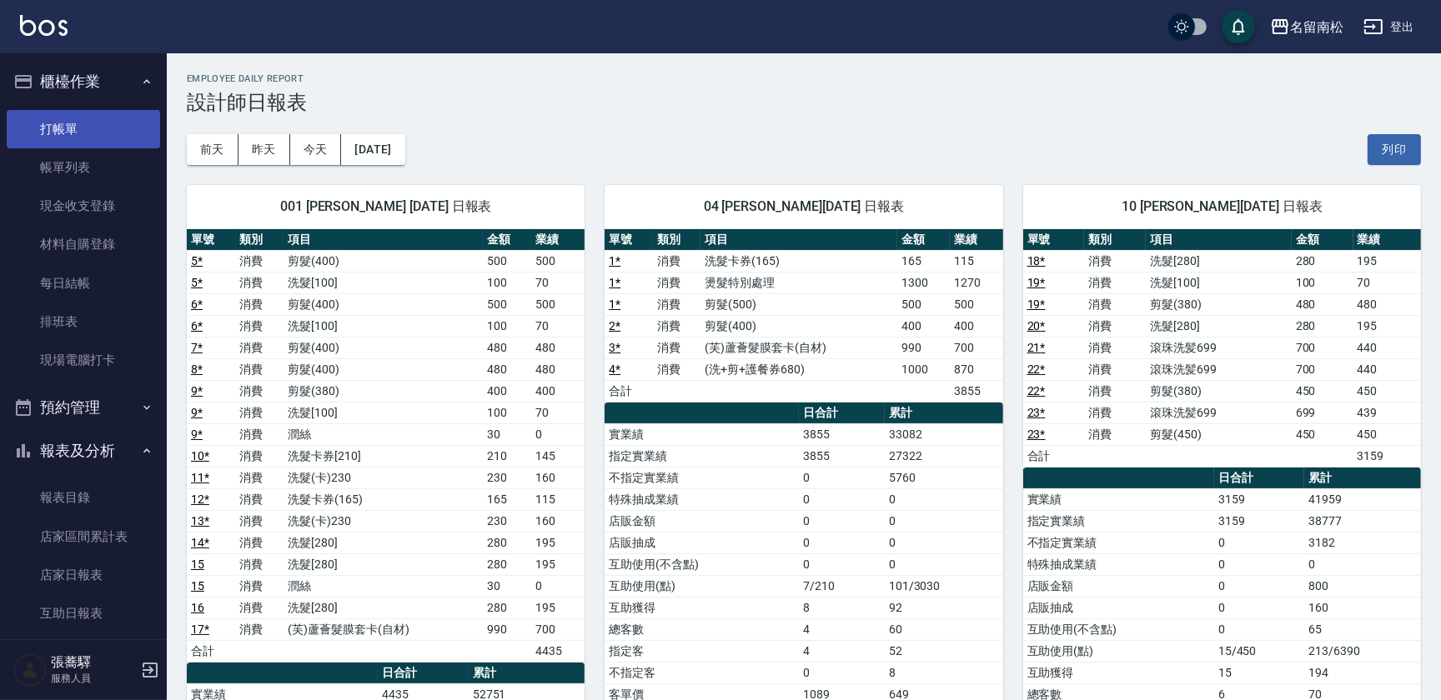
click at [86, 128] on link "打帳單" at bounding box center [83, 129] width 153 height 38
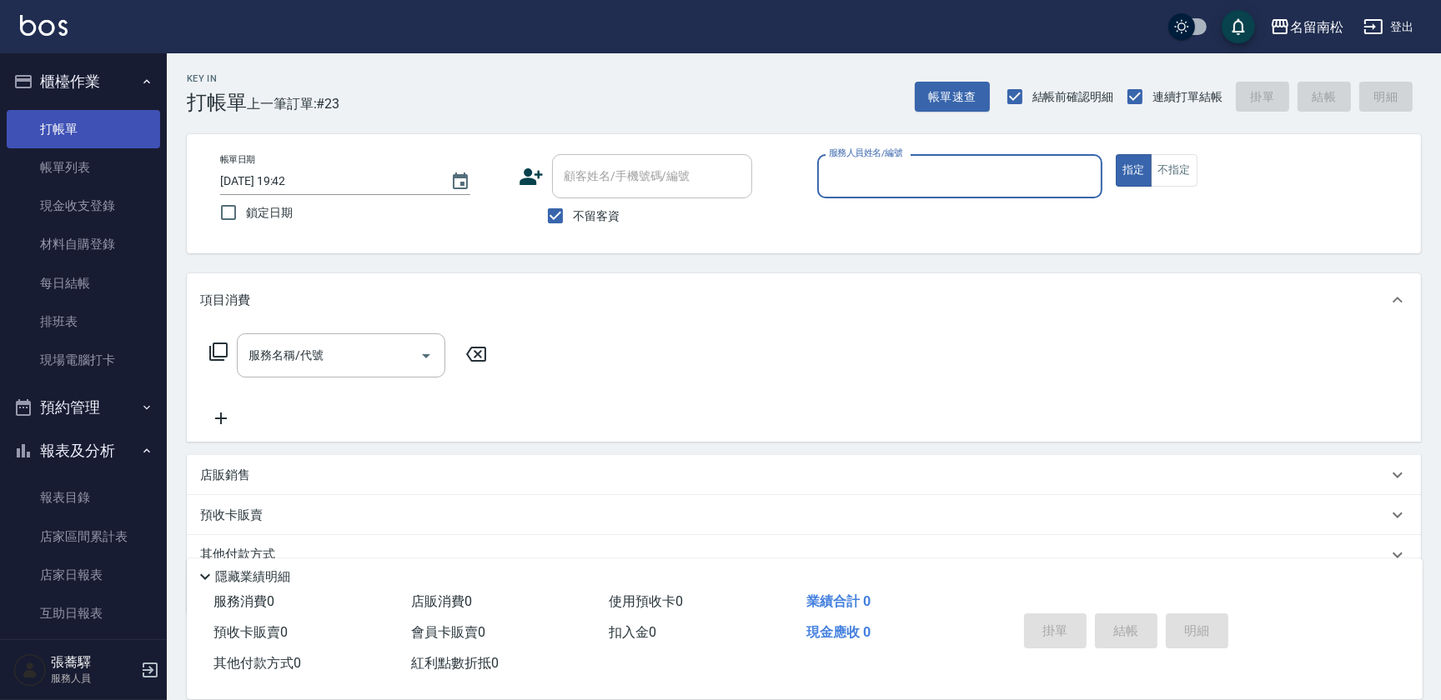
click at [88, 132] on link "打帳單" at bounding box center [83, 129] width 153 height 38
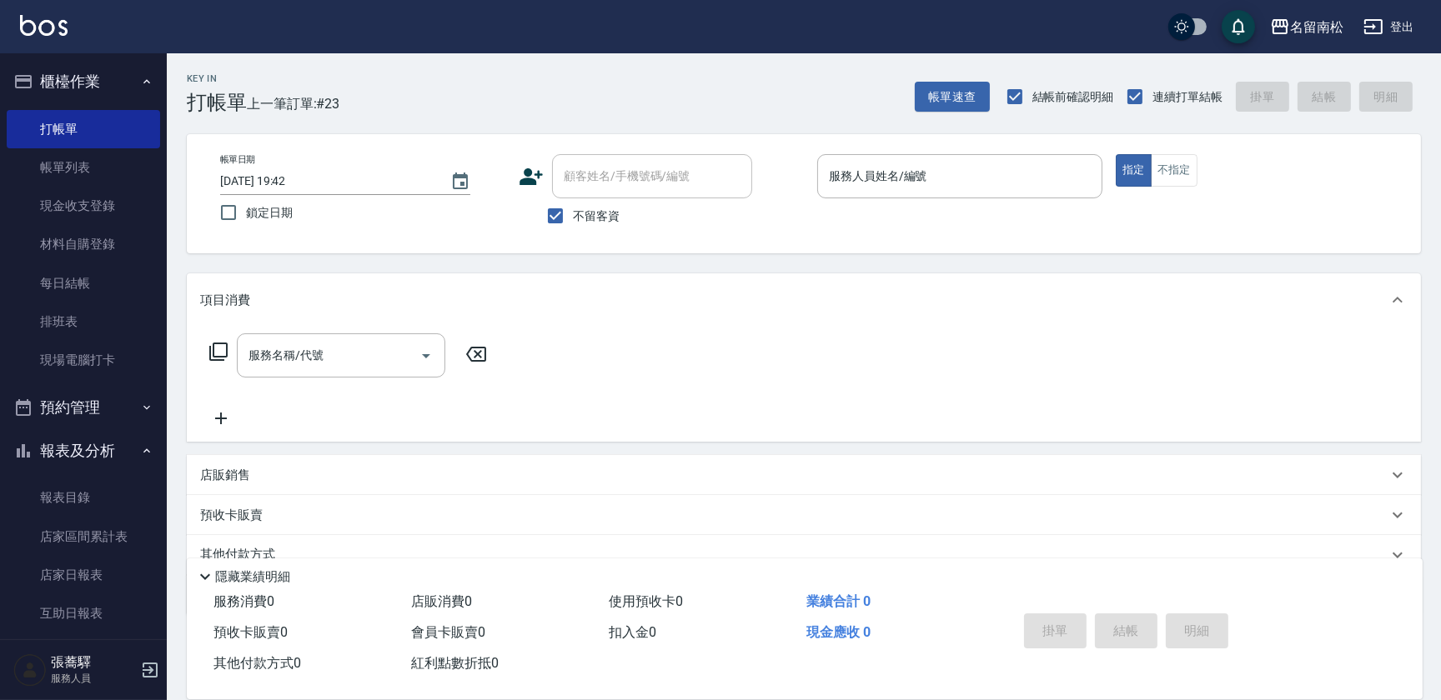
drag, startPoint x: 946, startPoint y: 189, endPoint x: 920, endPoint y: 142, distance: 54.5
click at [942, 180] on input "服務人員姓名/編號" at bounding box center [960, 176] width 270 height 29
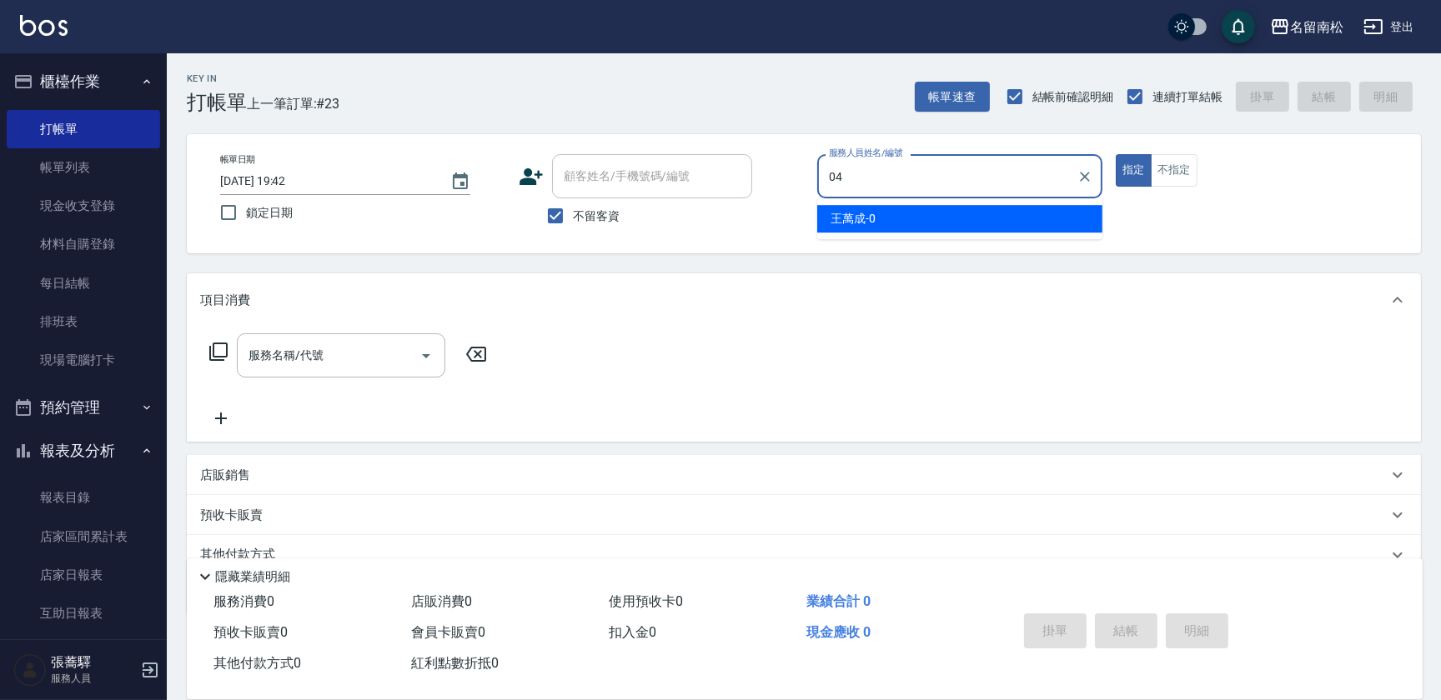
type input "[PERSON_NAME]04"
type button "true"
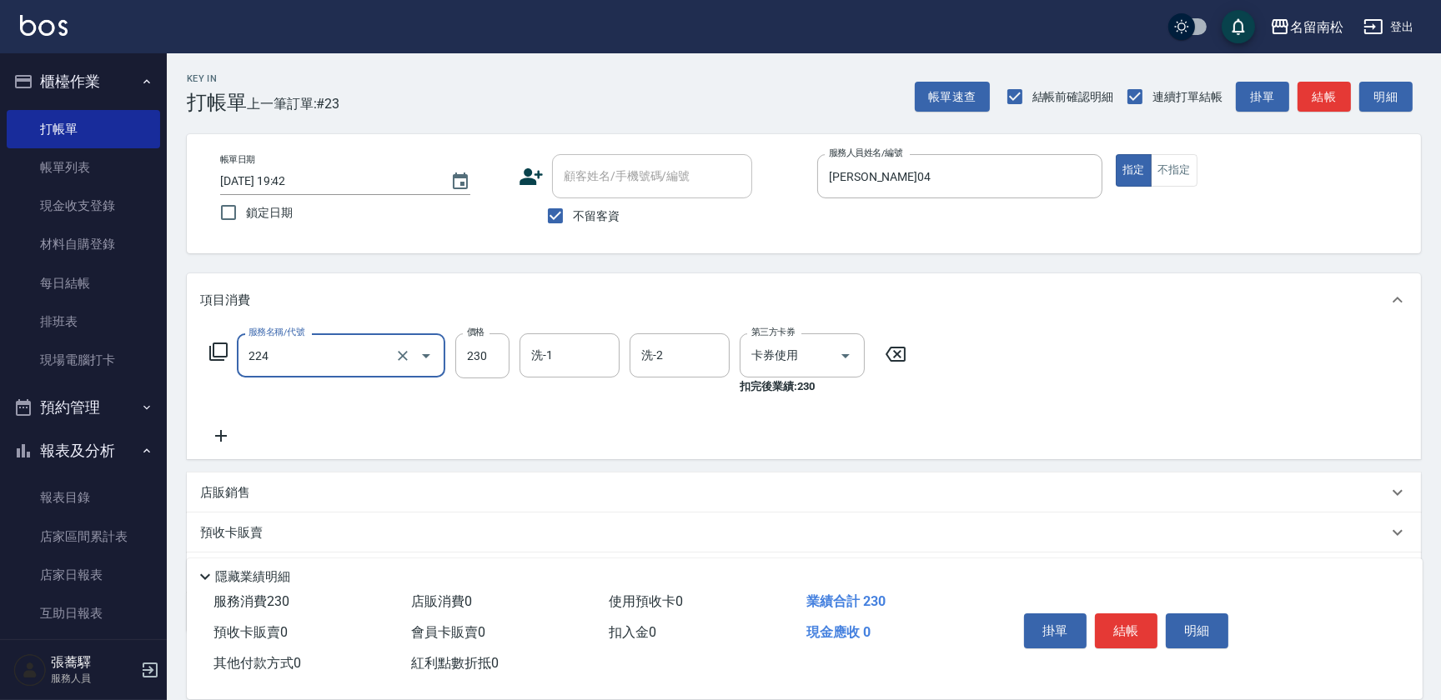
type input "洗髮(卡)230(224)"
type input "[PERSON_NAME]04"
drag, startPoint x: 1117, startPoint y: 629, endPoint x: 1095, endPoint y: 614, distance: 25.9
click at [1117, 627] on button "結帳" at bounding box center [1126, 631] width 63 height 35
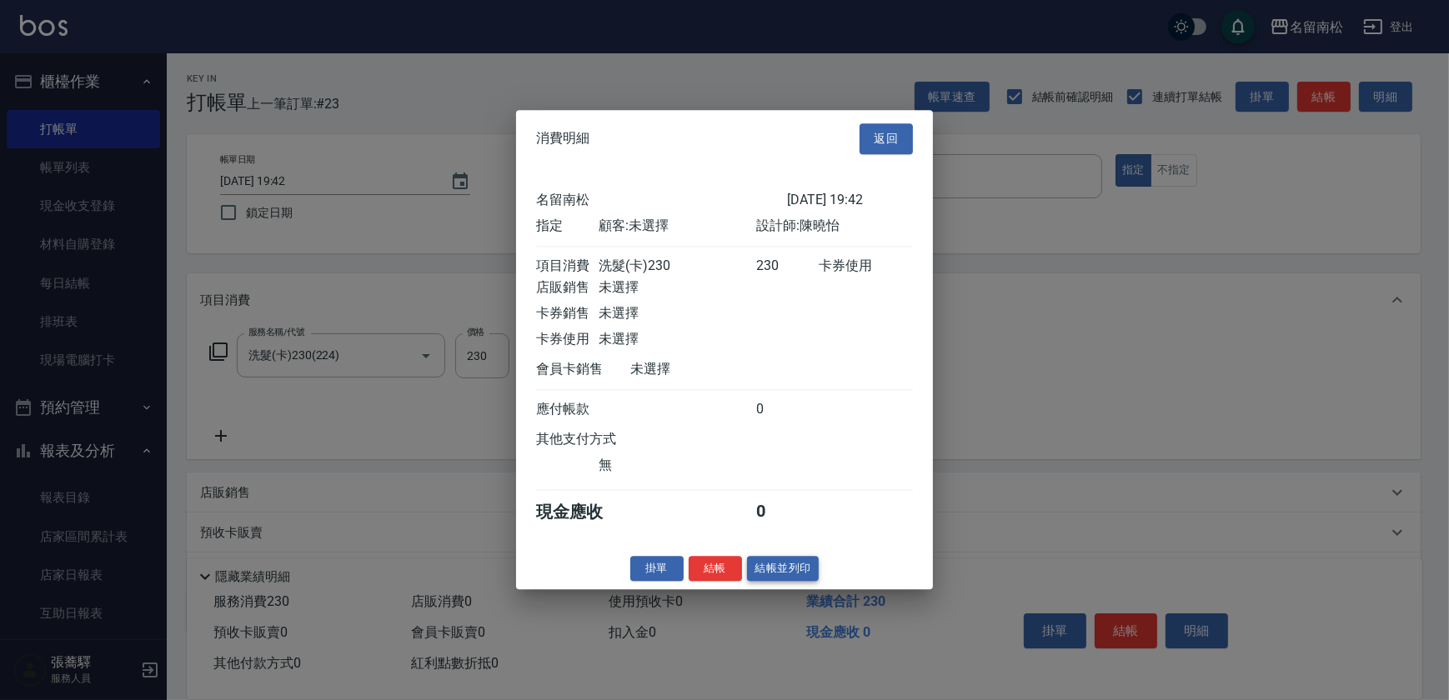
click at [800, 570] on button "結帳並列印" at bounding box center [783, 569] width 73 height 26
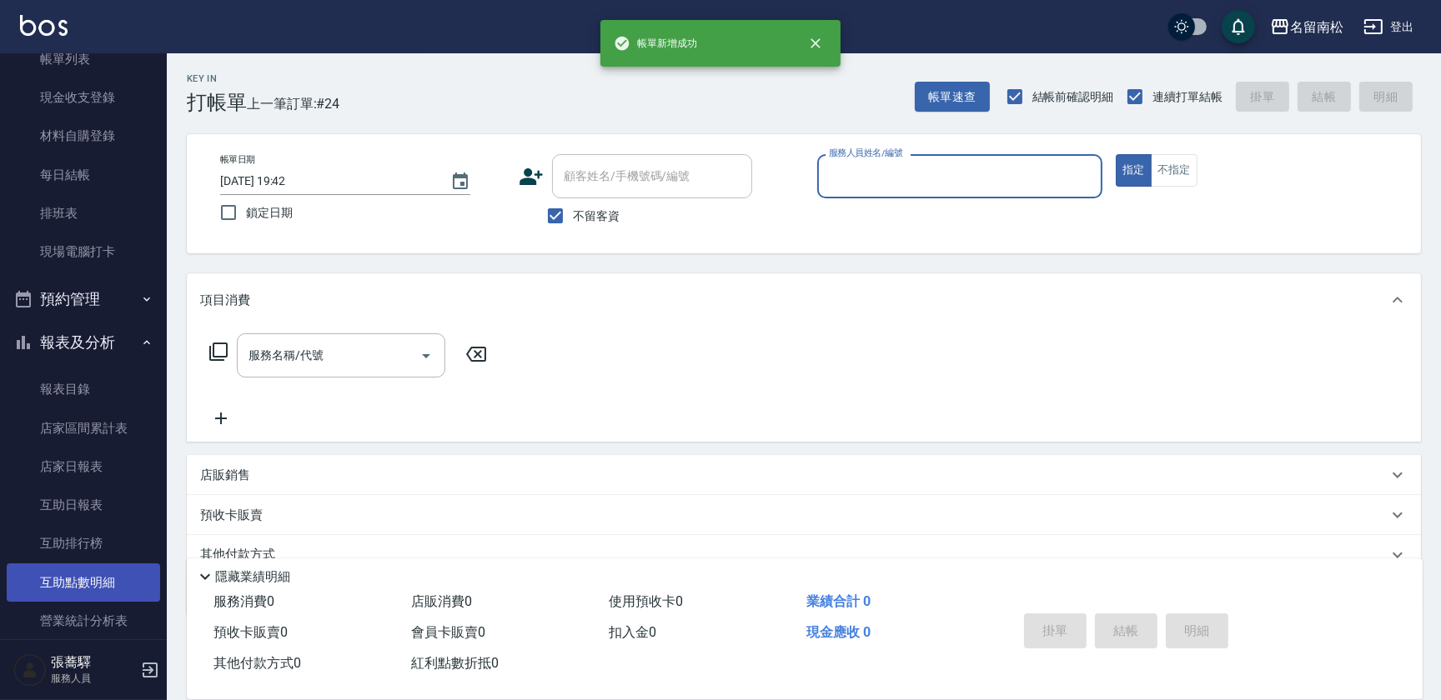
scroll to position [378, 0]
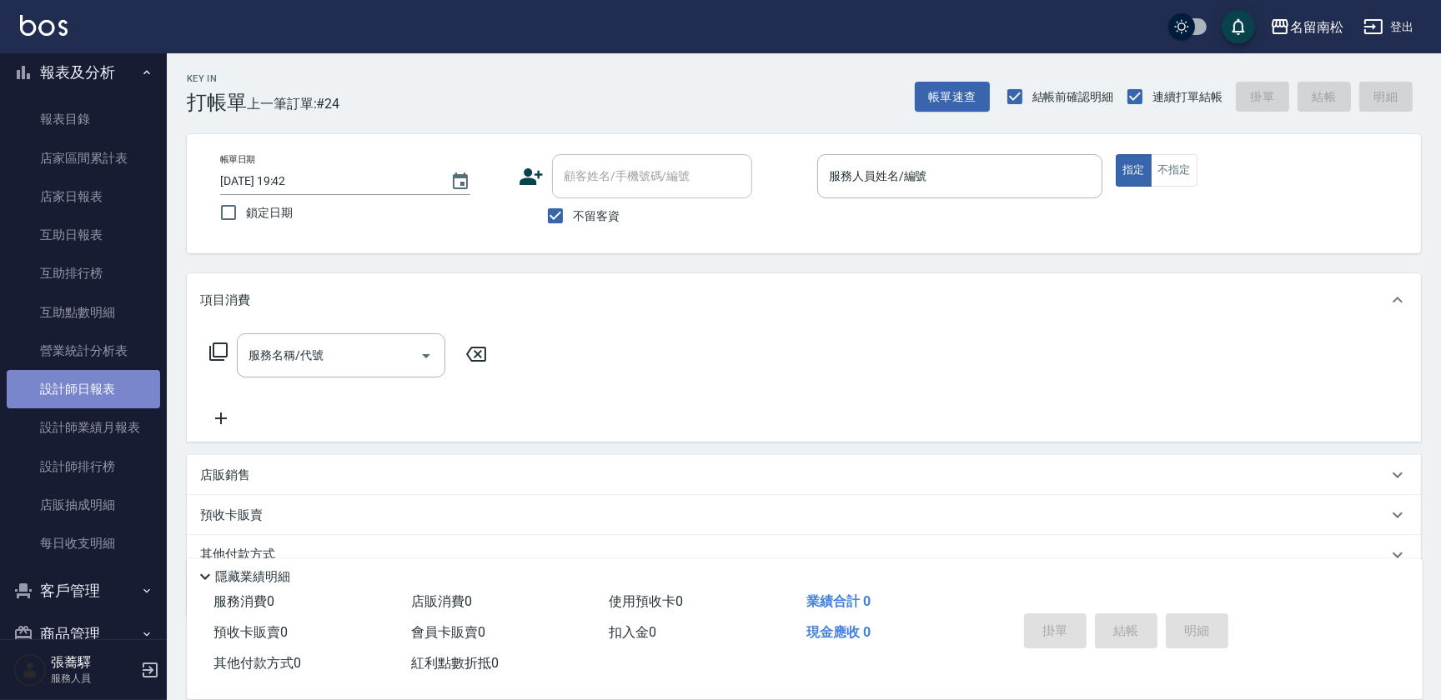
click at [117, 399] on link "設計師日報表" at bounding box center [83, 389] width 153 height 38
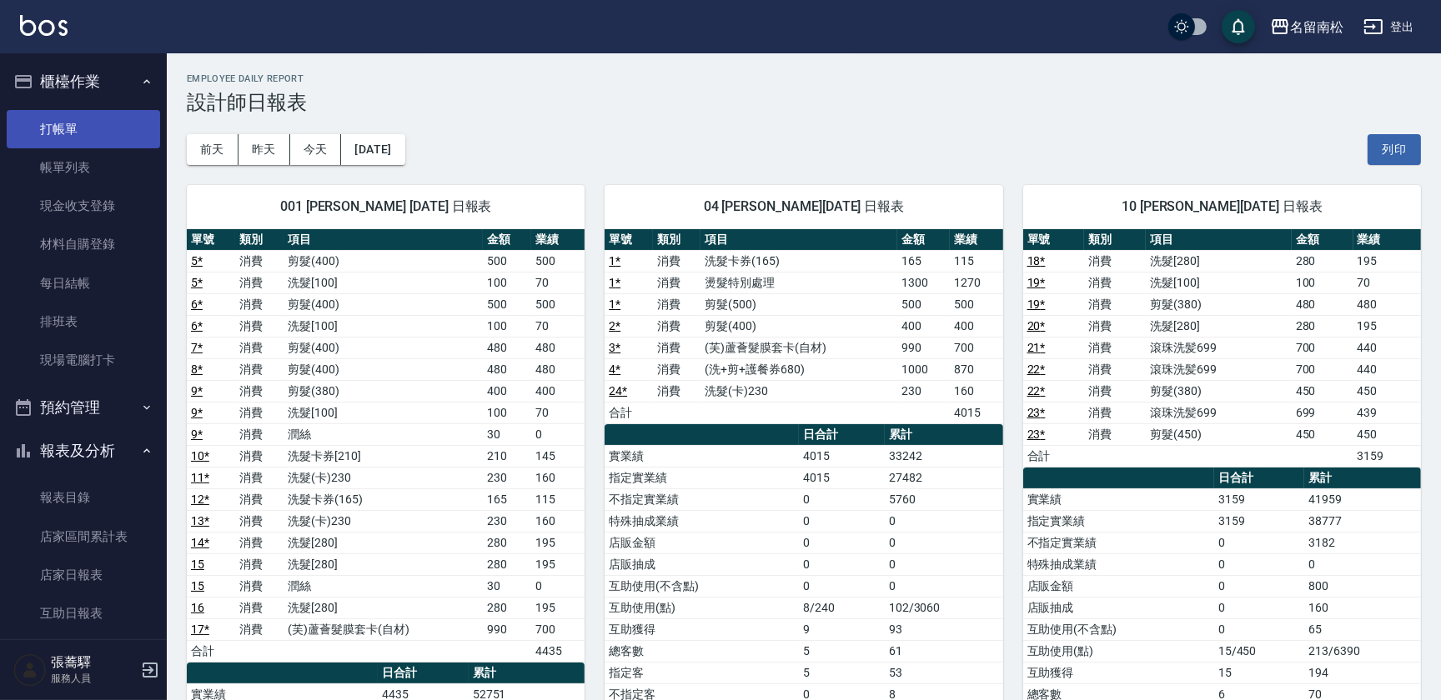
click at [101, 125] on link "打帳單" at bounding box center [83, 129] width 153 height 38
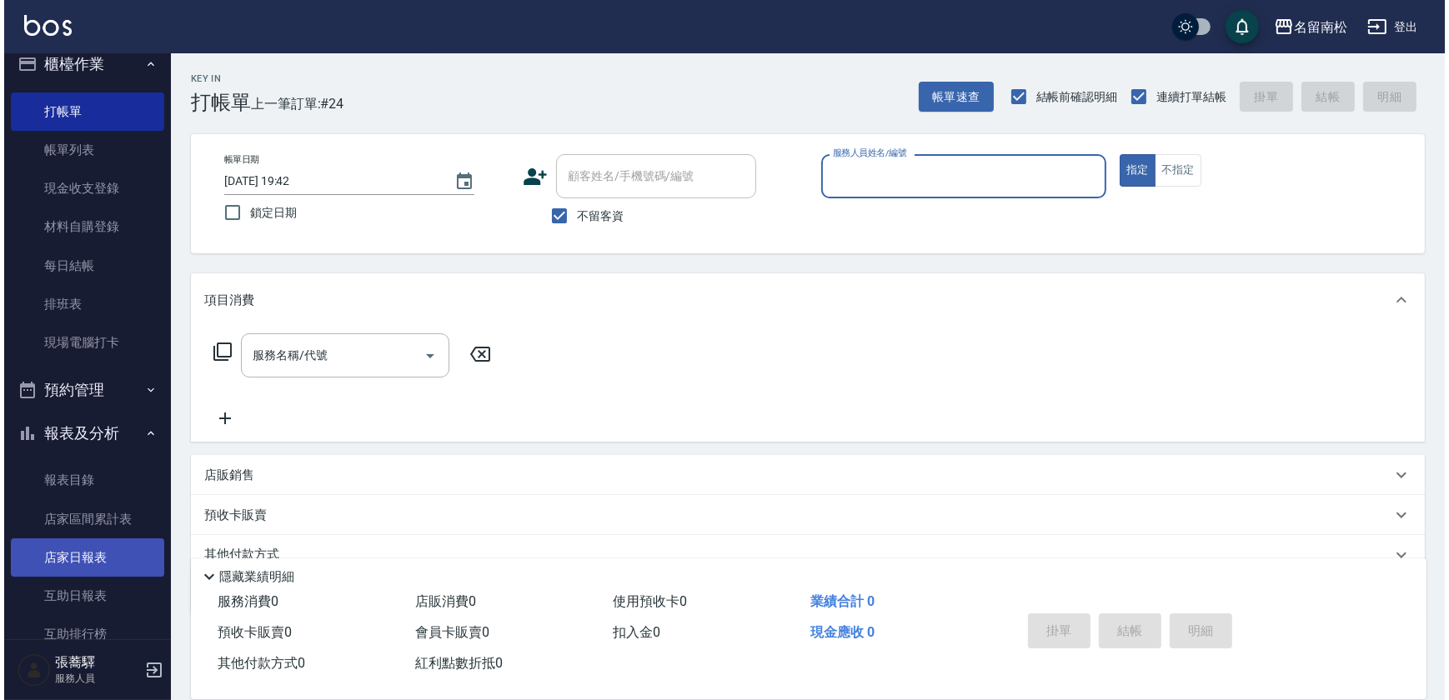
scroll to position [75, 0]
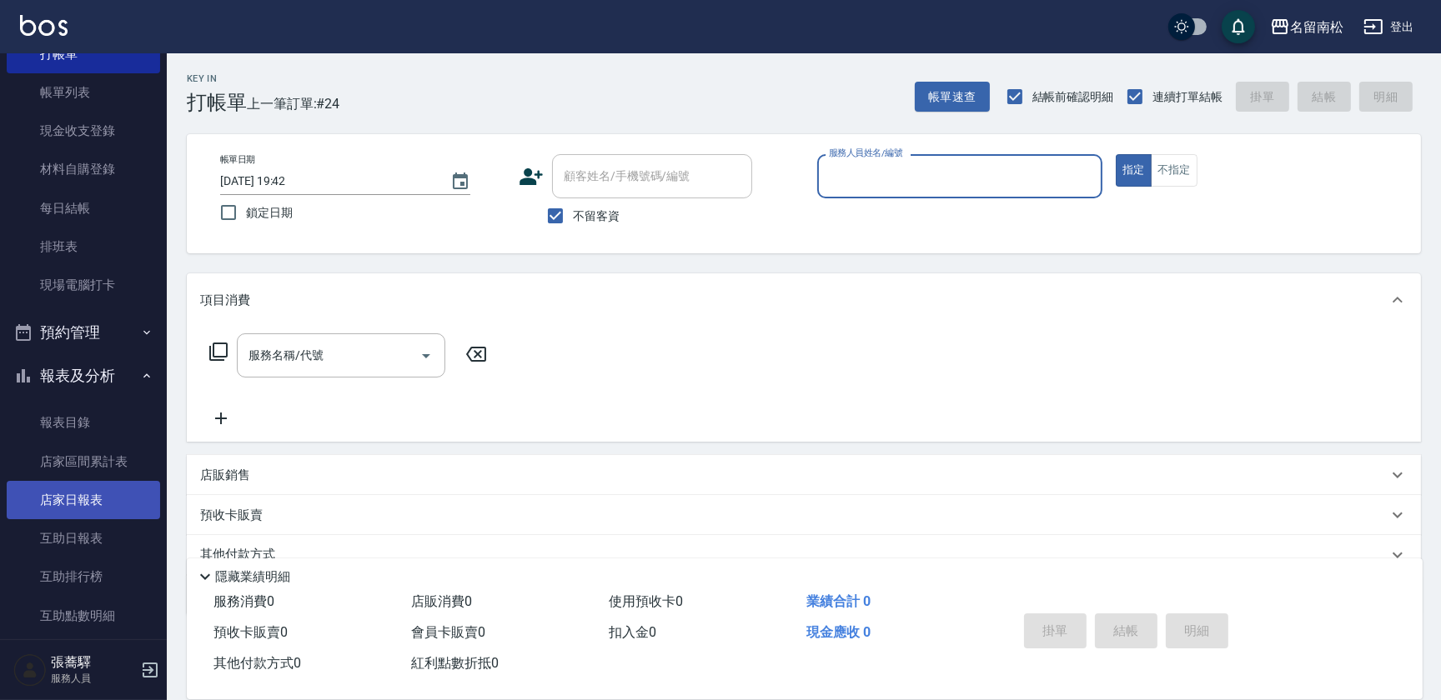
click at [95, 486] on link "店家日報表" at bounding box center [83, 500] width 153 height 38
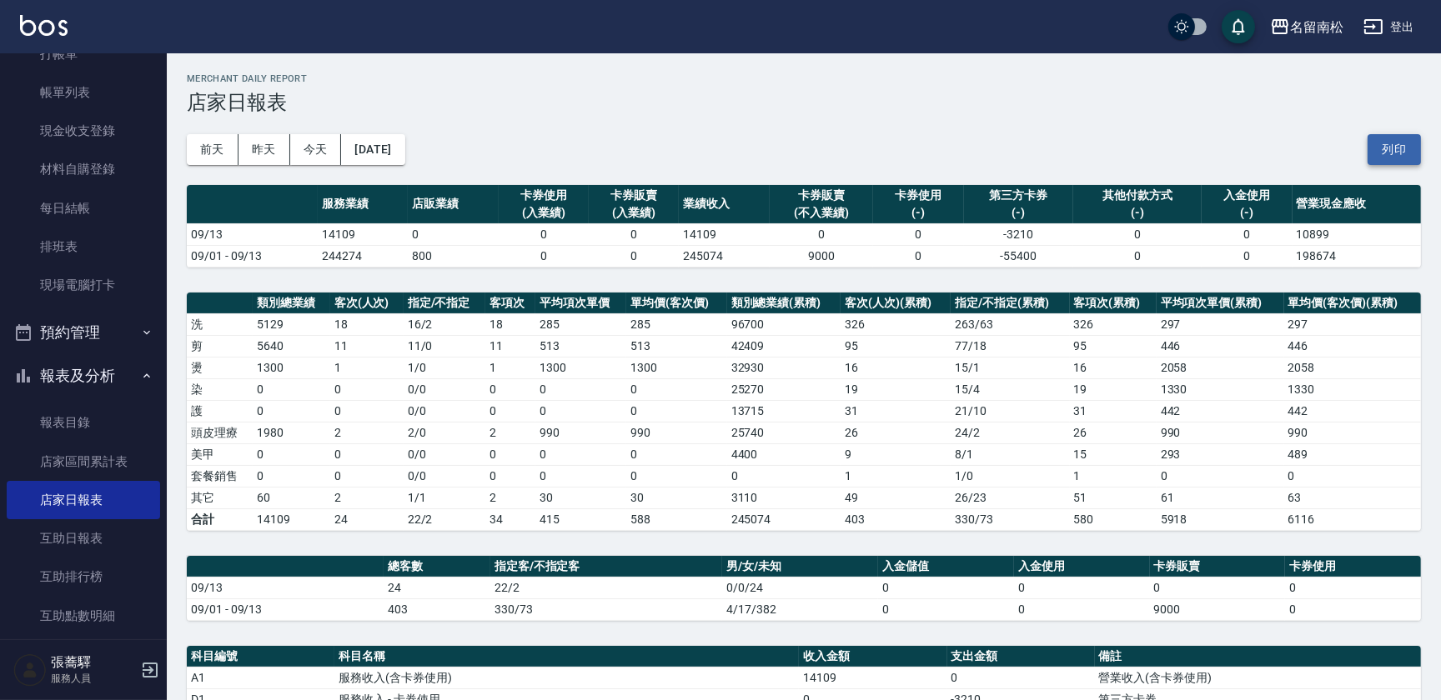
click at [1381, 142] on button "列印" at bounding box center [1393, 149] width 53 height 31
click at [79, 538] on link "互助日報表" at bounding box center [83, 538] width 153 height 38
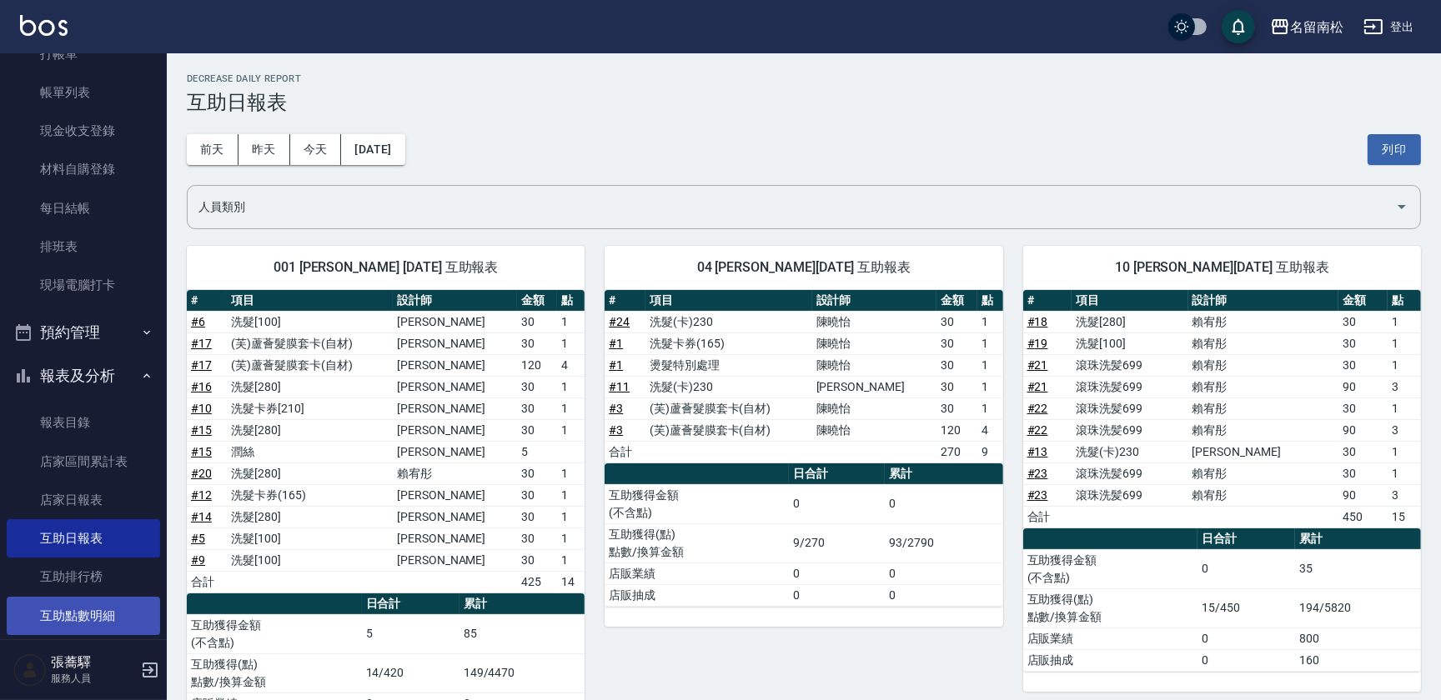
drag, startPoint x: 1401, startPoint y: 149, endPoint x: 142, endPoint y: 605, distance: 1339.7
click at [1401, 149] on button "列印" at bounding box center [1393, 149] width 53 height 31
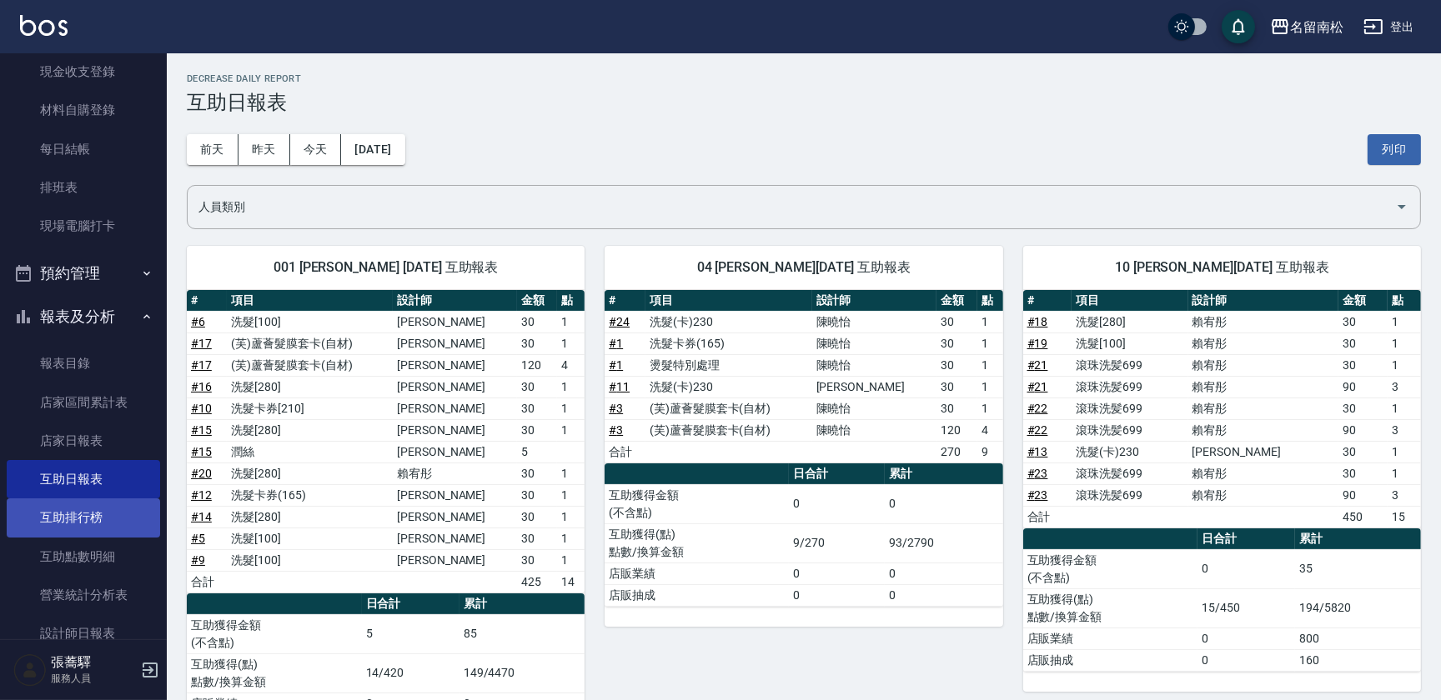
scroll to position [227, 0]
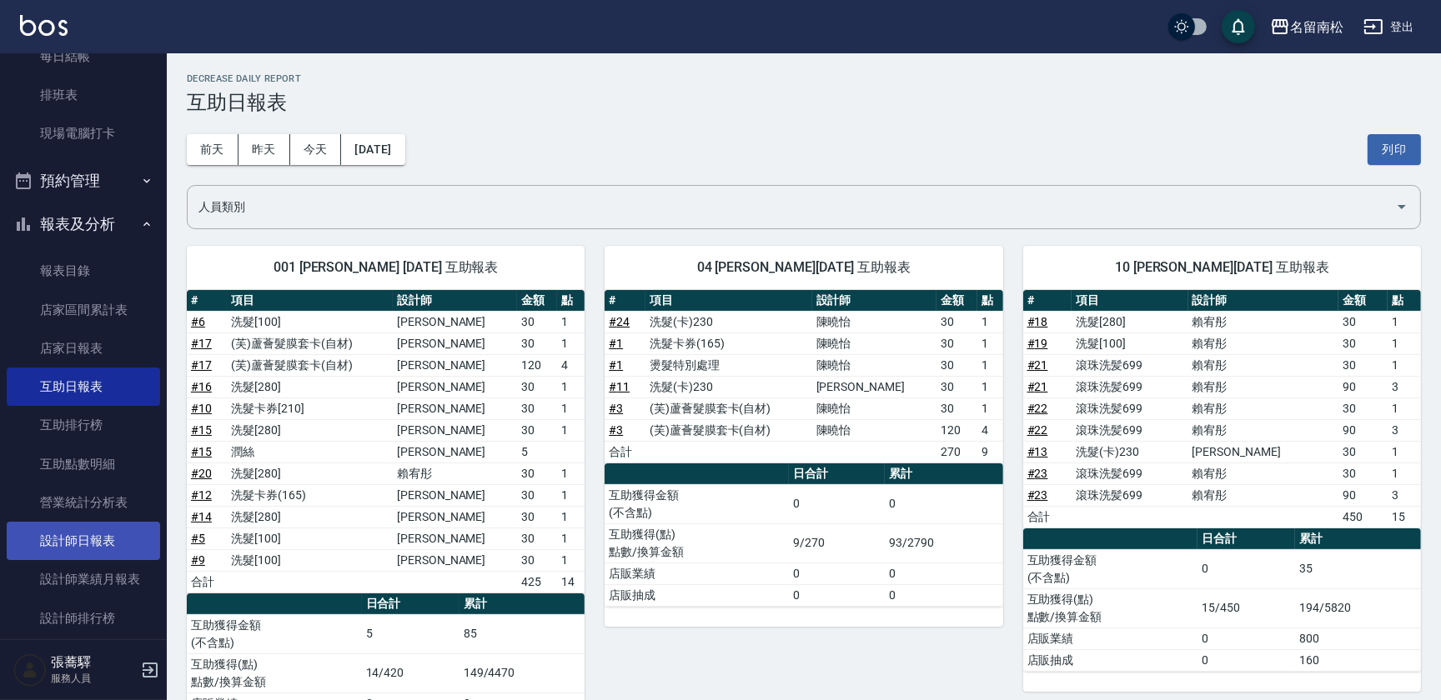
click at [78, 549] on link "設計師日報表" at bounding box center [83, 541] width 153 height 38
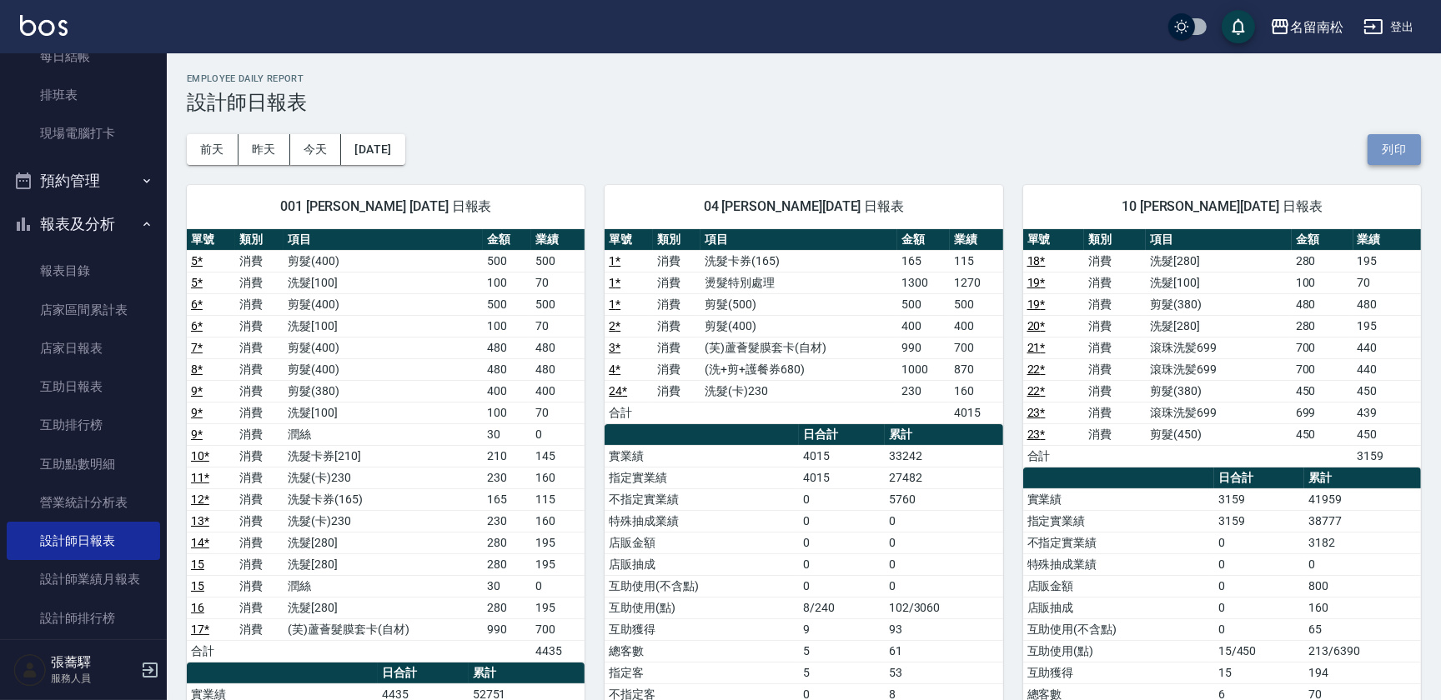
click at [1392, 150] on button "列印" at bounding box center [1393, 149] width 53 height 31
drag, startPoint x: 937, startPoint y: 84, endPoint x: 1140, endPoint y: 0, distance: 219.4
click at [941, 84] on div "Employee Daily Report 設計師日報表" at bounding box center [804, 93] width 1234 height 41
